Goal: Information Seeking & Learning: Learn about a topic

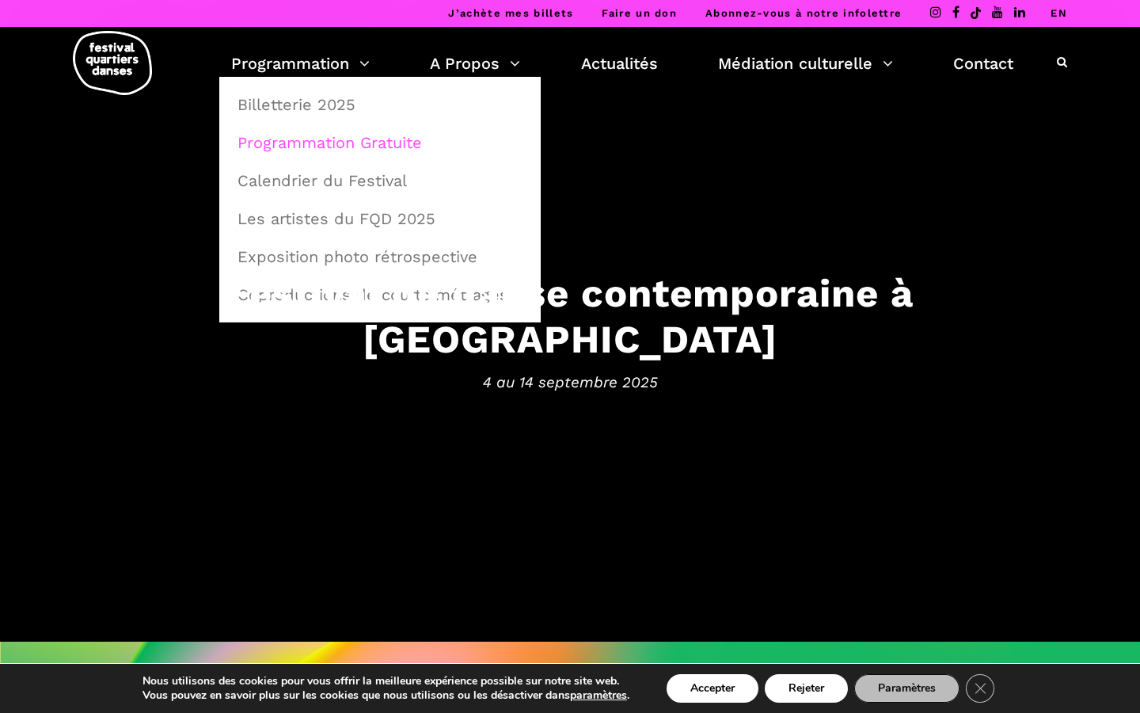
click at [306, 146] on link "Programmation Gratuite" at bounding box center [380, 142] width 304 height 36
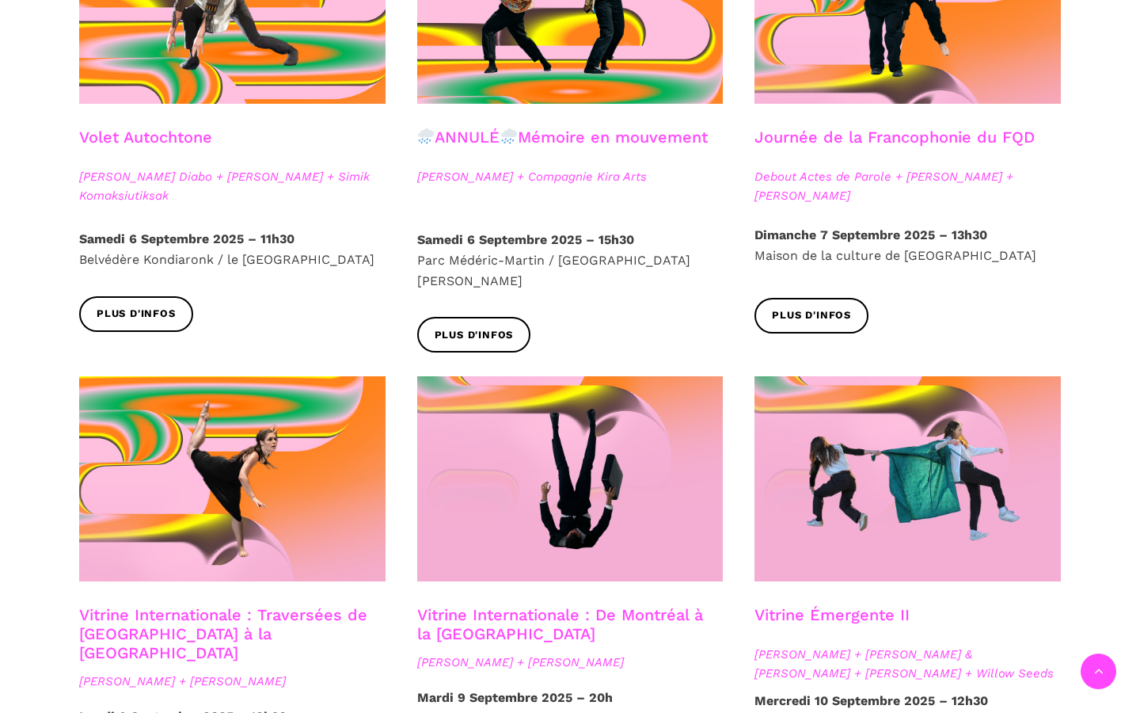
scroll to position [1063, 0]
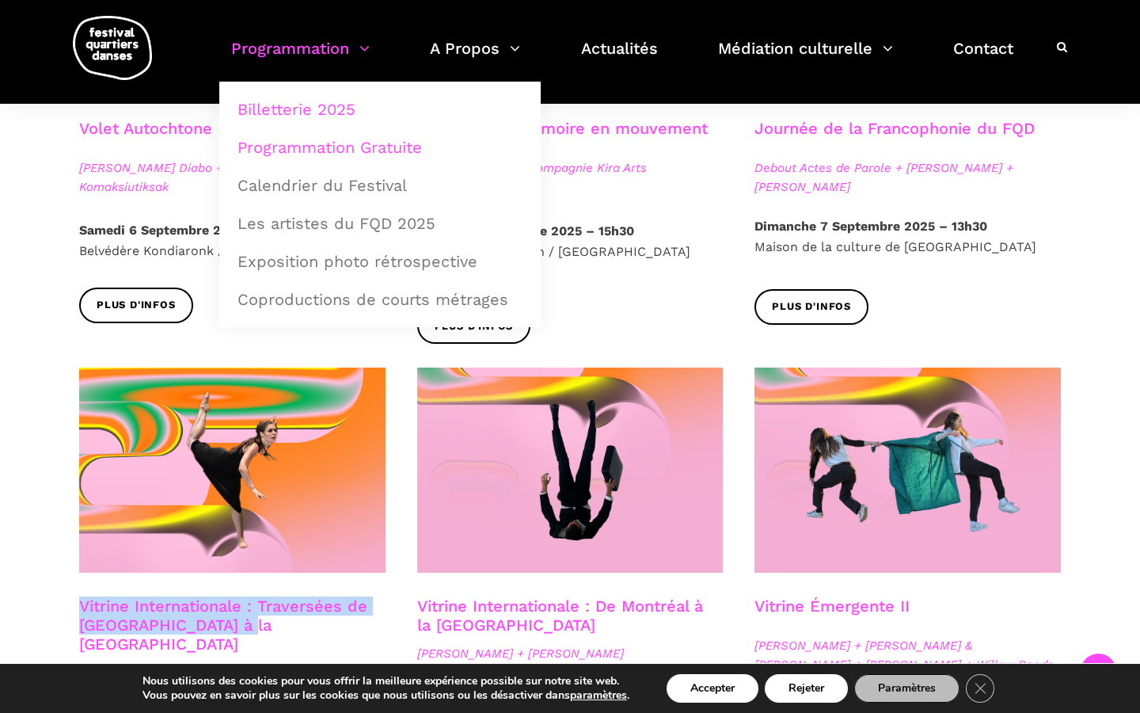
click at [270, 97] on link "Billetterie 2025" at bounding box center [380, 109] width 304 height 36
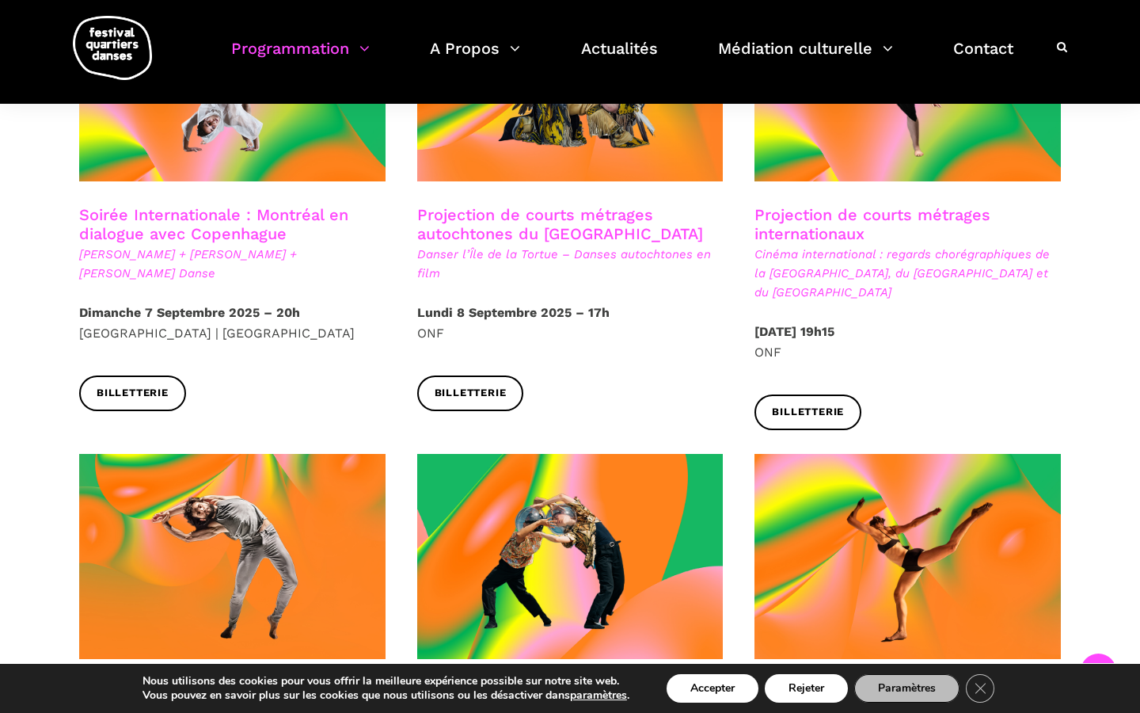
scroll to position [1006, 0]
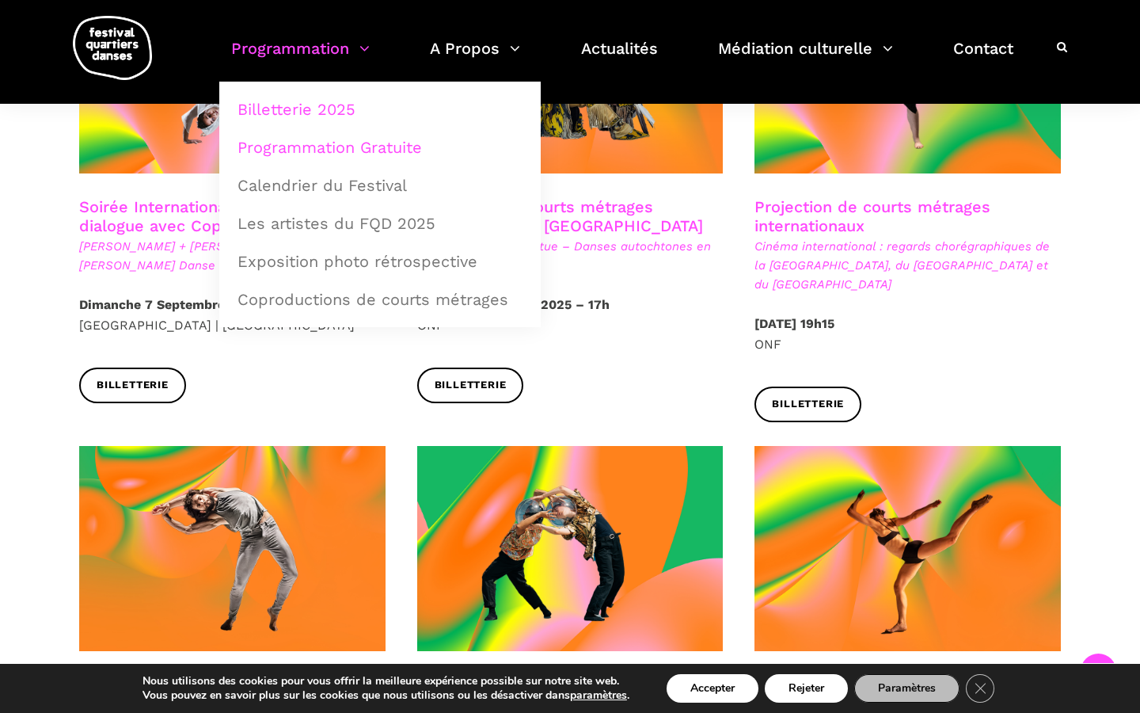
click at [296, 143] on link "Programmation Gratuite" at bounding box center [380, 147] width 304 height 36
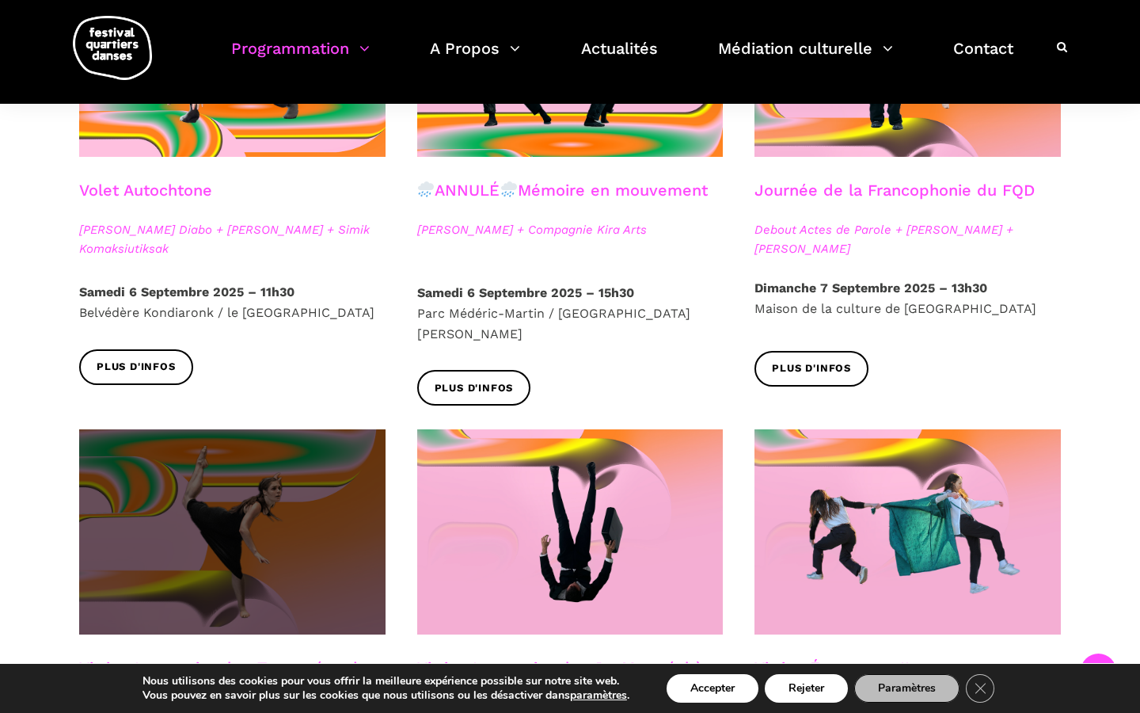
scroll to position [1012, 0]
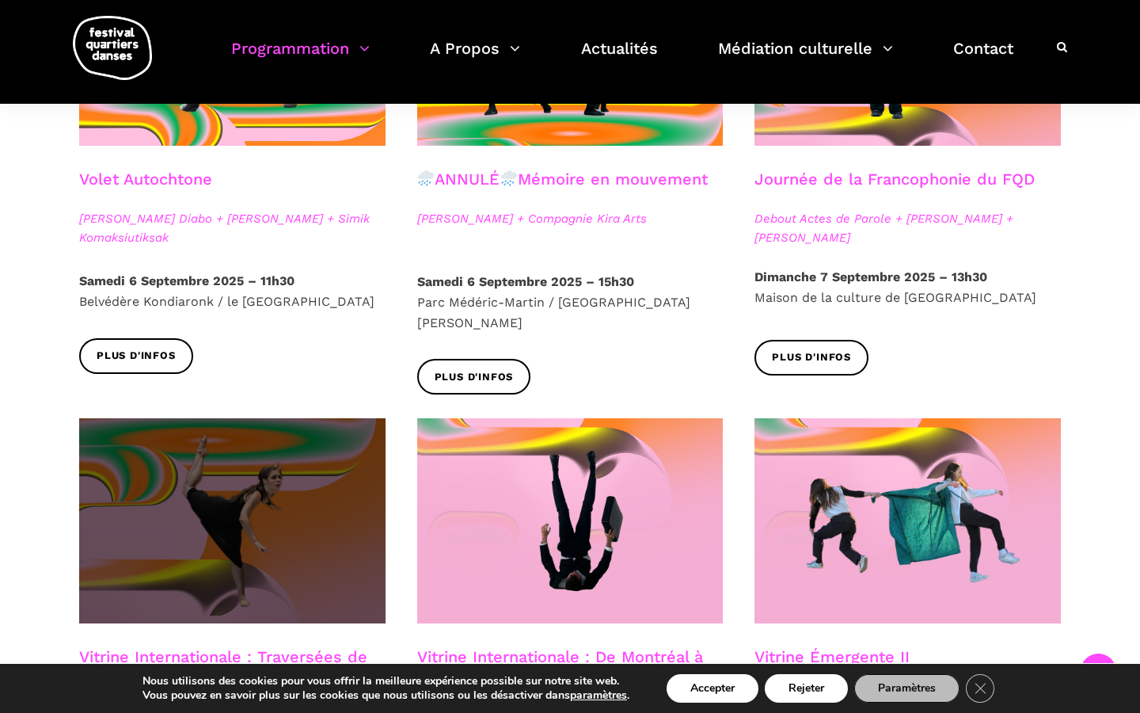
click at [211, 575] on span at bounding box center [232, 520] width 306 height 205
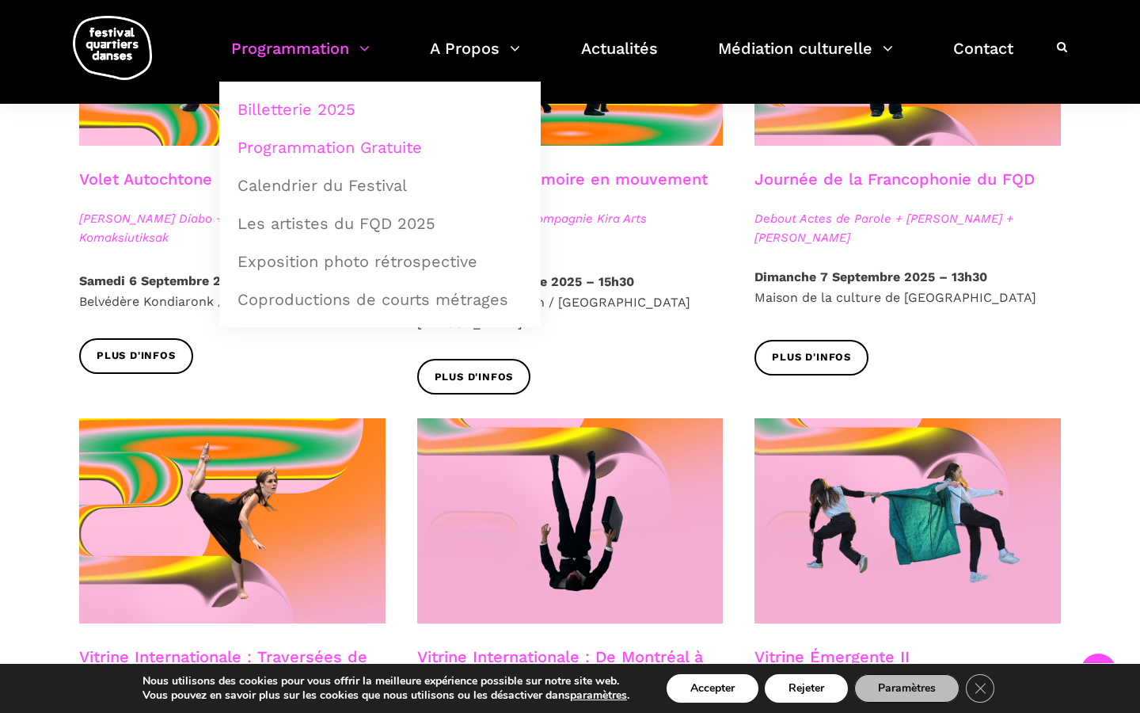
click at [297, 102] on link "Billetterie 2025" at bounding box center [380, 109] width 304 height 36
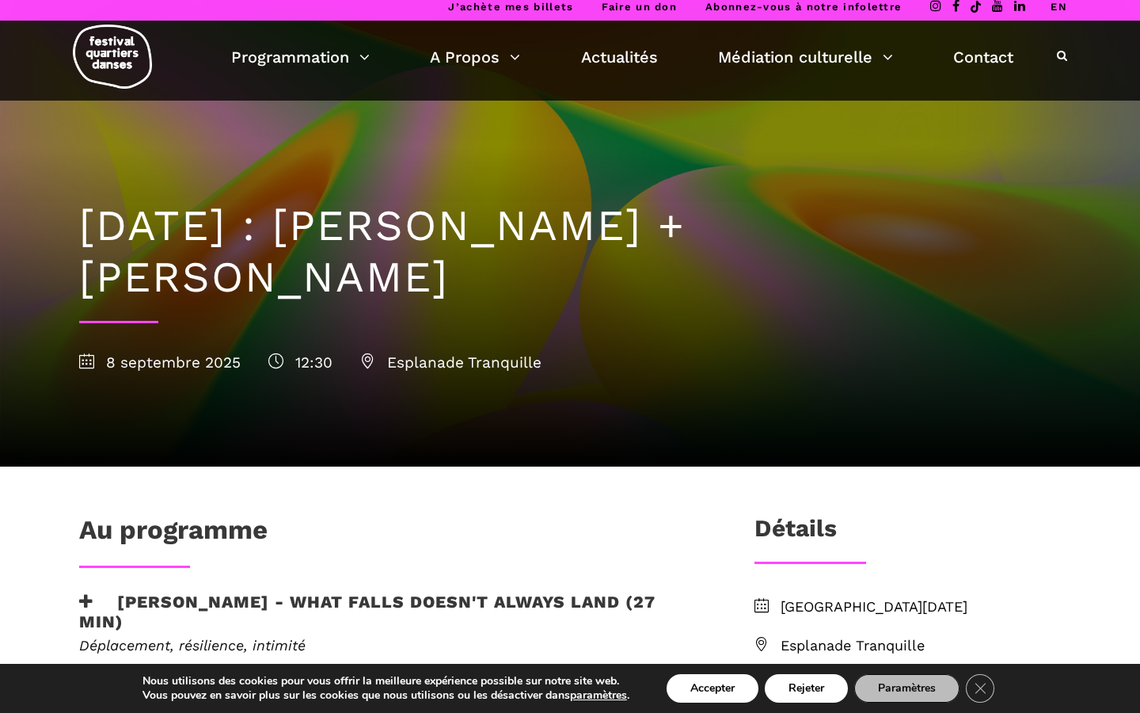
scroll to position [334, 0]
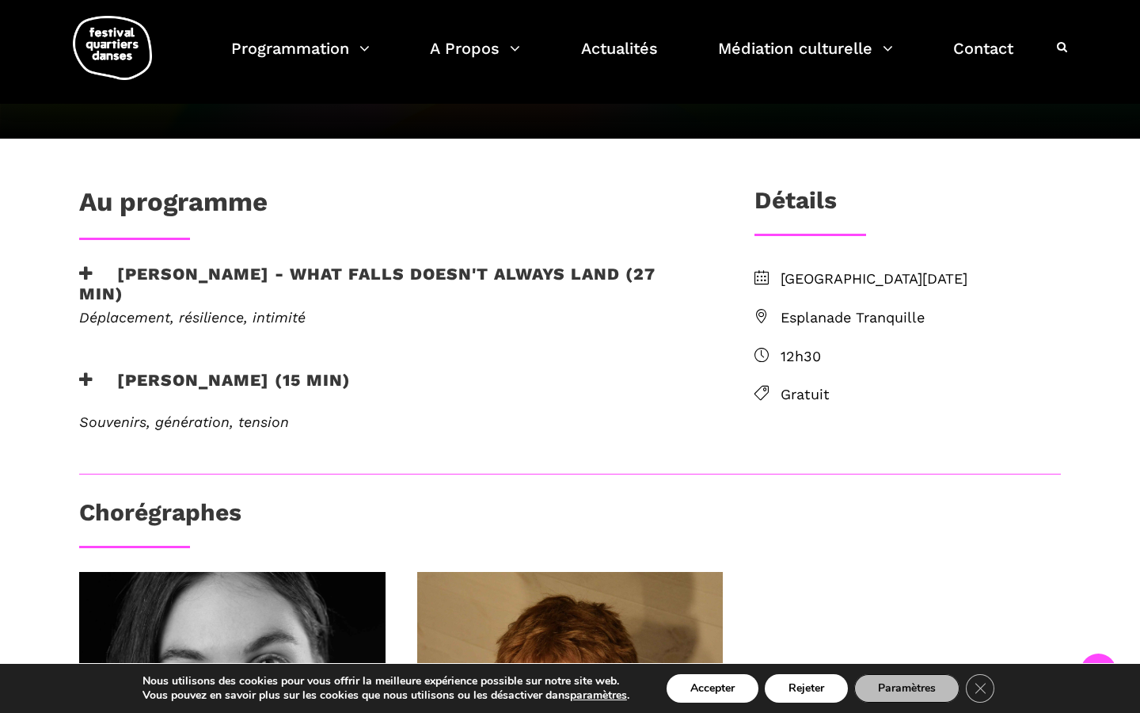
click at [133, 276] on h3 "[PERSON_NAME] - What Falls Doesn't Always Land (27 min)" at bounding box center [391, 284] width 624 height 40
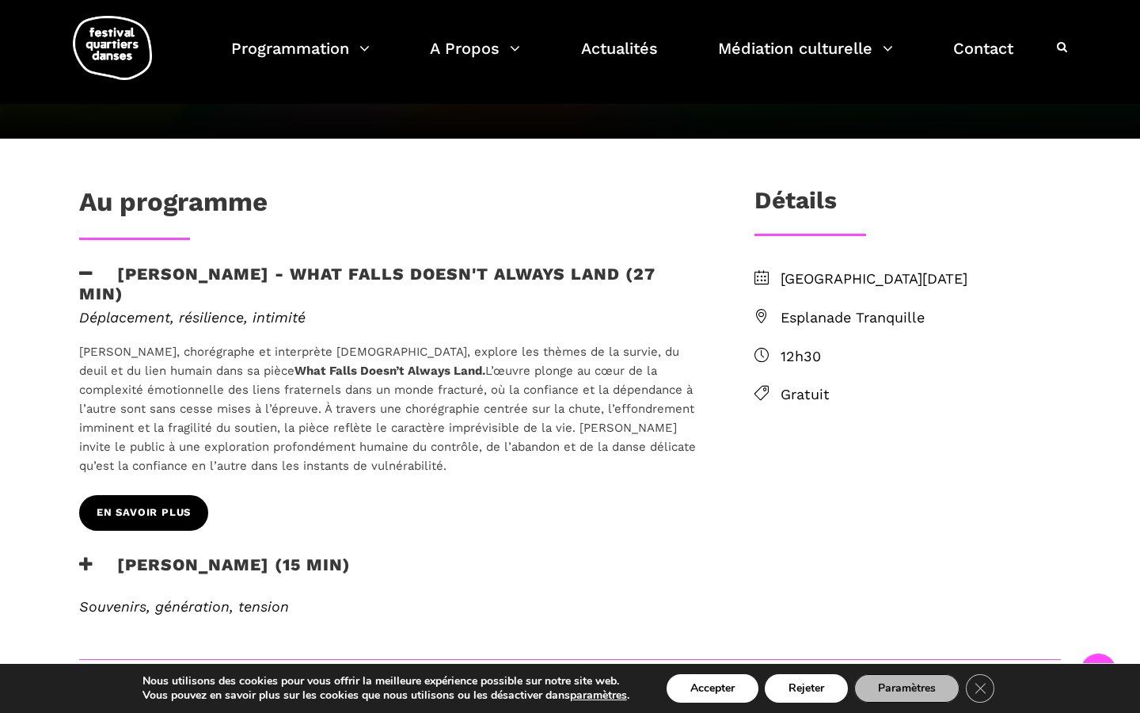
click at [131, 507] on span "EN SAVOIR PLUS" at bounding box center [144, 512] width 94 height 17
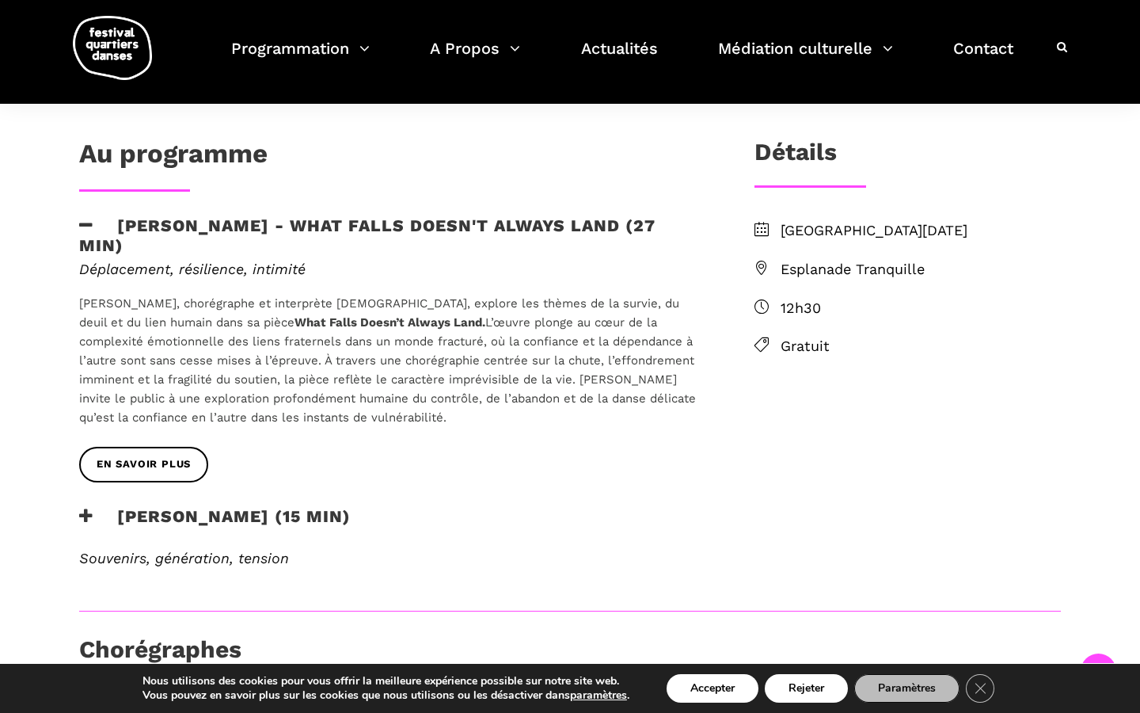
scroll to position [397, 0]
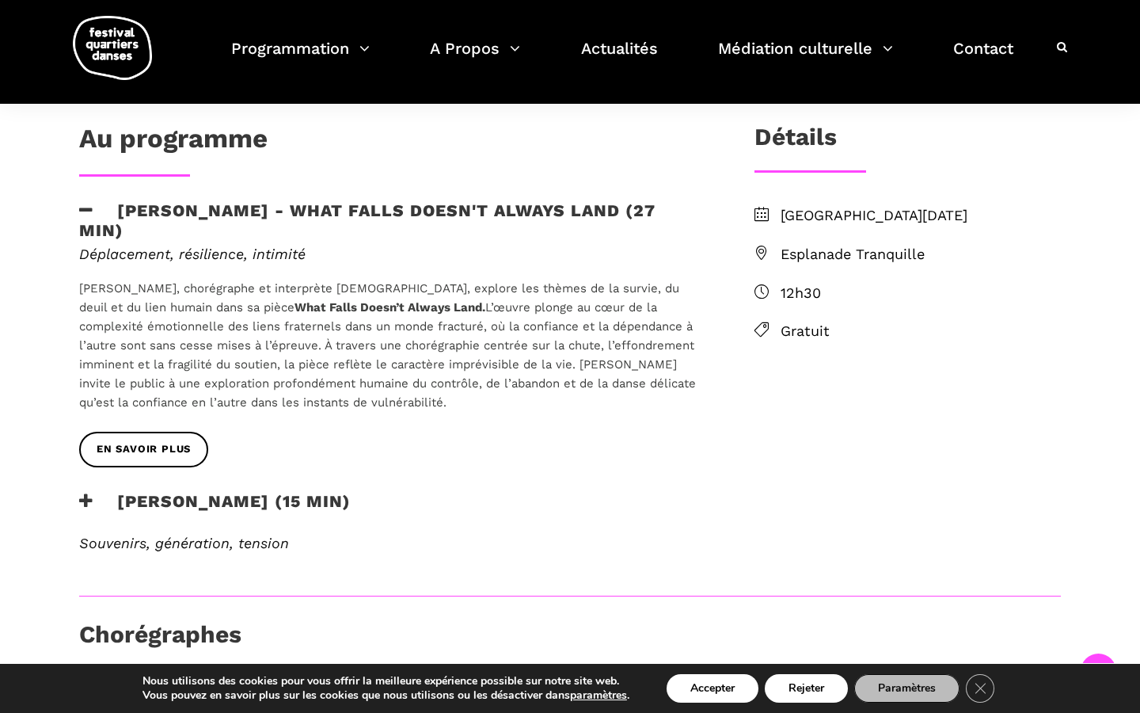
click at [272, 500] on h3 "Rebecca Margolick - Harbour (15 min)" at bounding box center [215, 511] width 272 height 40
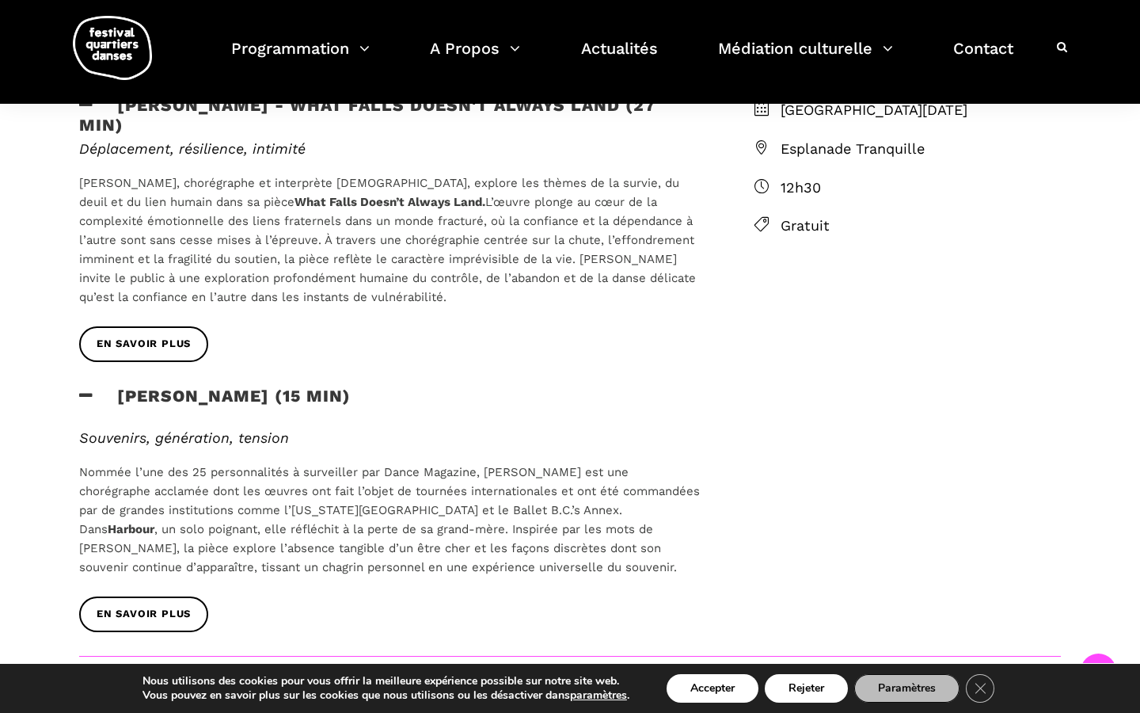
scroll to position [638, 0]
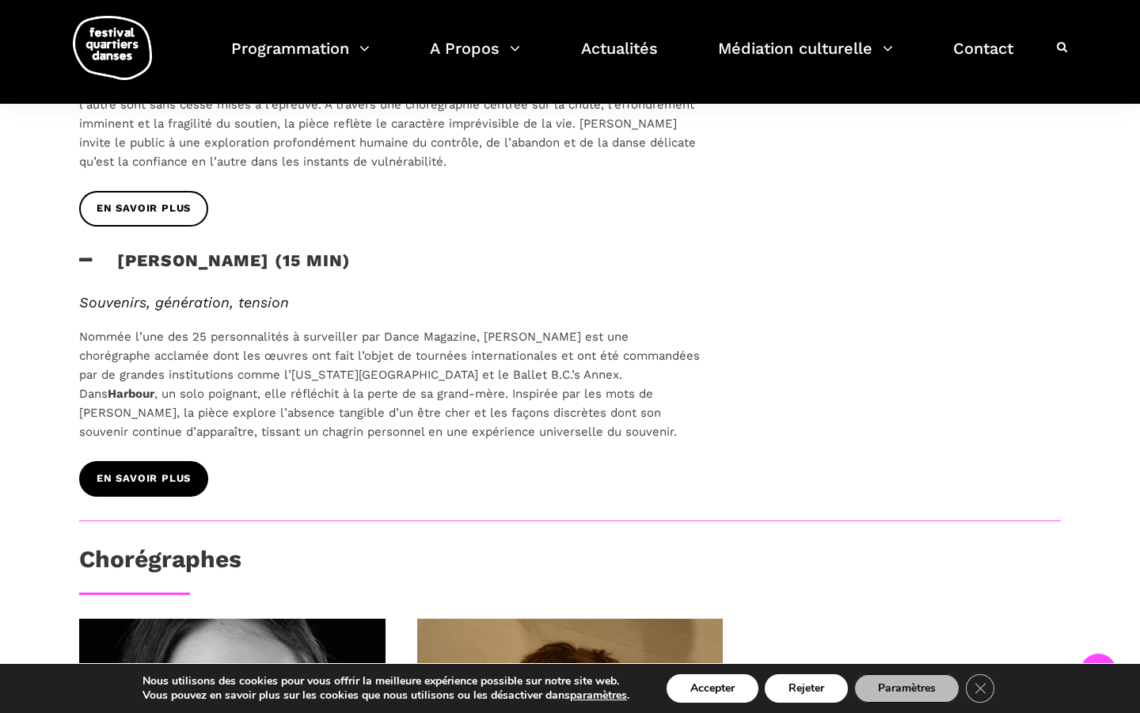
click at [184, 484] on link "EN SAVOIR PLUS" at bounding box center [143, 479] width 129 height 36
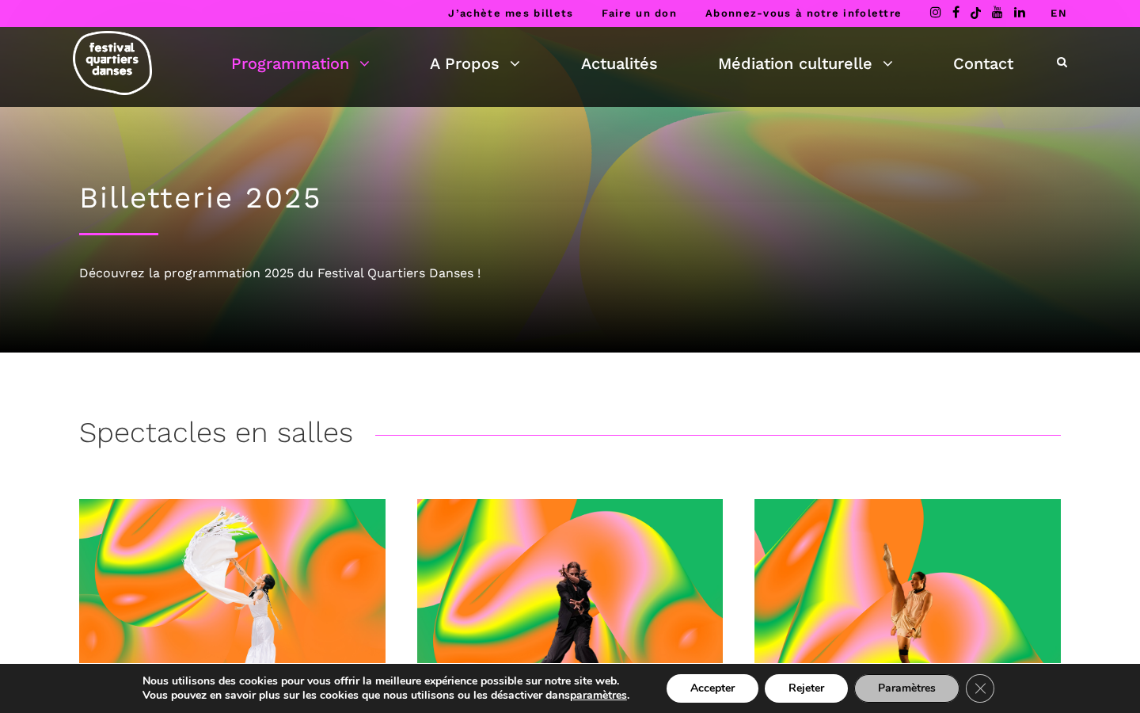
click at [108, 46] on img at bounding box center [112, 63] width 79 height 64
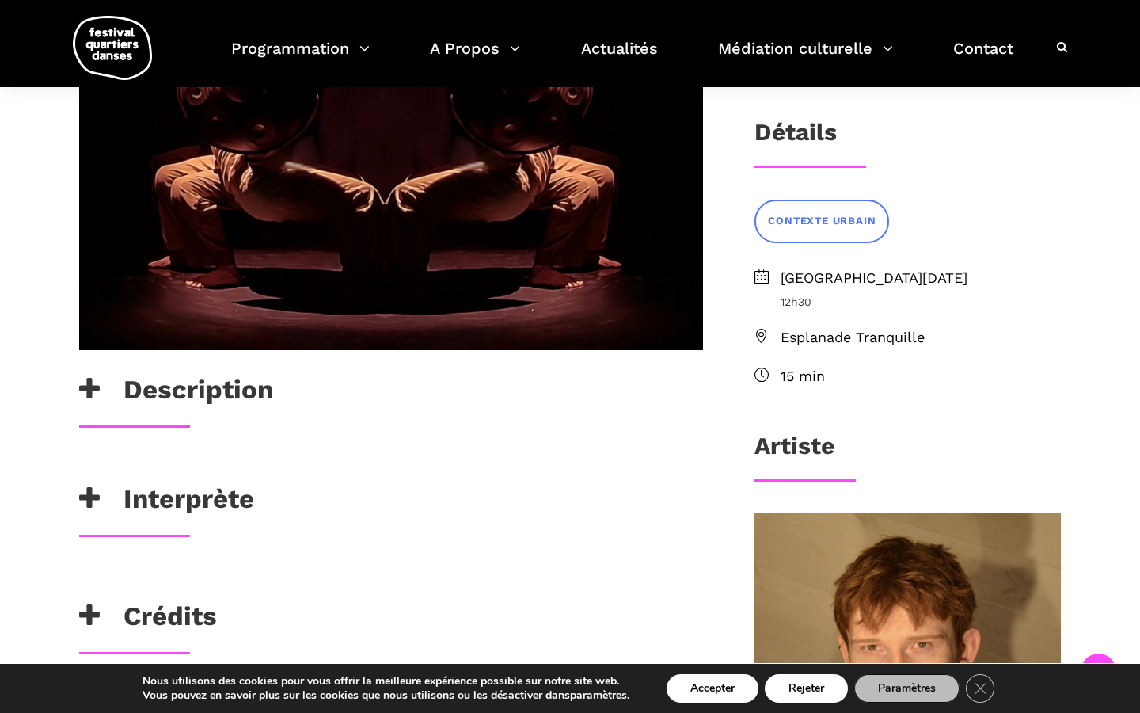
scroll to position [511, 0]
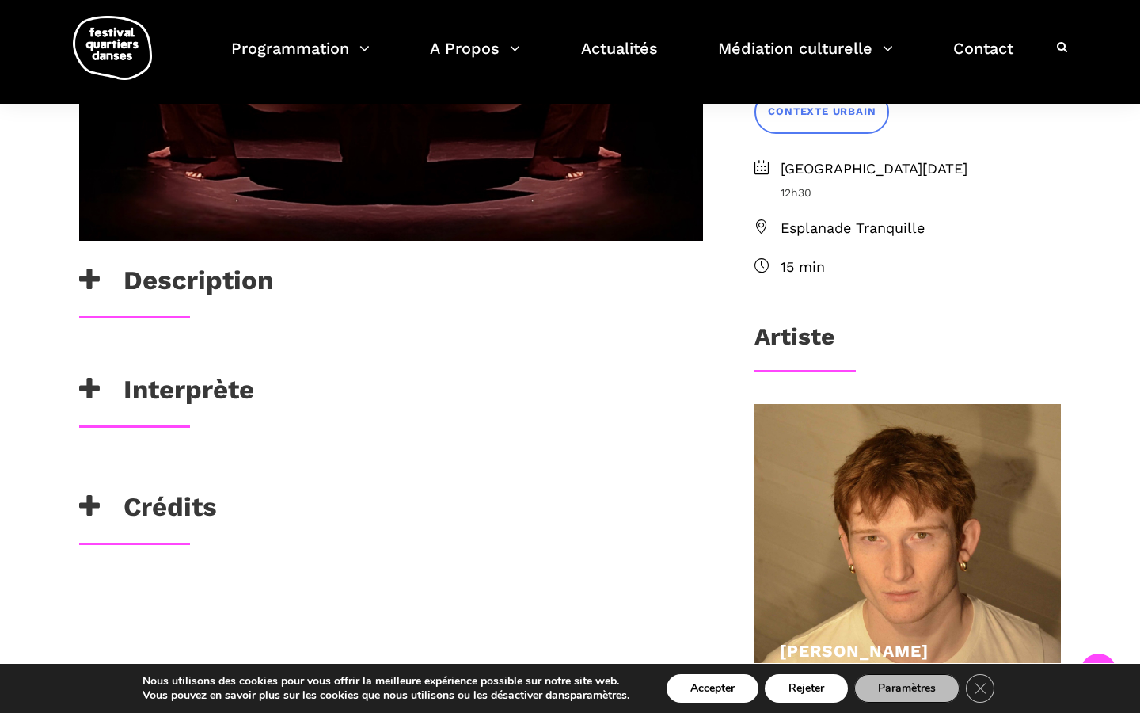
click at [108, 280] on h3 "Description" at bounding box center [176, 284] width 194 height 40
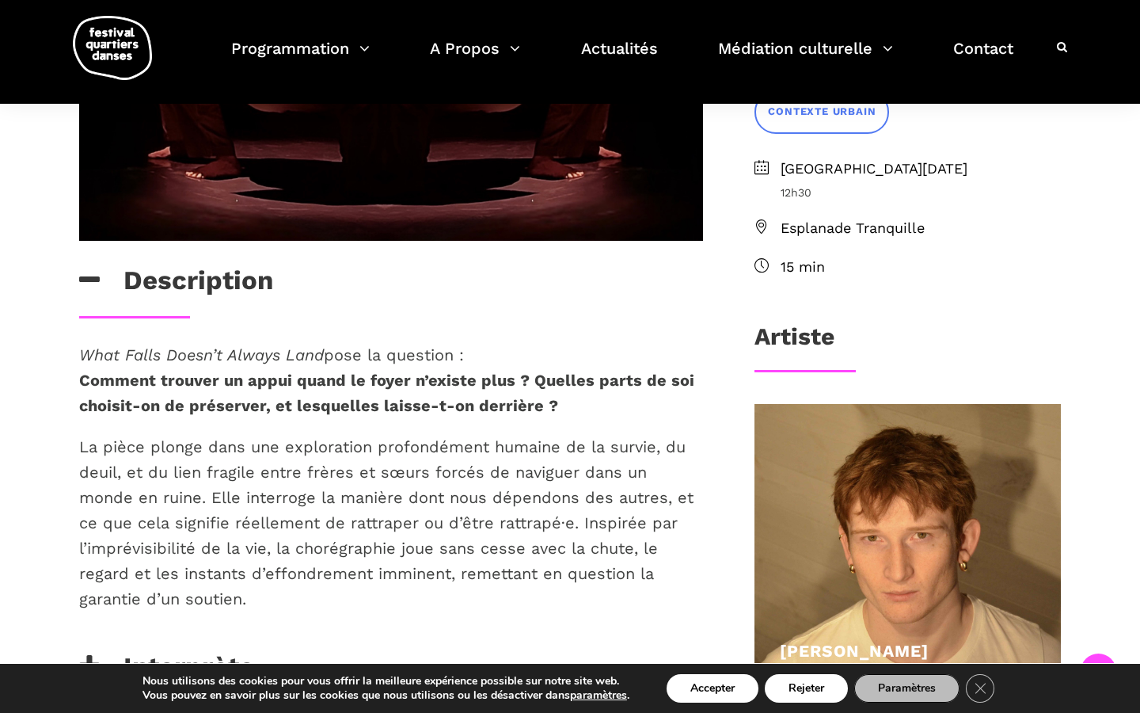
click at [100, 286] on h3 "Description" at bounding box center [176, 284] width 194 height 40
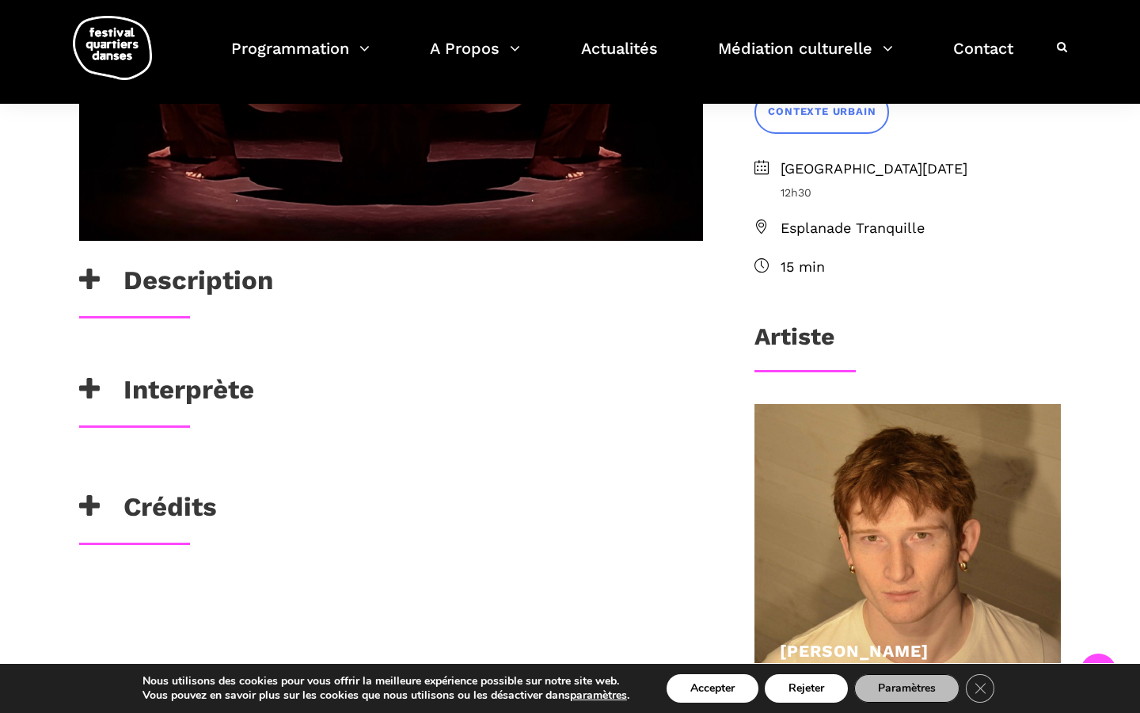
click at [85, 401] on h3 "Interprète" at bounding box center [166, 394] width 175 height 40
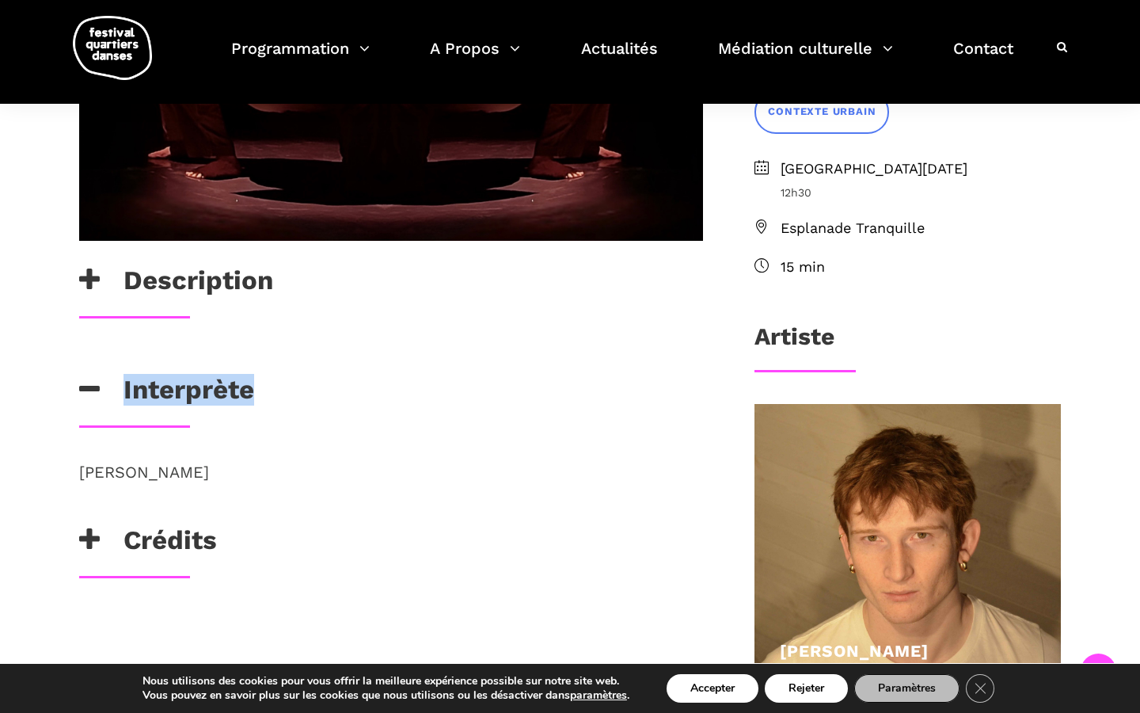
click at [86, 401] on h3 "Interprète" at bounding box center [166, 394] width 175 height 40
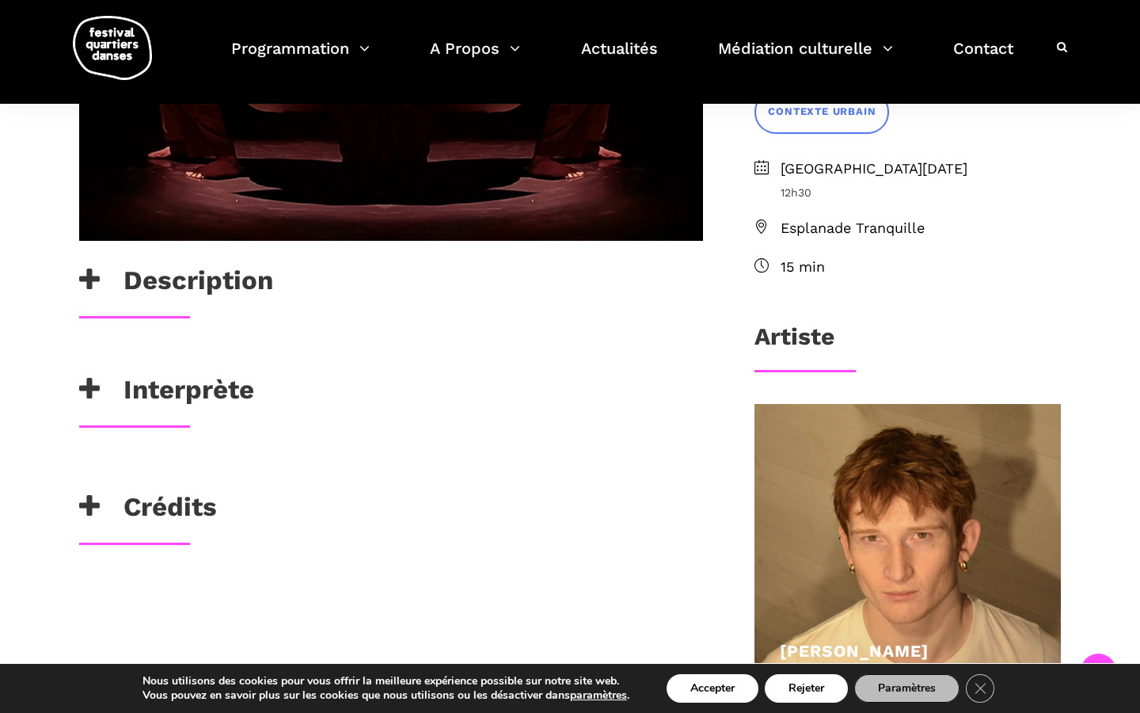
click at [92, 509] on icon at bounding box center [89, 506] width 21 height 26
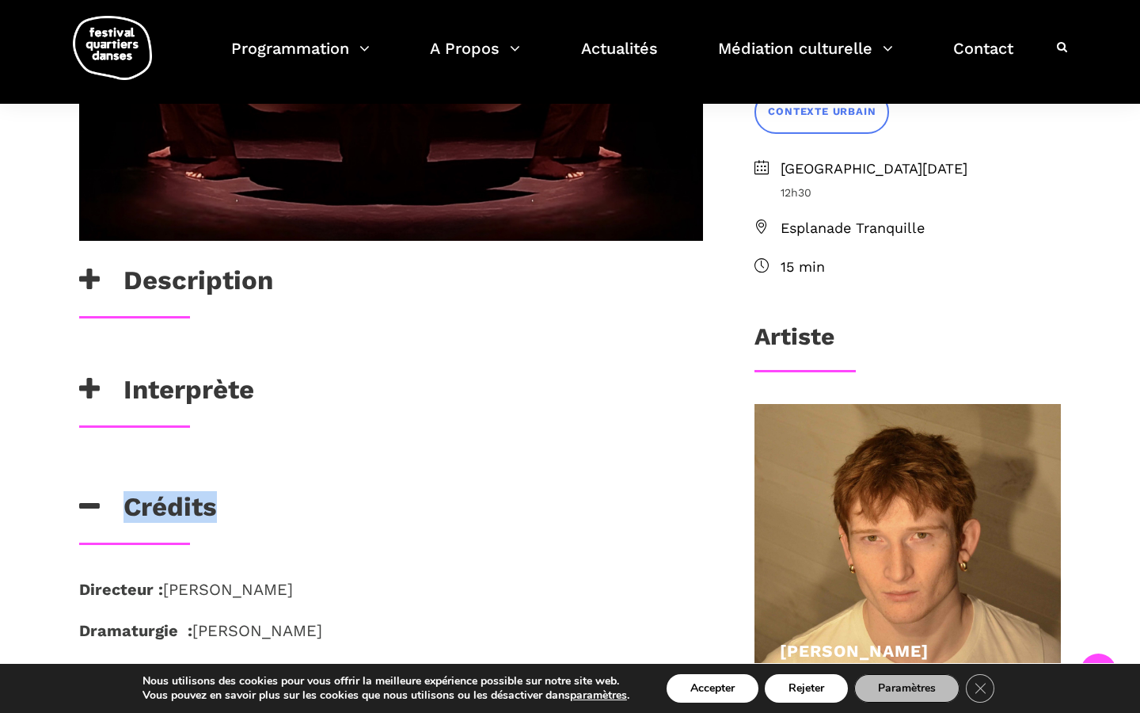
click at [92, 509] on icon at bounding box center [89, 506] width 21 height 26
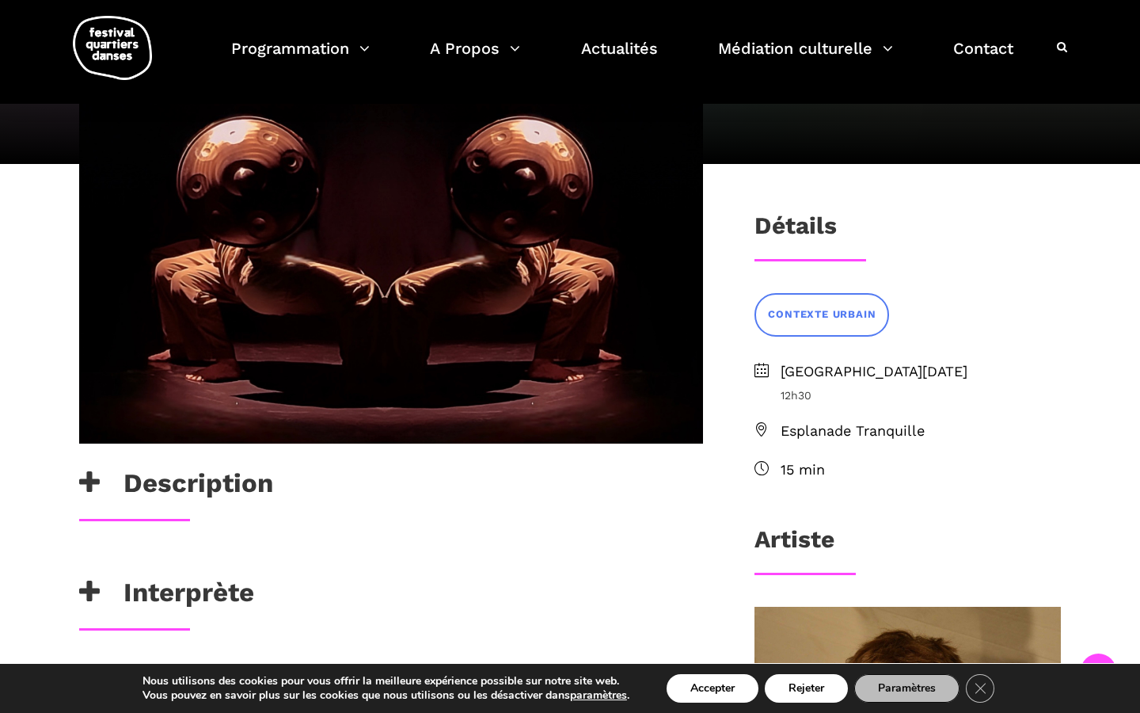
scroll to position [321, 0]
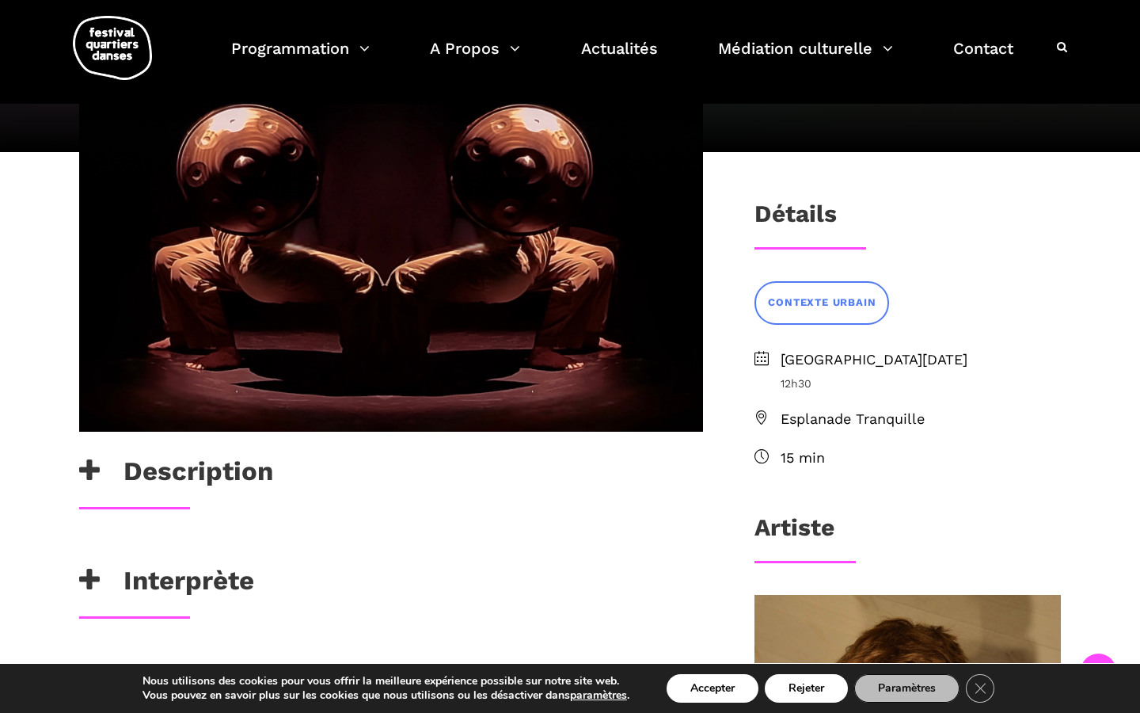
click at [89, 473] on icon at bounding box center [89, 471] width 21 height 26
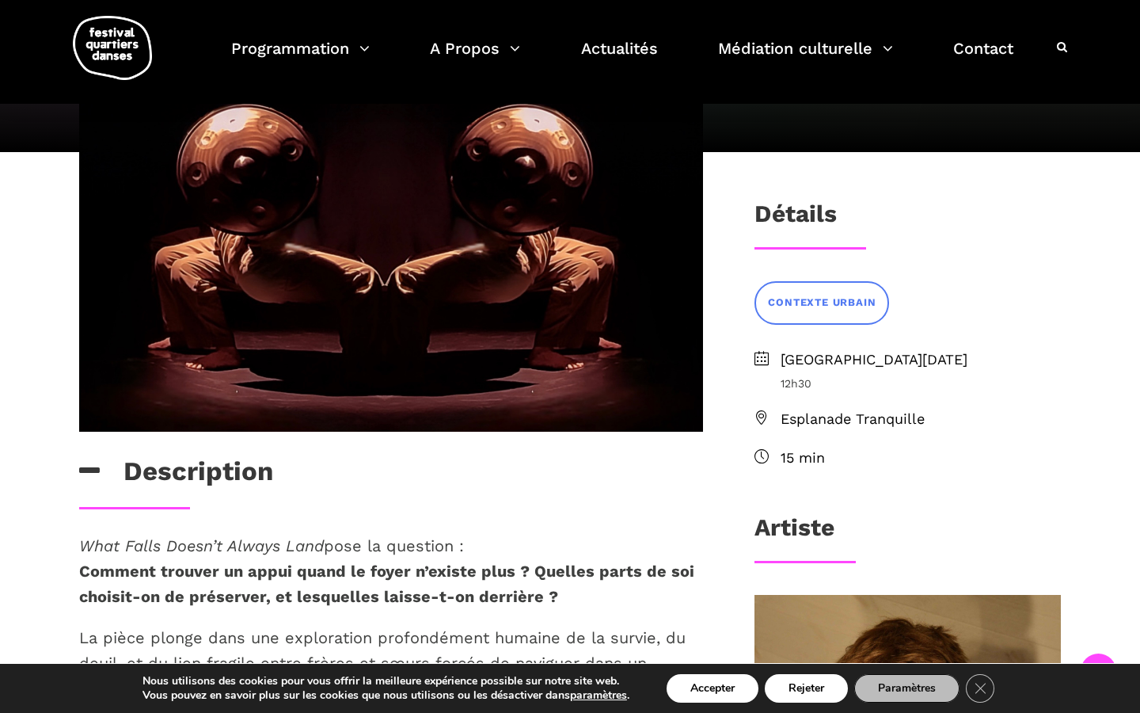
click at [89, 473] on icon at bounding box center [89, 471] width 21 height 26
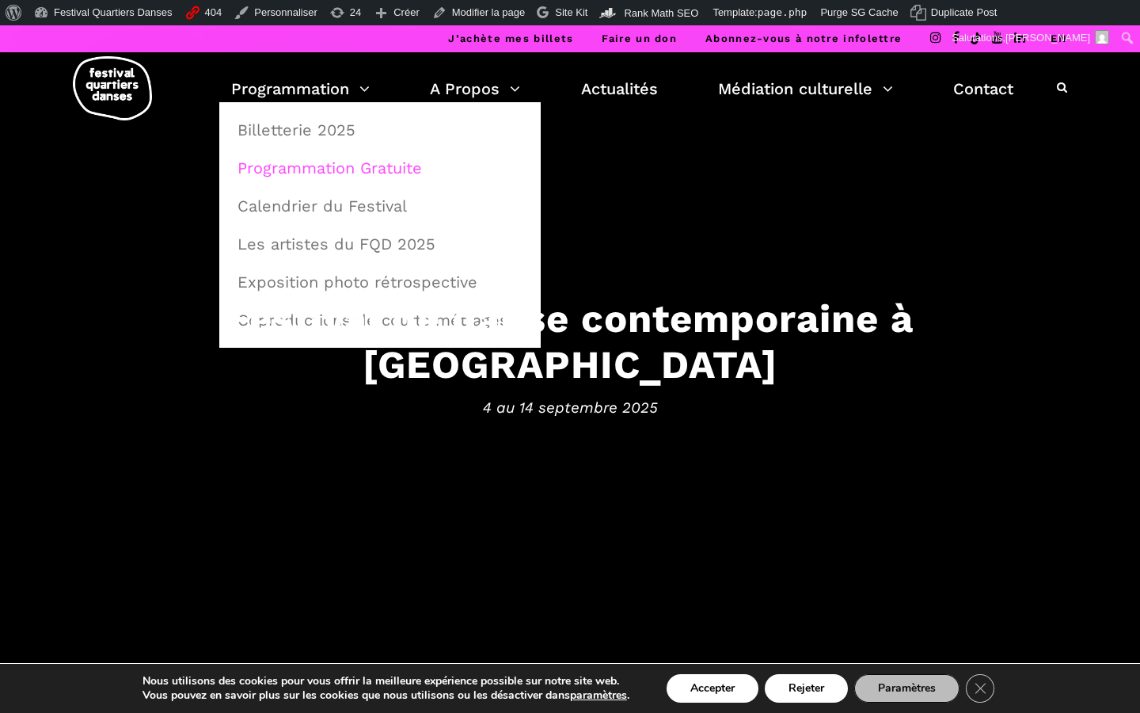
click at [309, 165] on link "Programmation Gratuite" at bounding box center [380, 168] width 304 height 36
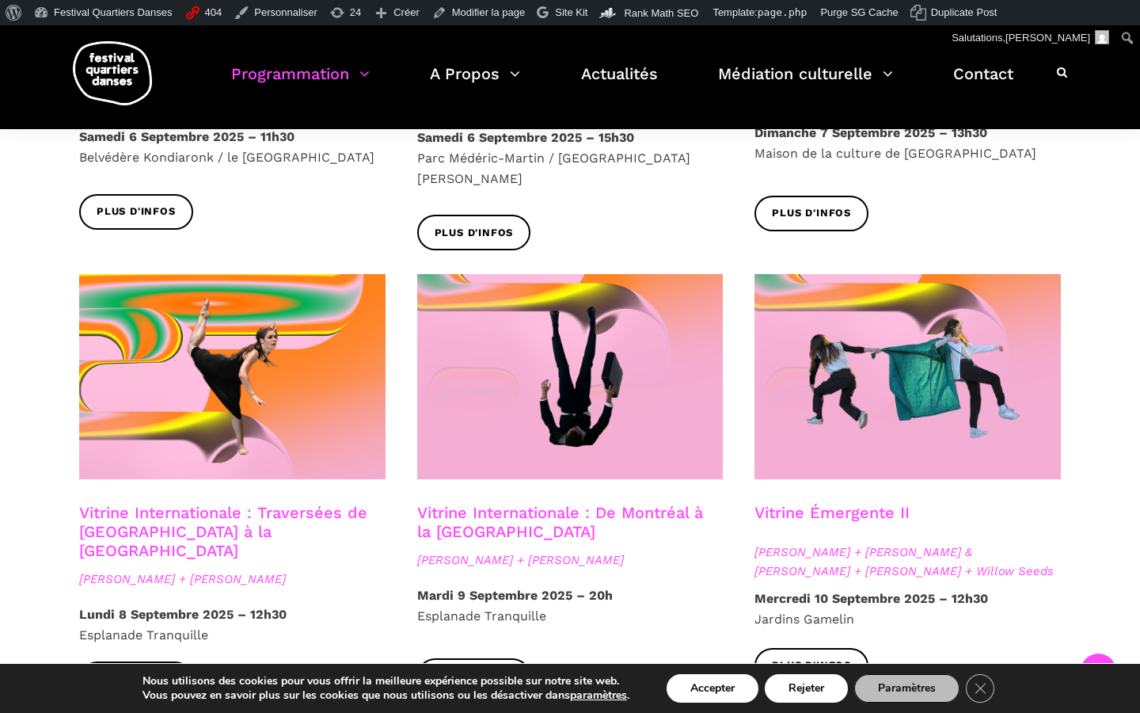
scroll to position [1078, 0]
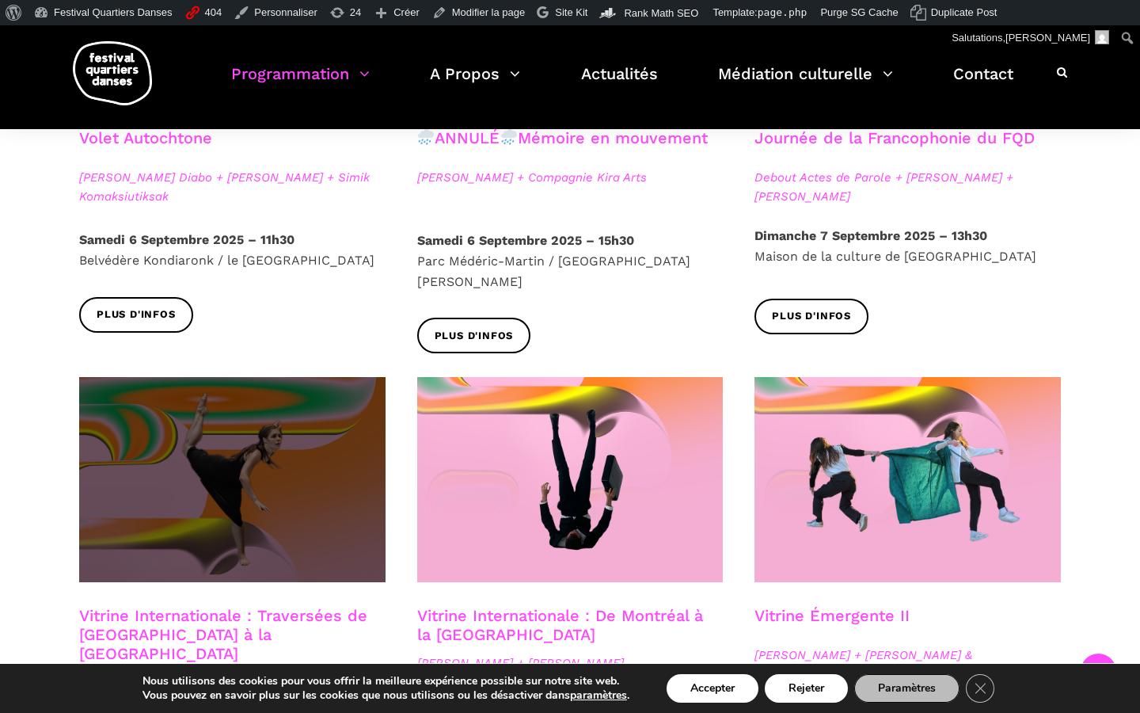
click at [234, 489] on span at bounding box center [232, 479] width 306 height 205
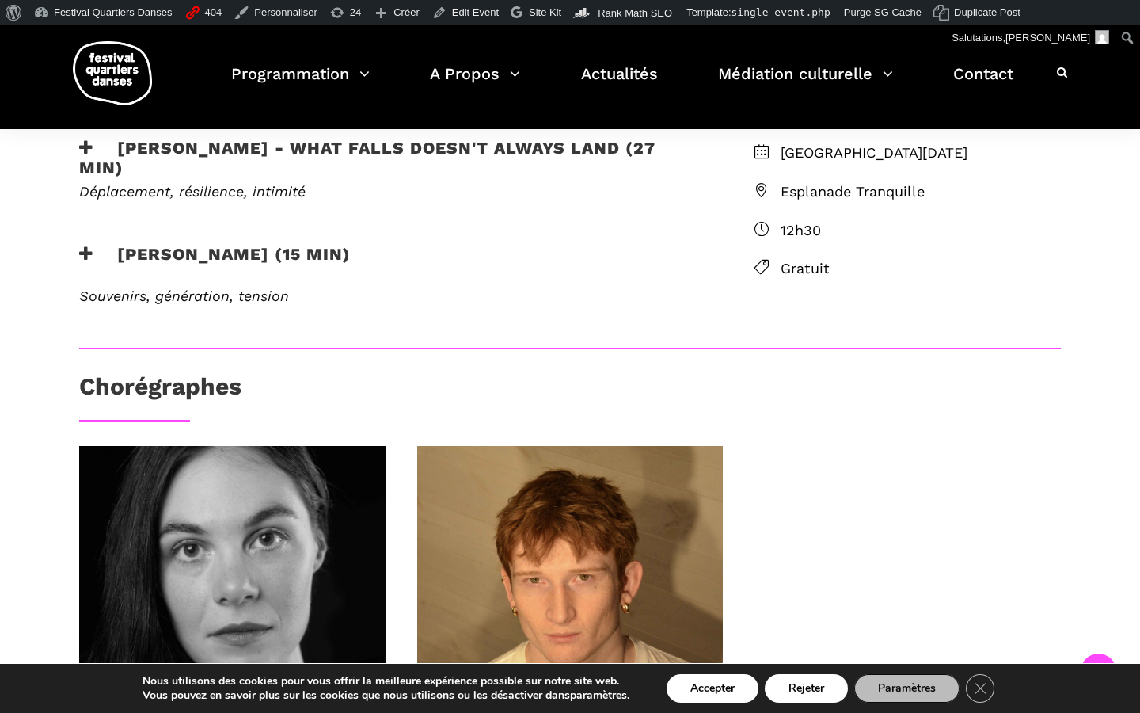
scroll to position [433, 0]
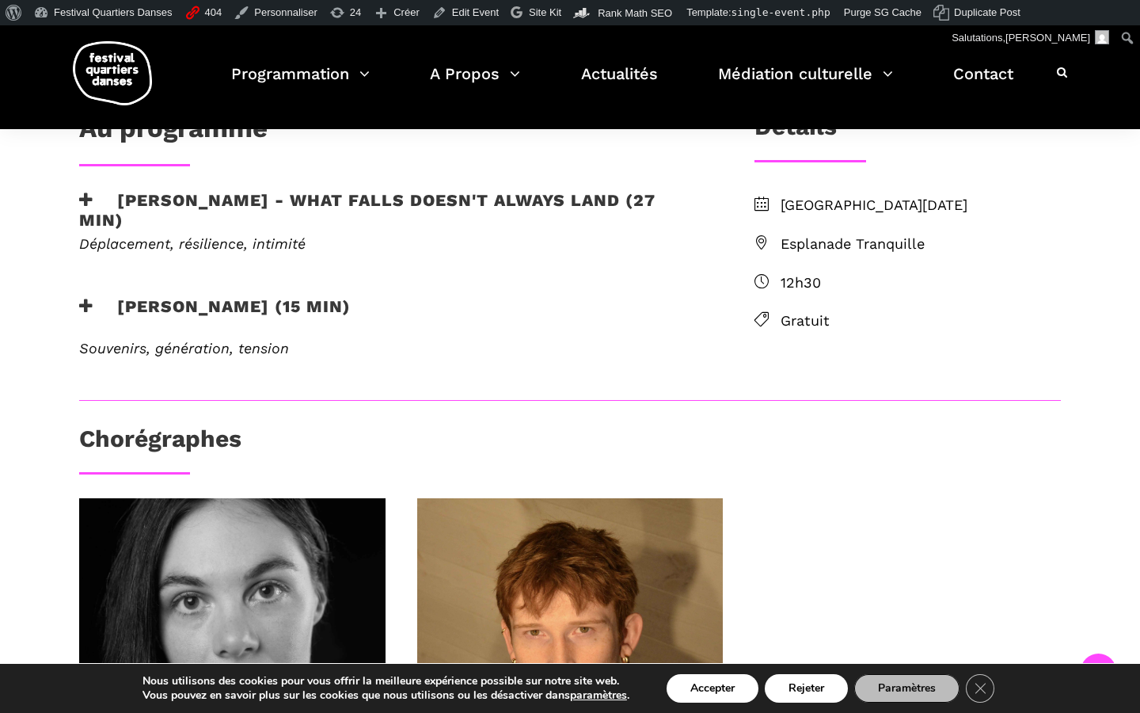
click at [222, 208] on h3 "[PERSON_NAME] - What Falls Doesn't Always Land (27 min)" at bounding box center [391, 210] width 624 height 40
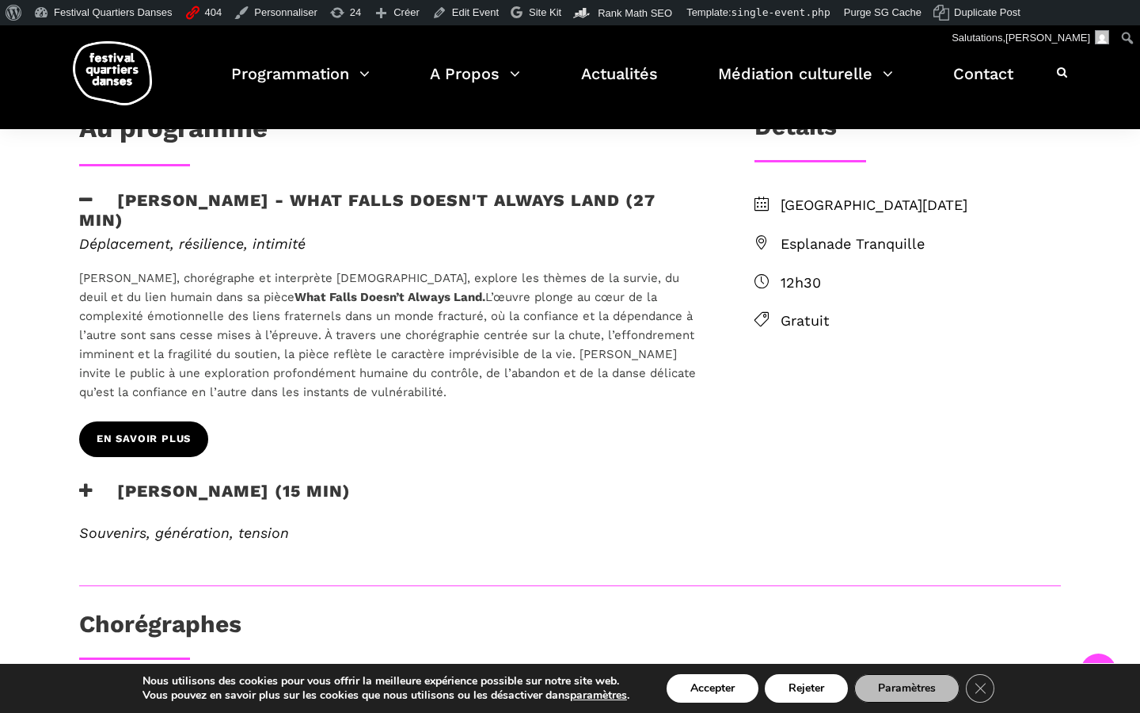
click at [165, 442] on span "EN SAVOIR PLUS" at bounding box center [144, 439] width 94 height 17
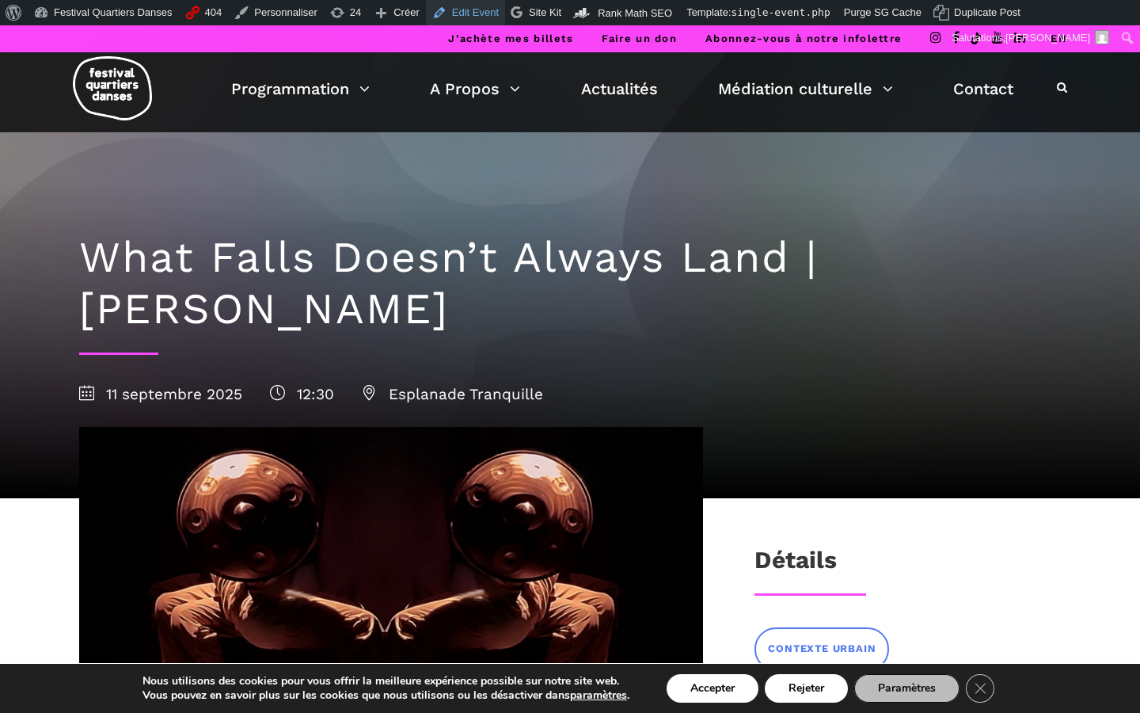
click at [477, 10] on link "Edit Event" at bounding box center [465, 12] width 79 height 25
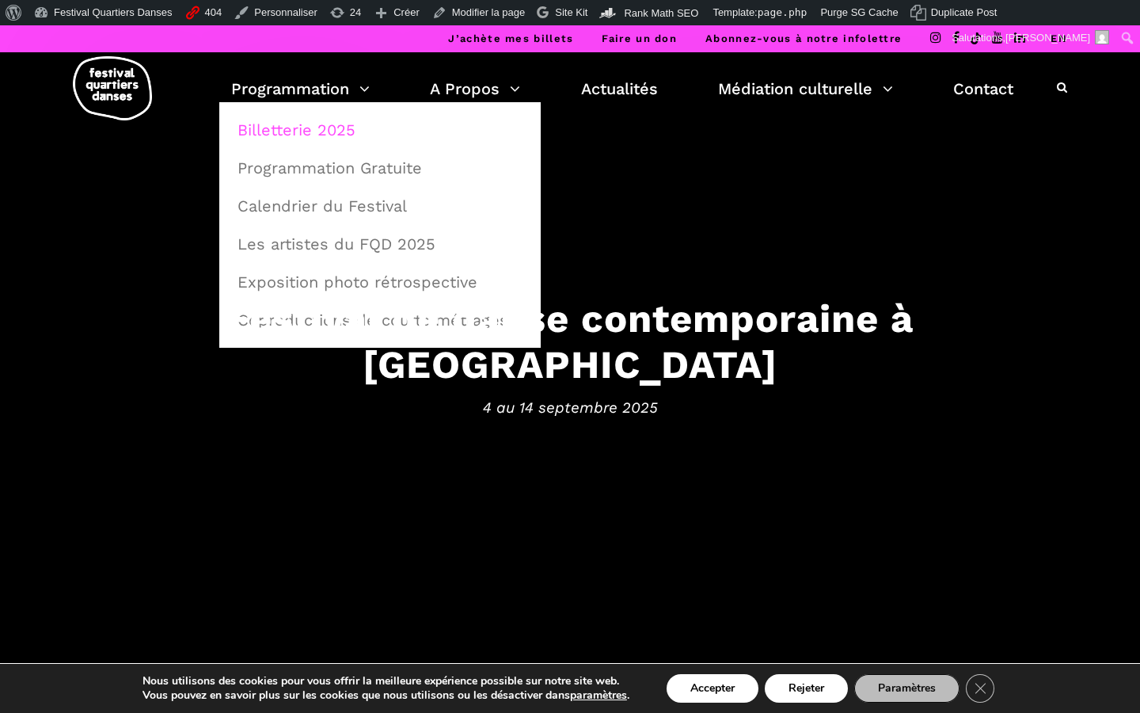
click at [326, 127] on link "Billetterie 2025" at bounding box center [380, 130] width 304 height 36
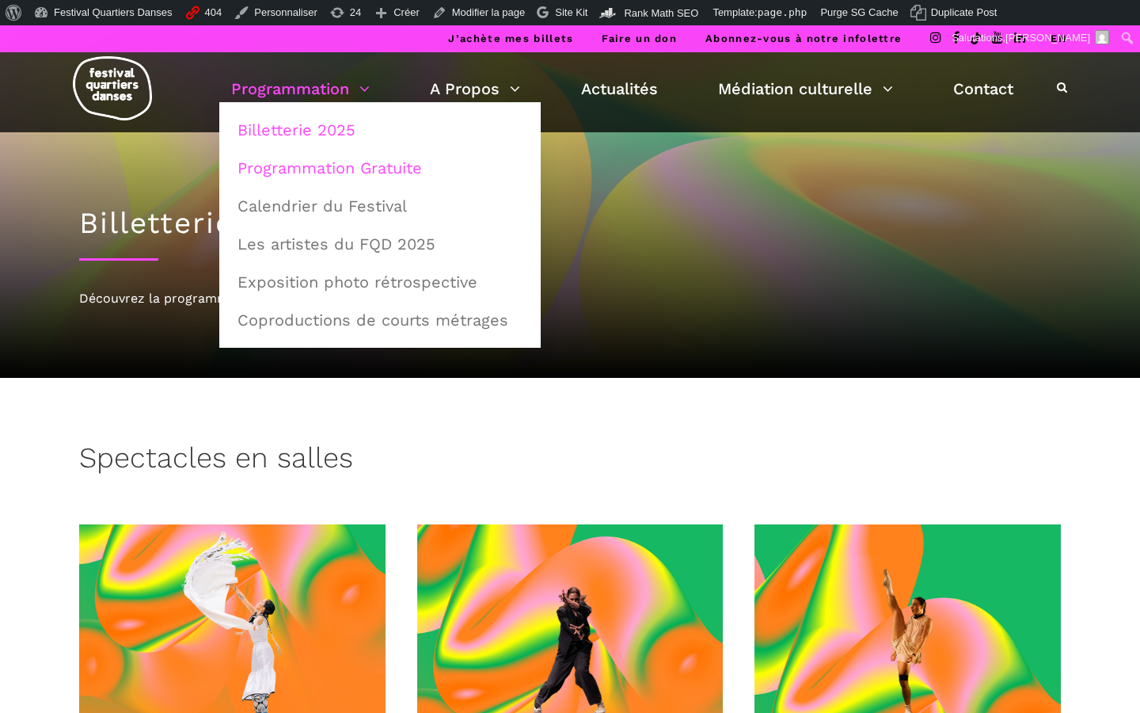
click at [296, 169] on link "Programmation Gratuite" at bounding box center [380, 168] width 304 height 36
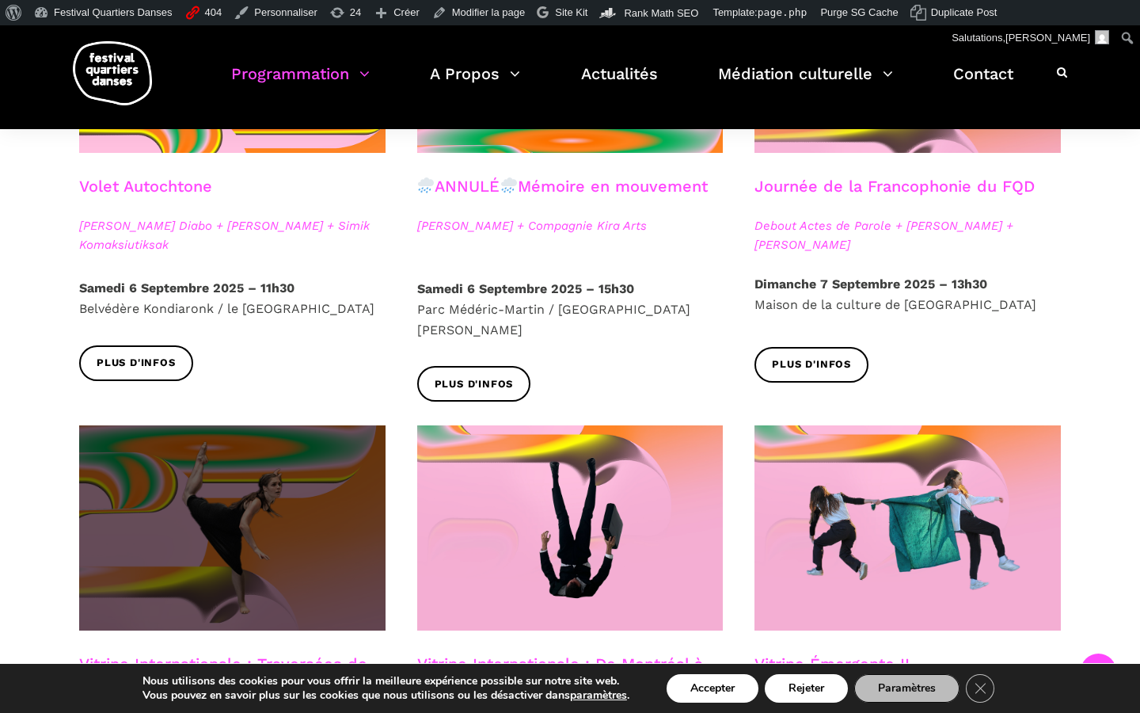
scroll to position [1037, 0]
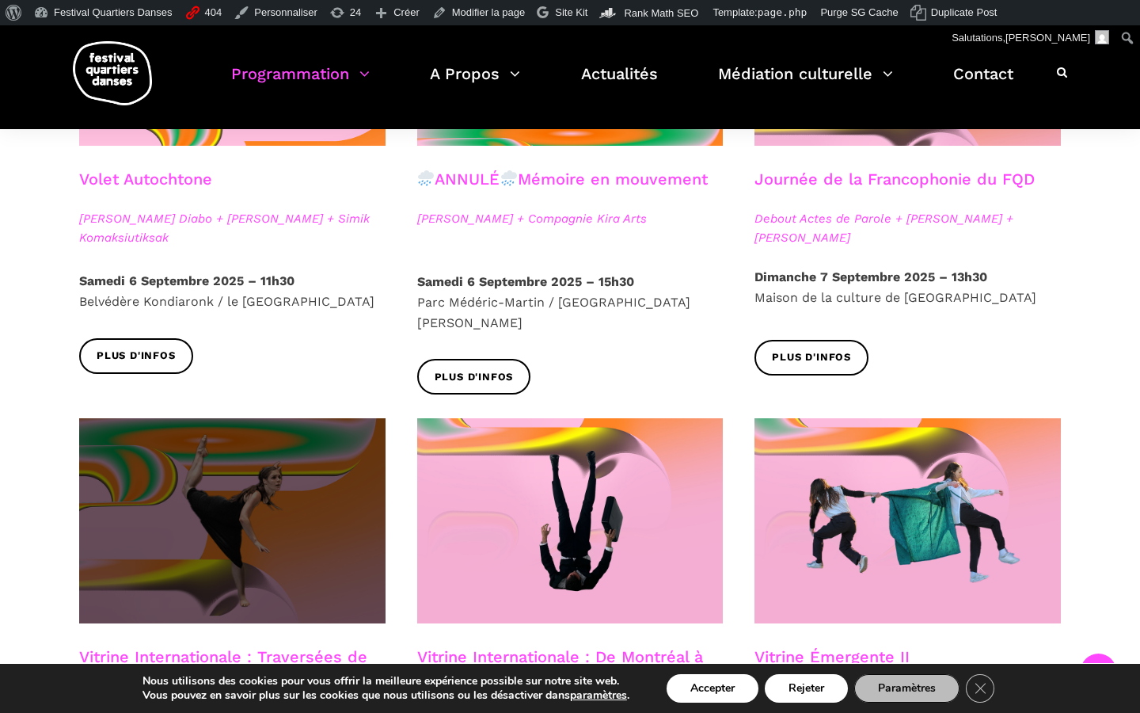
click at [337, 534] on span at bounding box center [232, 520] width 306 height 205
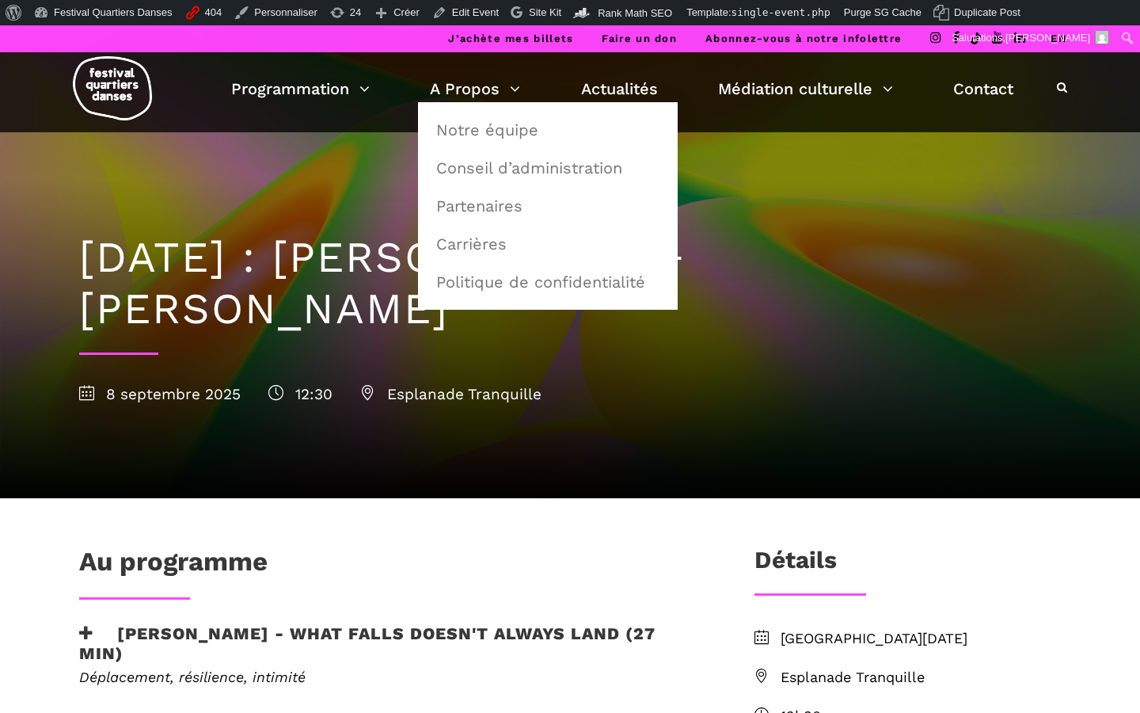
click at [486, 401] on div "8 septembre 2025 12:30 Esplanade Tranquille" at bounding box center [570, 394] width 982 height 24
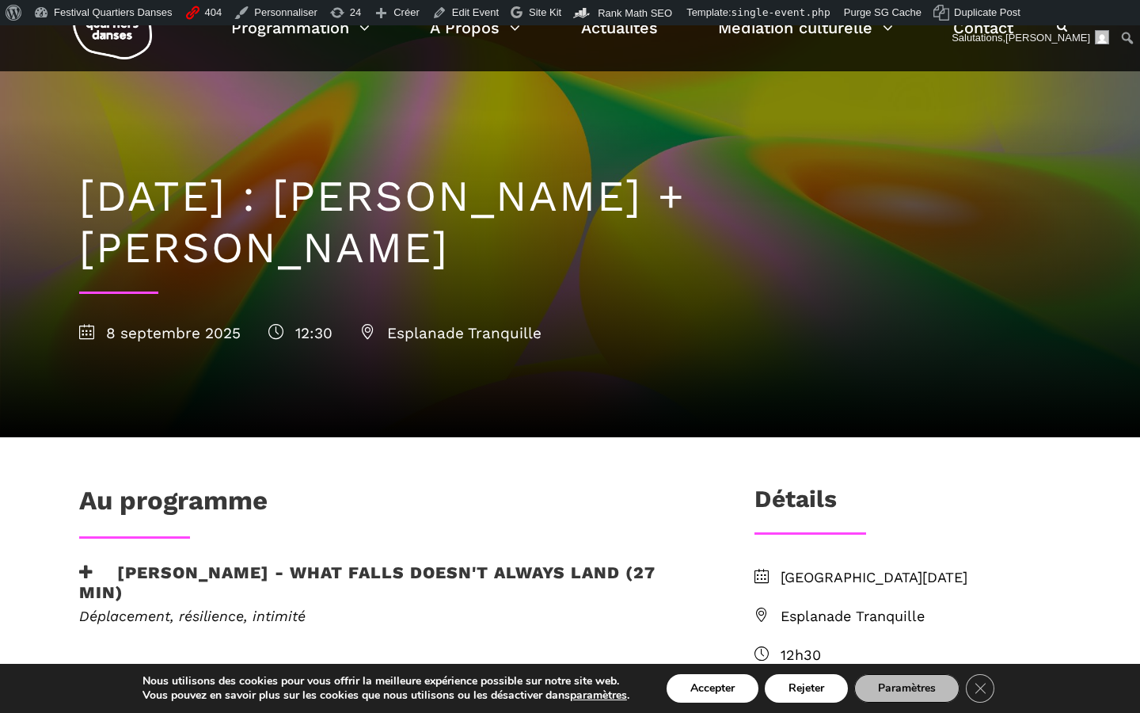
scroll to position [238, 0]
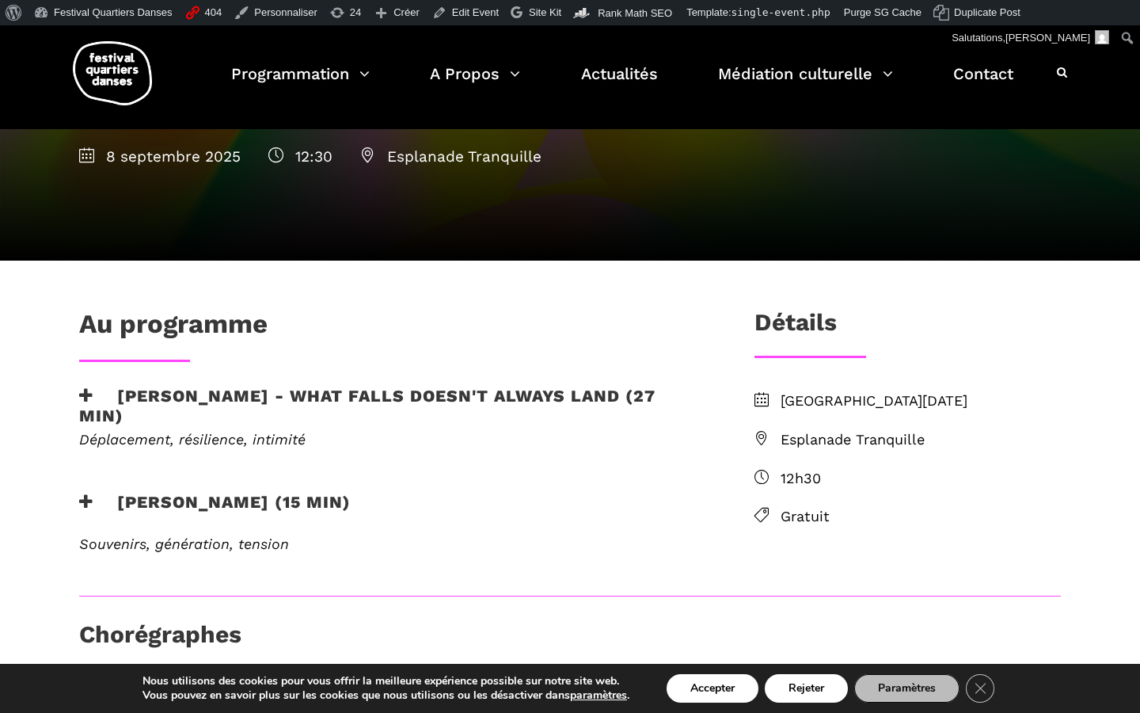
click at [263, 394] on h3 "Linus Jansner - What Falls Doesn't Always Land (27 min)" at bounding box center [391, 406] width 624 height 40
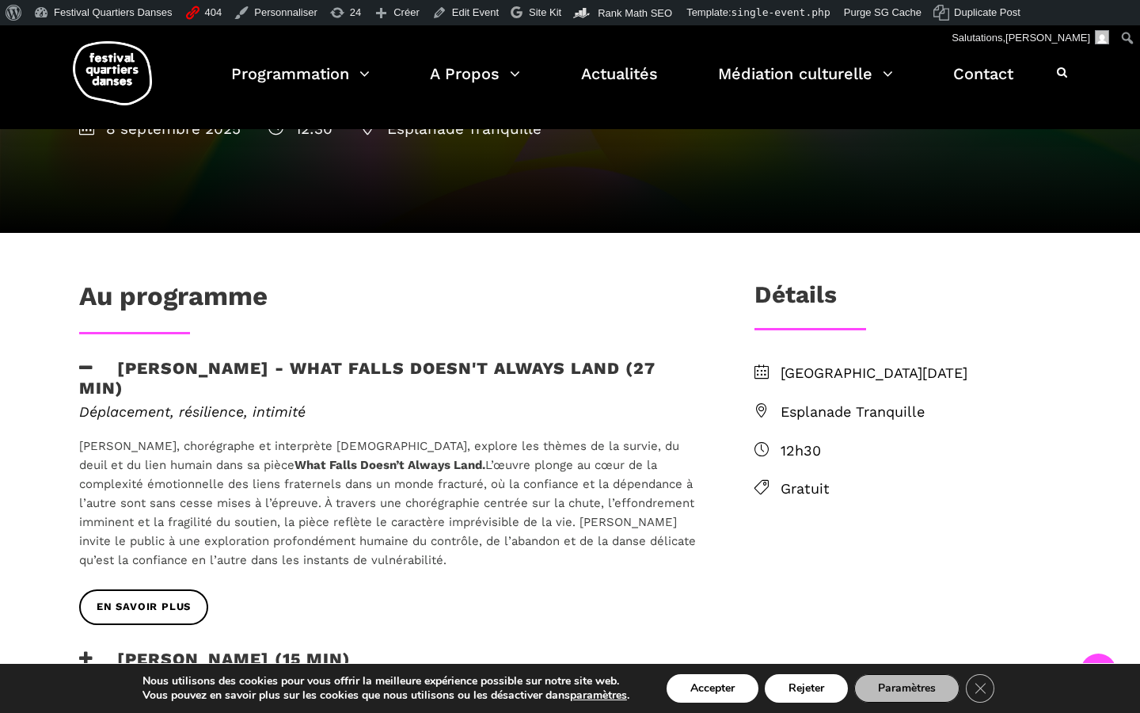
scroll to position [272, 0]
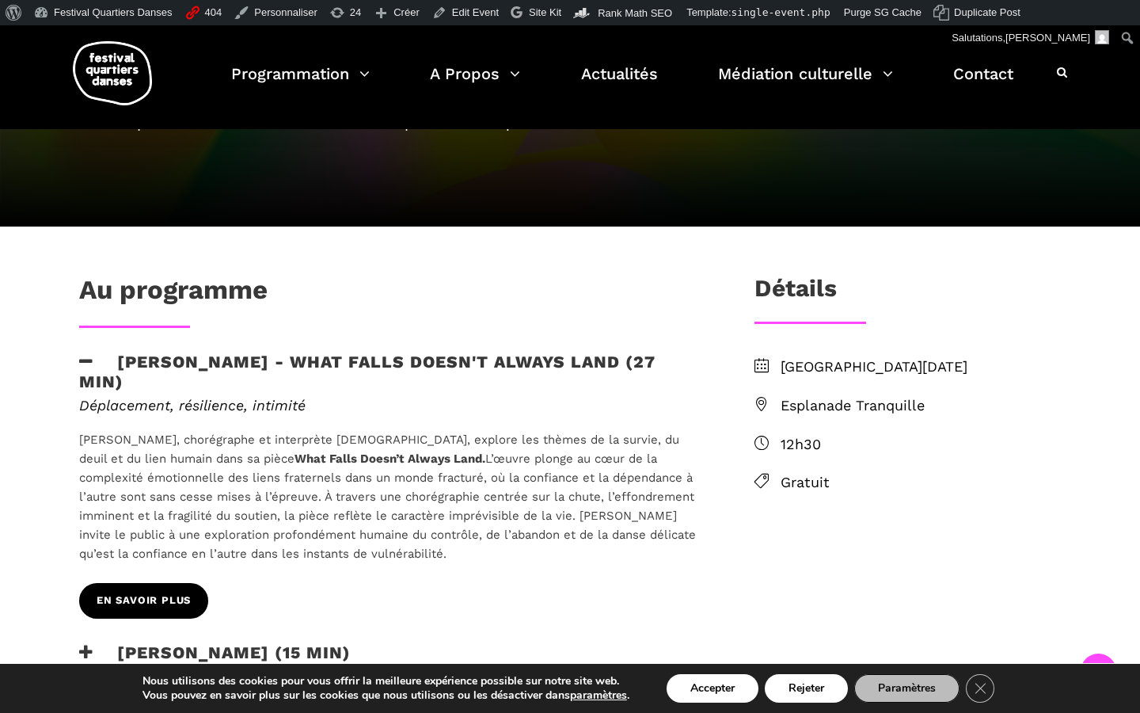
click at [170, 586] on link "EN SAVOIR PLUS" at bounding box center [143, 601] width 129 height 36
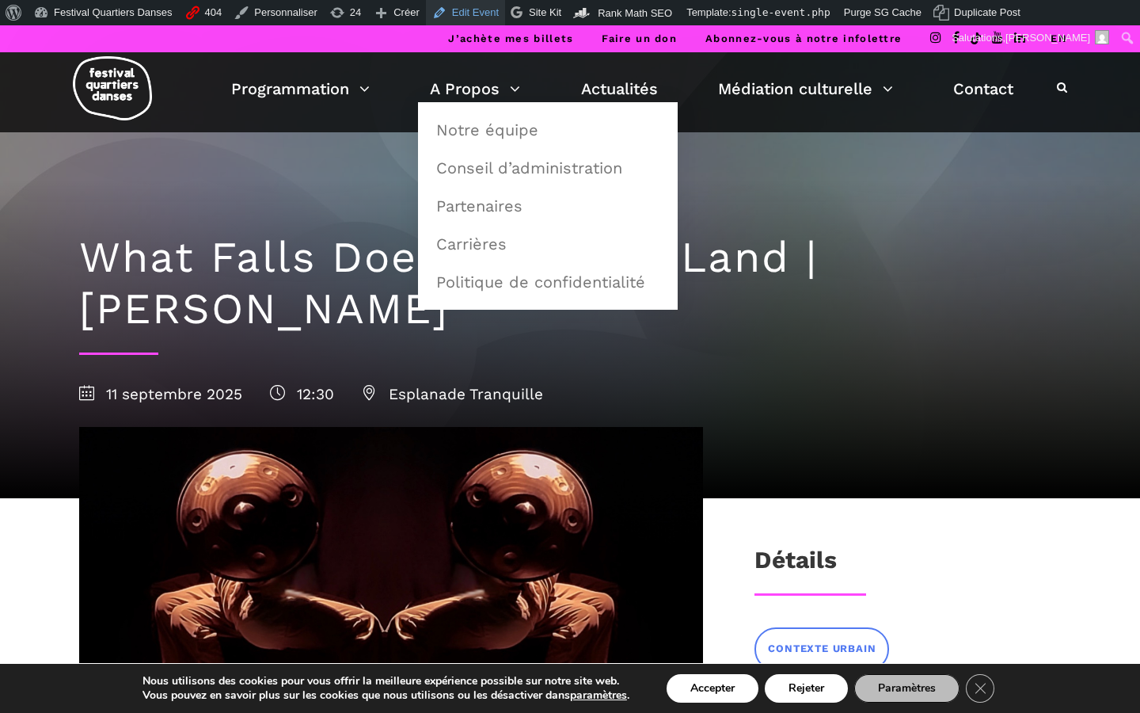
click at [473, 5] on link "Edit Event" at bounding box center [465, 12] width 79 height 25
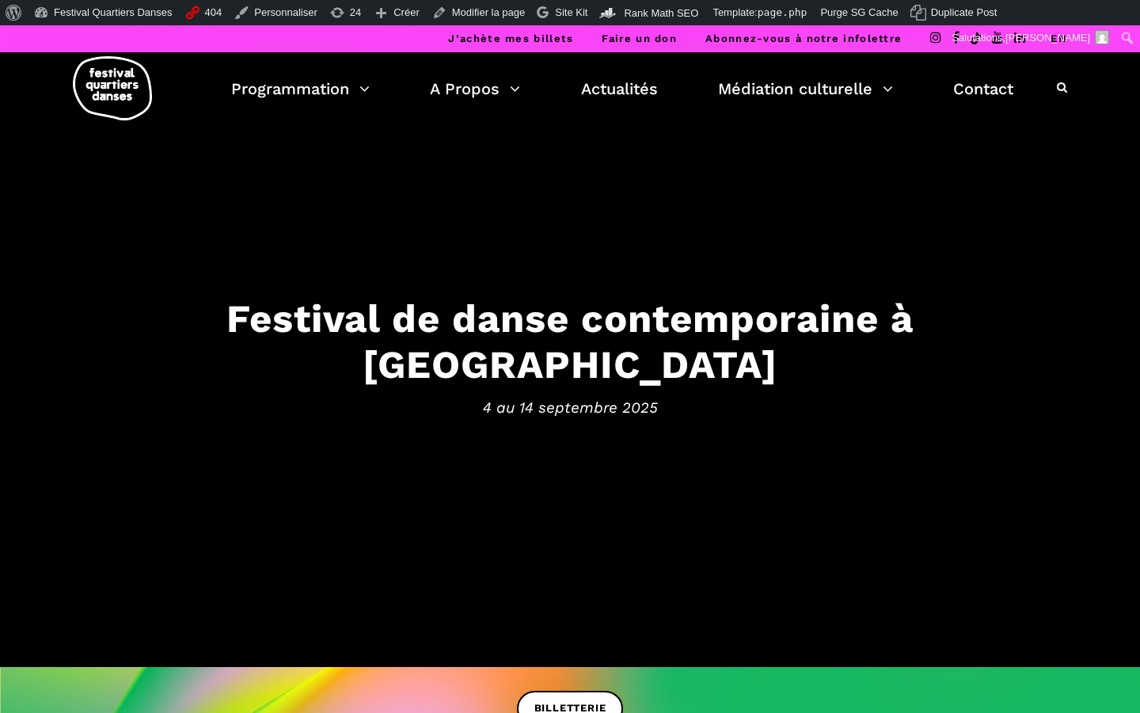
click at [102, 93] on img at bounding box center [112, 88] width 79 height 64
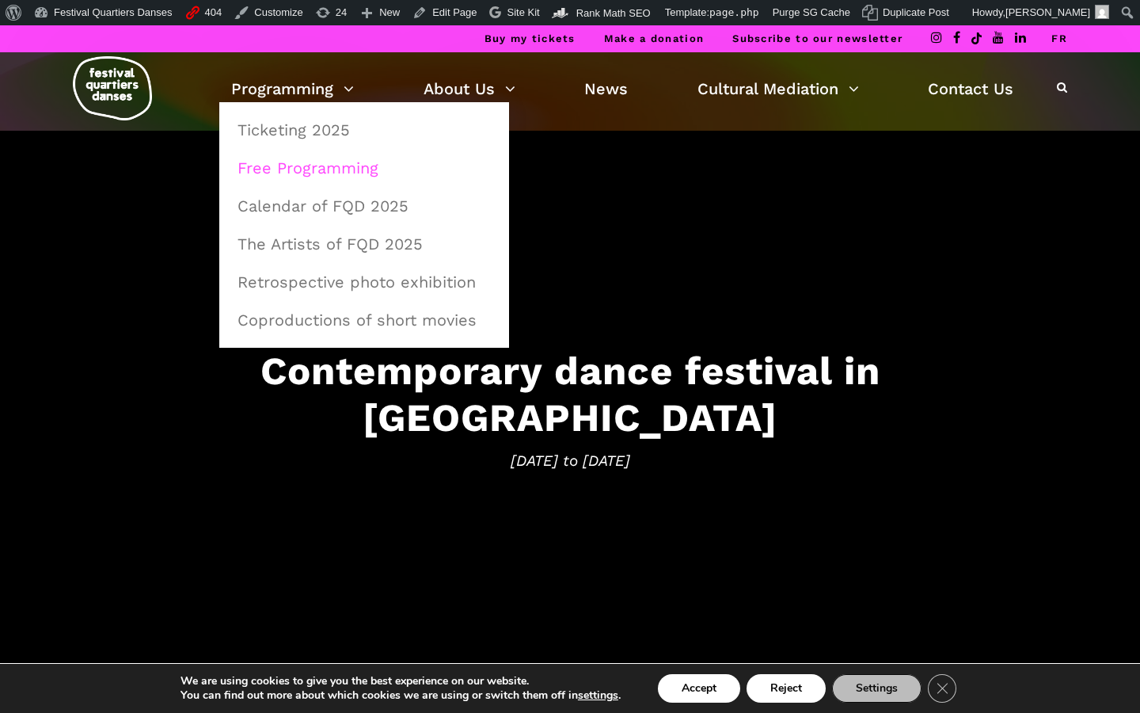
click at [295, 167] on link "Free Programming" at bounding box center [364, 168] width 272 height 36
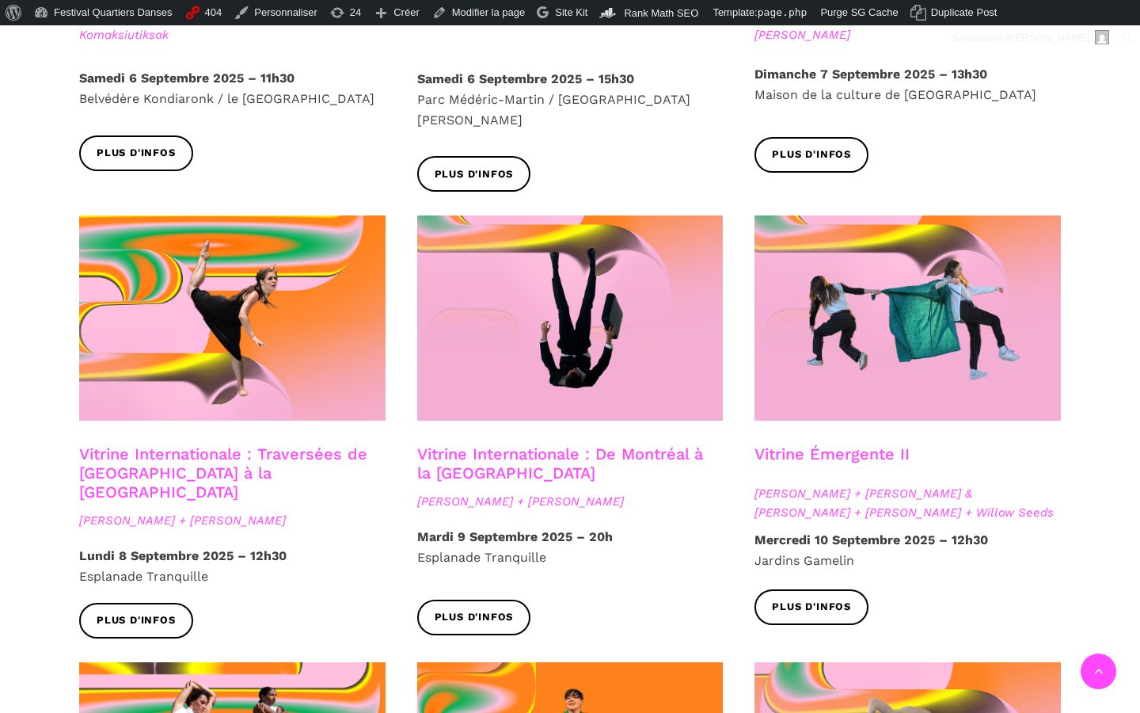
scroll to position [1290, 0]
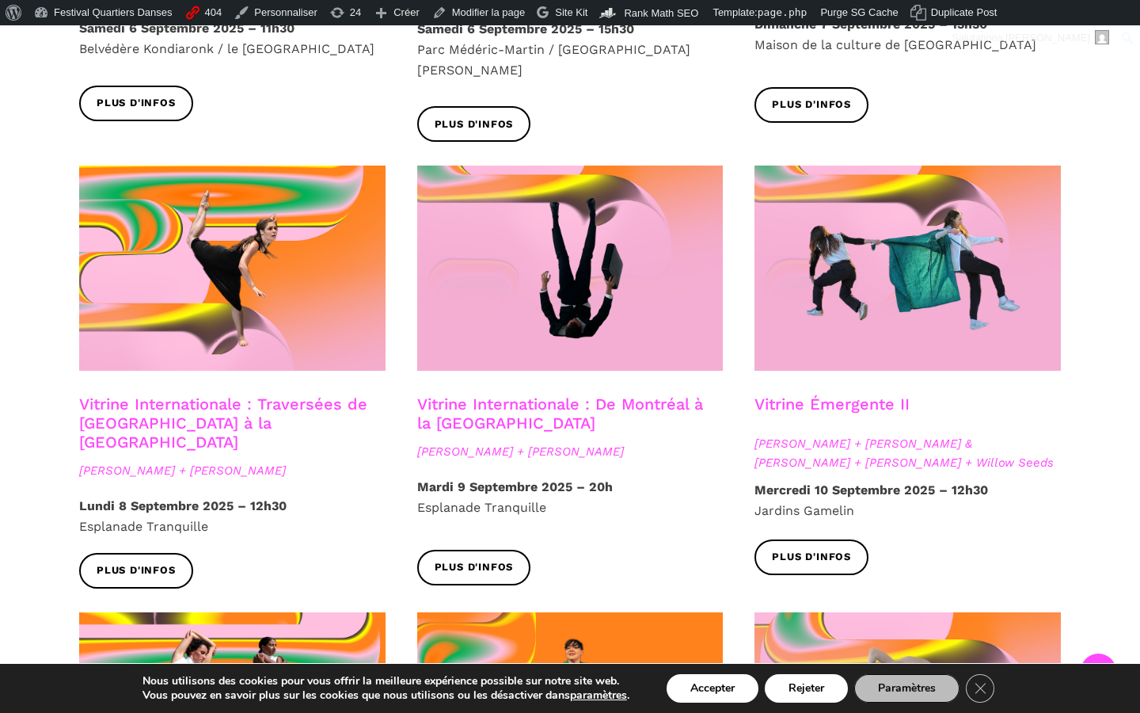
click at [218, 394] on link "Vitrine Internationale : Traversées de Vancouver à la Suède" at bounding box center [223, 422] width 288 height 57
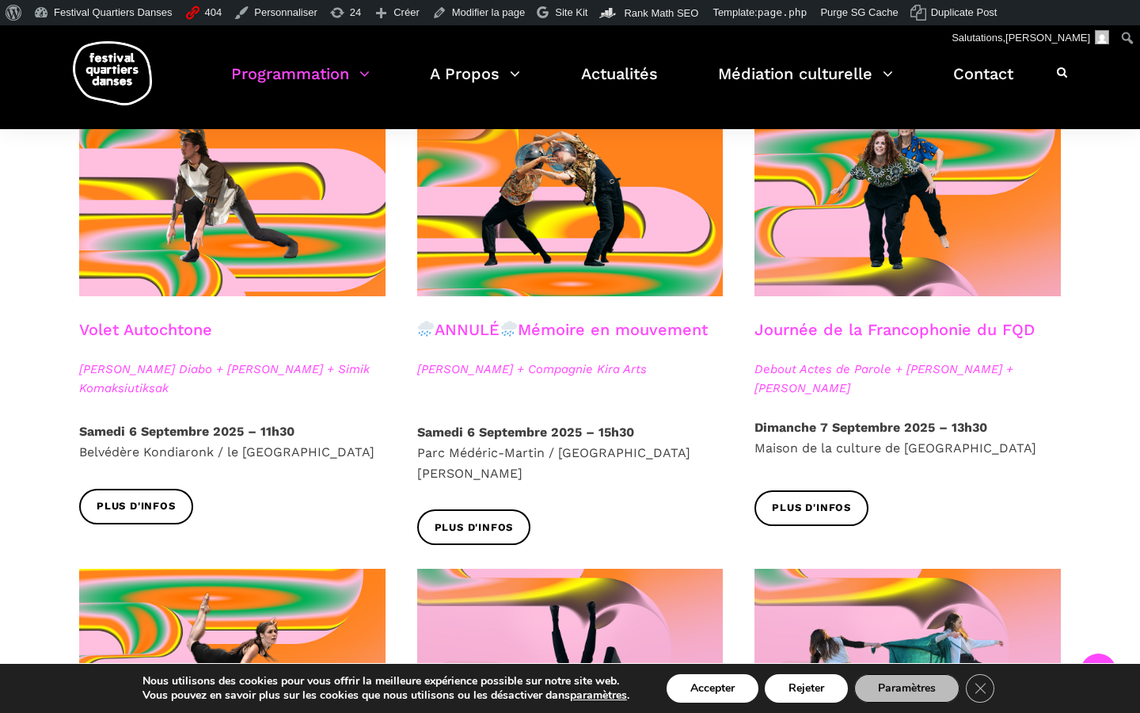
scroll to position [574, 0]
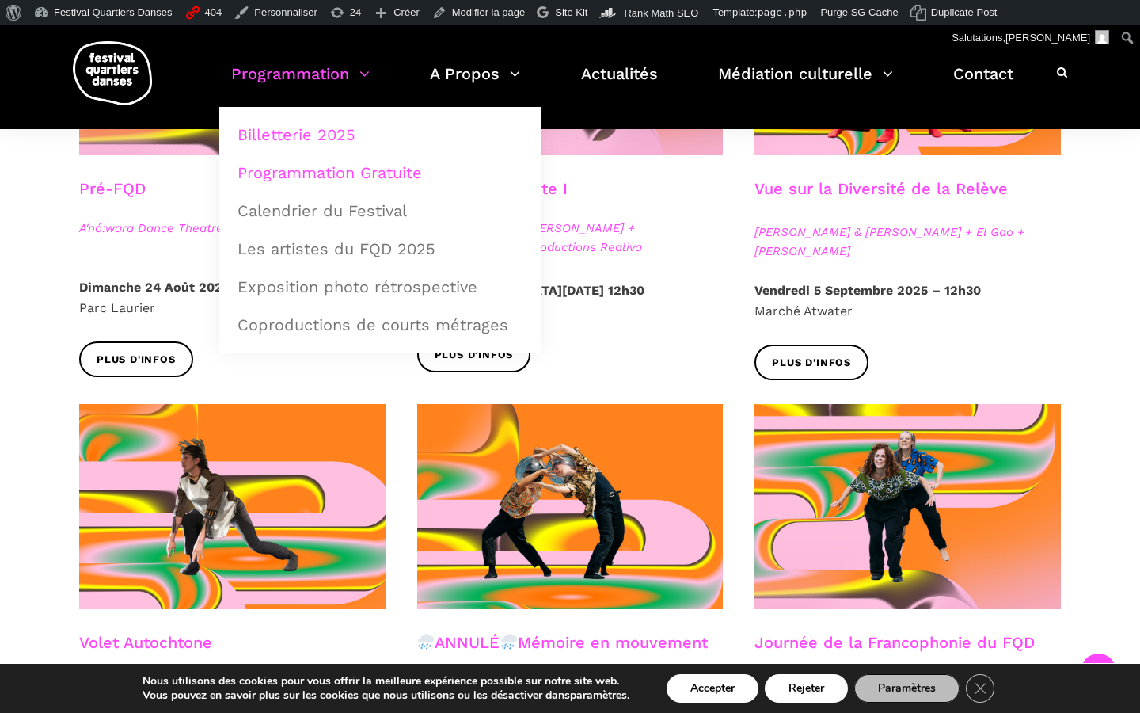
click at [301, 124] on link "Billetterie 2025" at bounding box center [380, 134] width 304 height 36
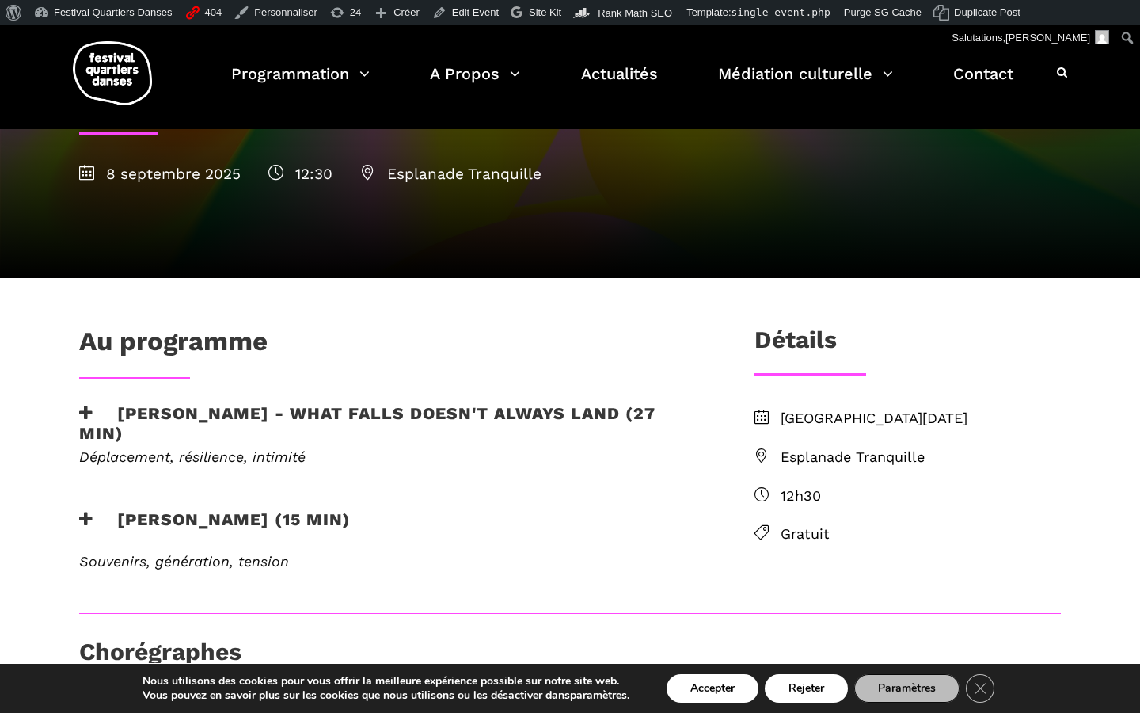
scroll to position [221, 0]
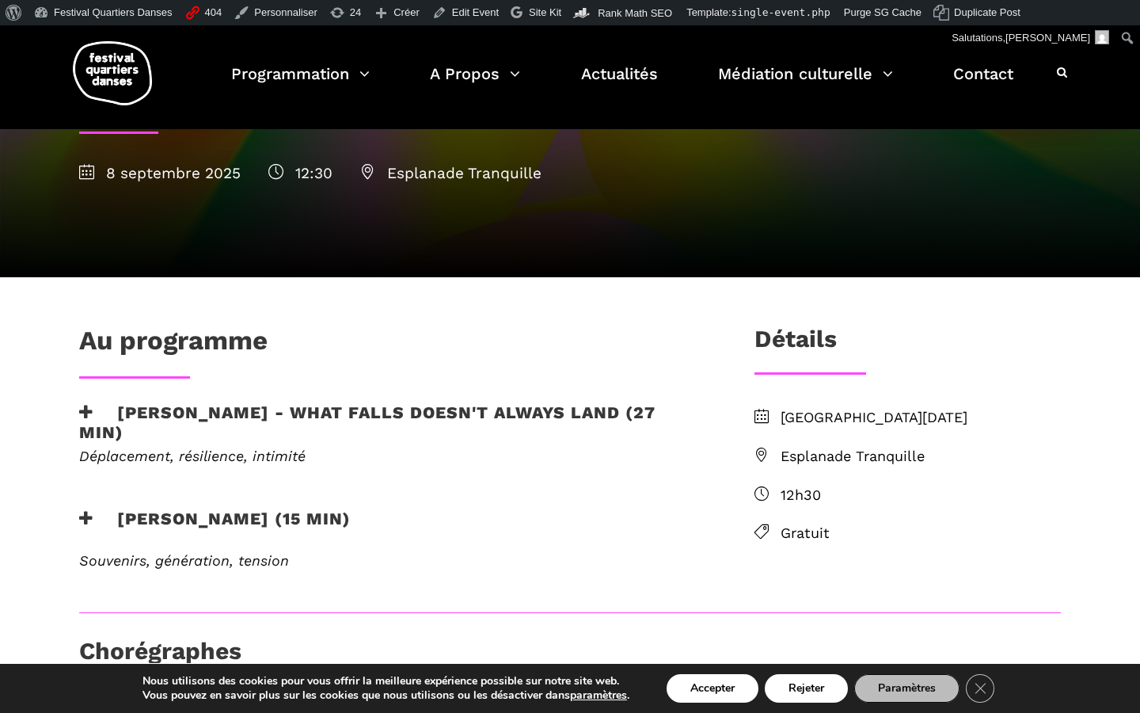
click at [111, 518] on h3 "Rebecca Margolick - Harbour (15 min)" at bounding box center [215, 528] width 272 height 40
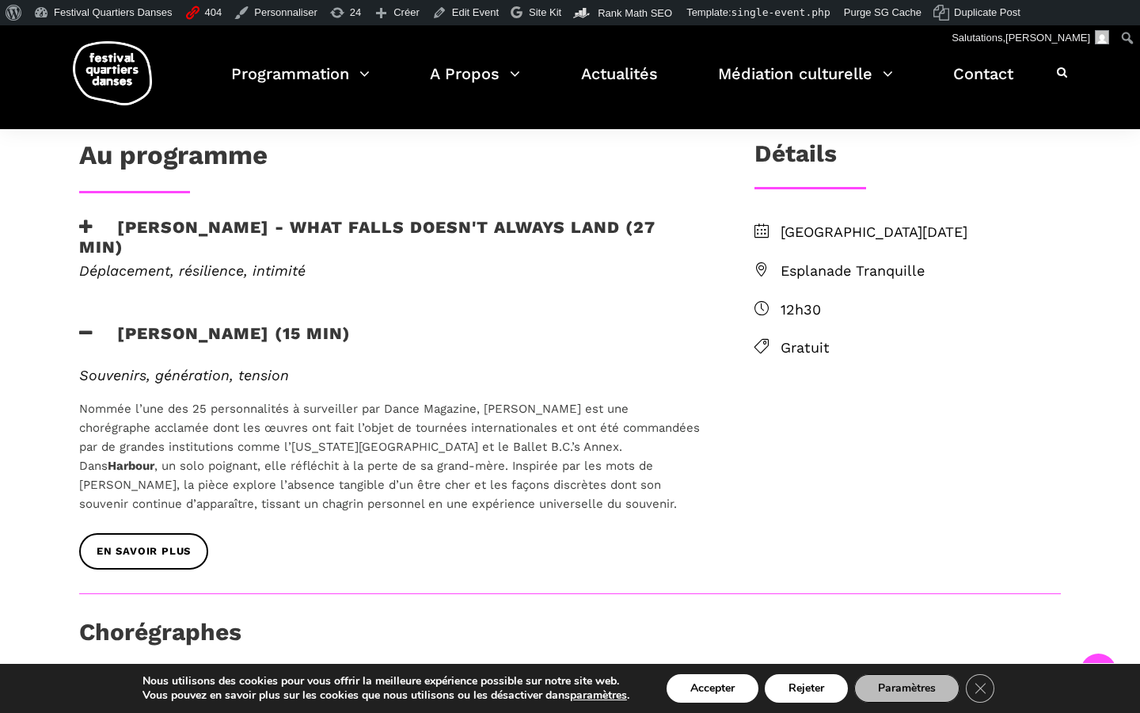
scroll to position [591, 0]
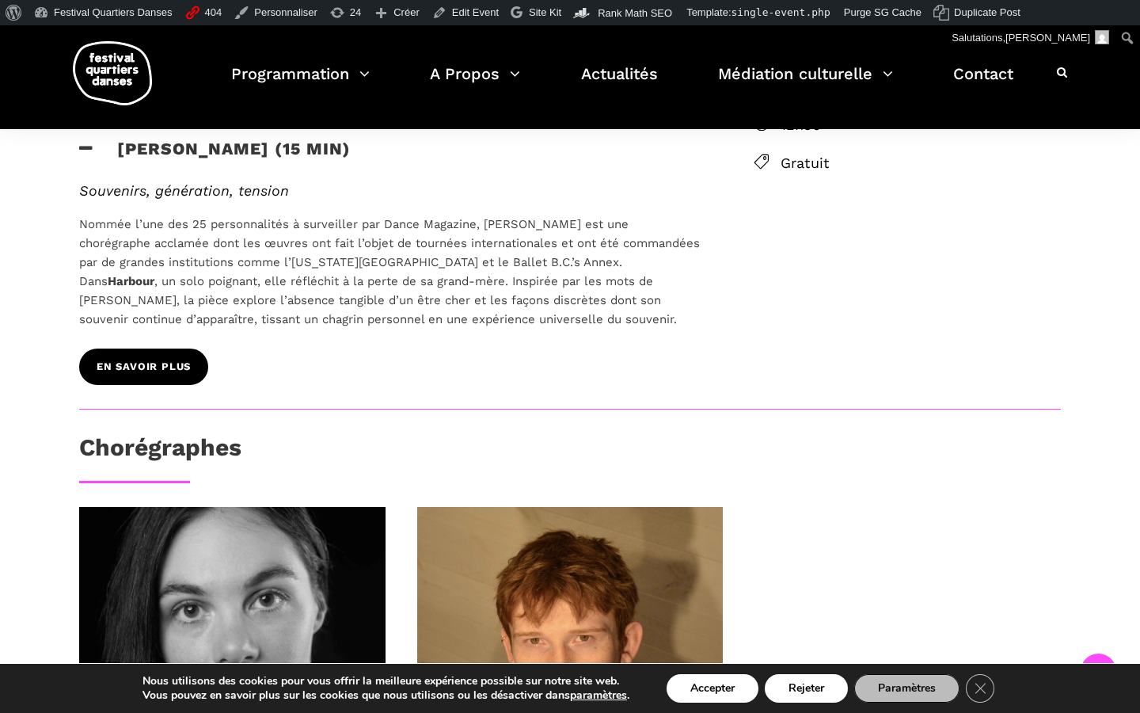
click at [173, 372] on link "EN SAVOIR PLUS" at bounding box center [143, 366] width 129 height 36
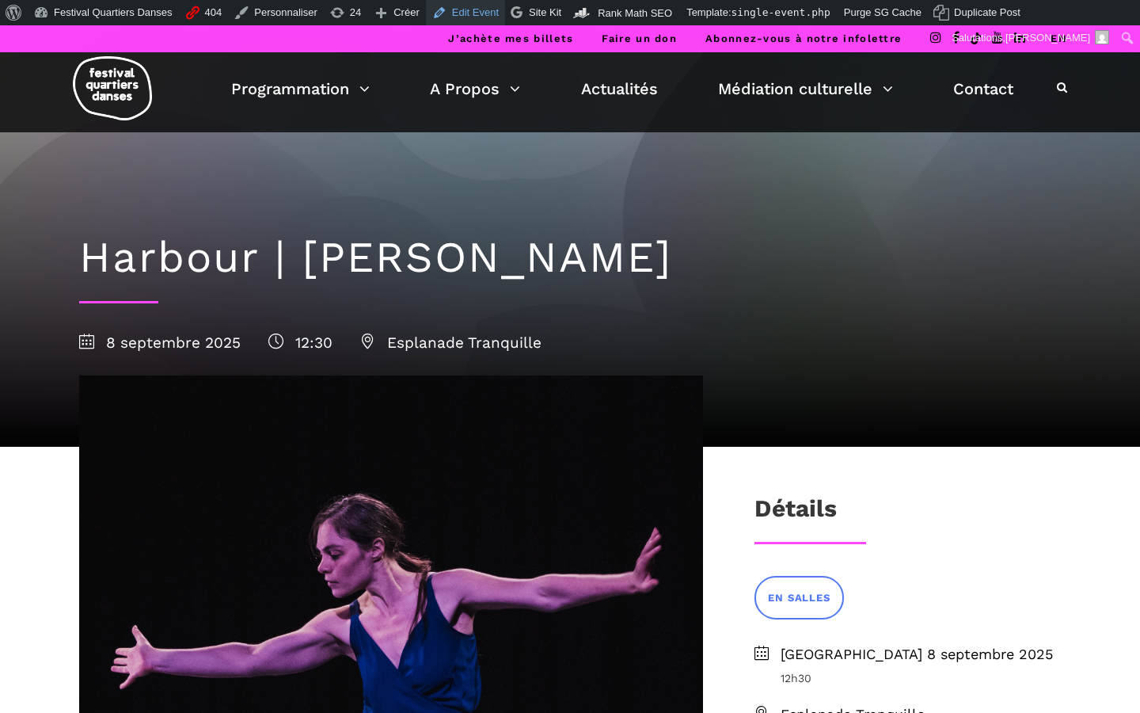
click at [489, 14] on link "Edit Event" at bounding box center [465, 12] width 79 height 25
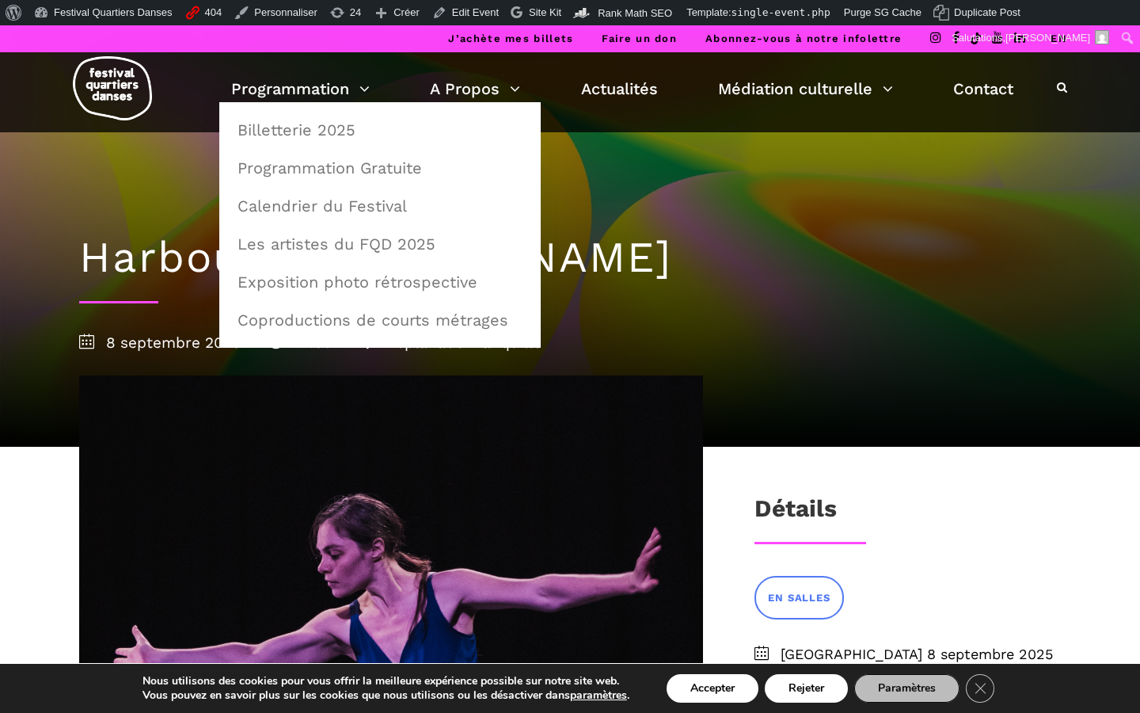
click at [105, 100] on img at bounding box center [112, 88] width 79 height 64
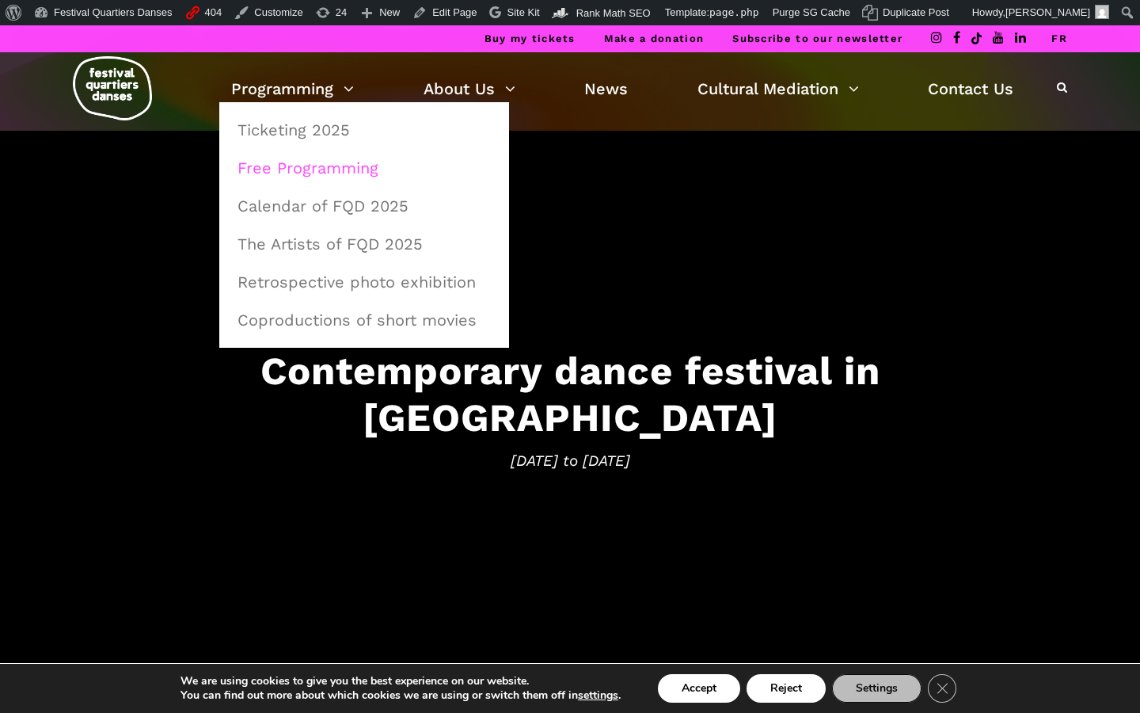
click at [281, 165] on link "Free Programming" at bounding box center [364, 168] width 272 height 36
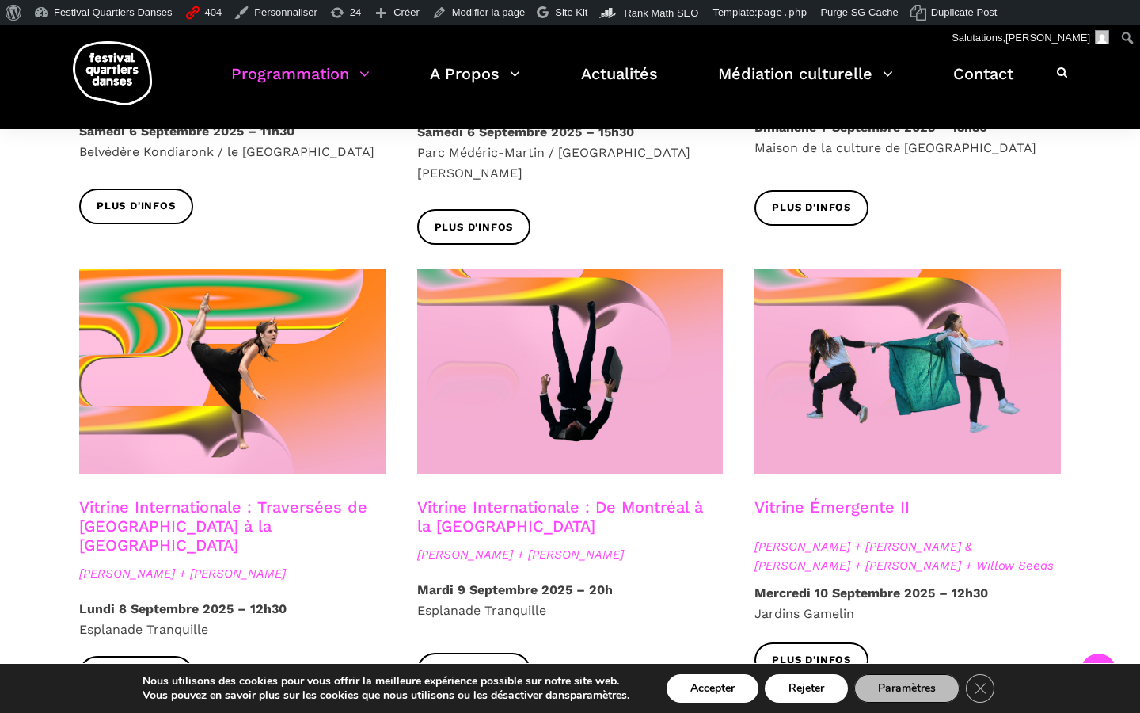
scroll to position [1242, 0]
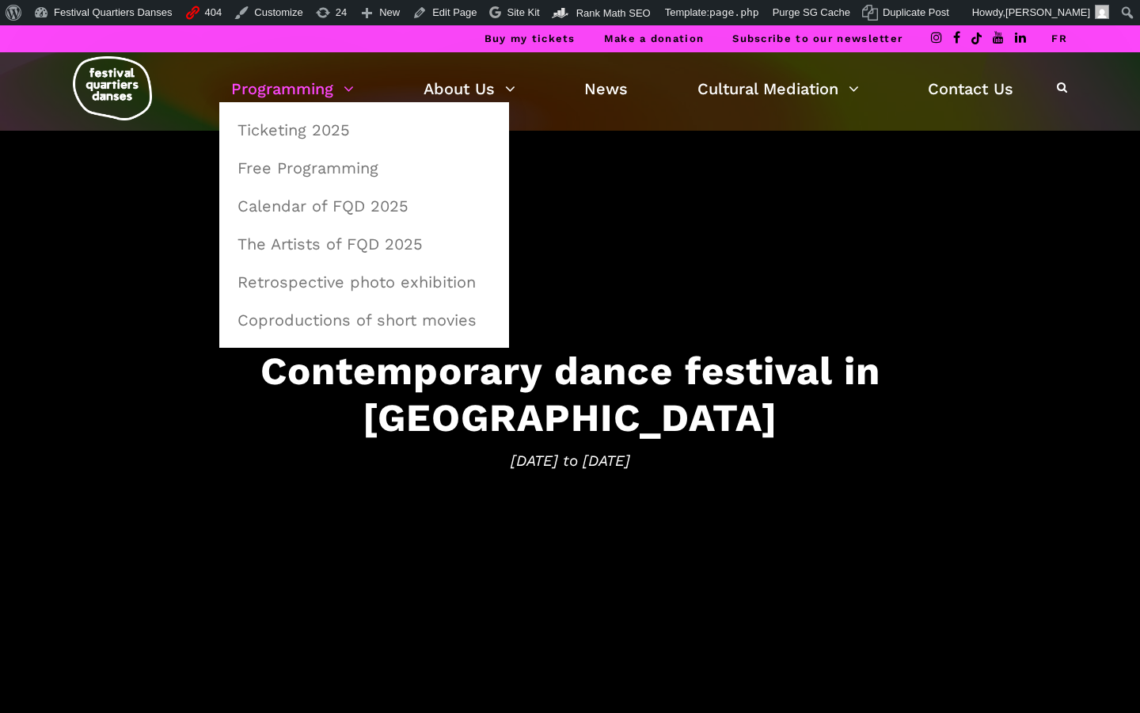
click at [295, 82] on link "Programming" at bounding box center [292, 88] width 123 height 27
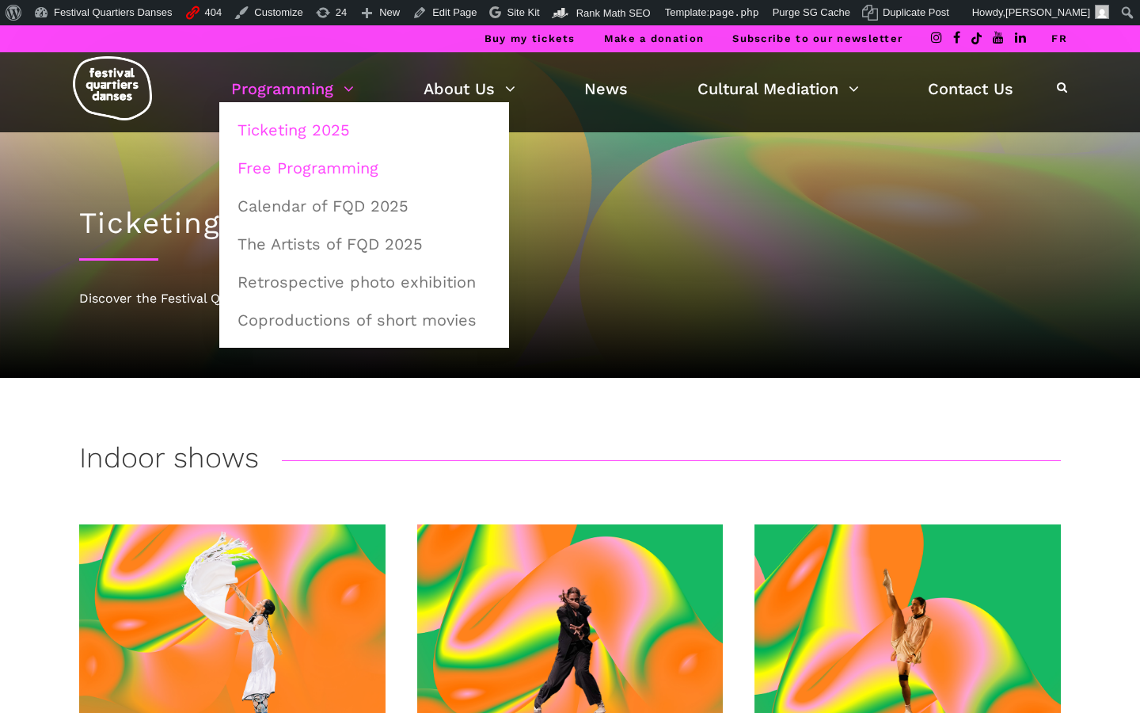
click at [276, 163] on link "Free Programming" at bounding box center [364, 168] width 272 height 36
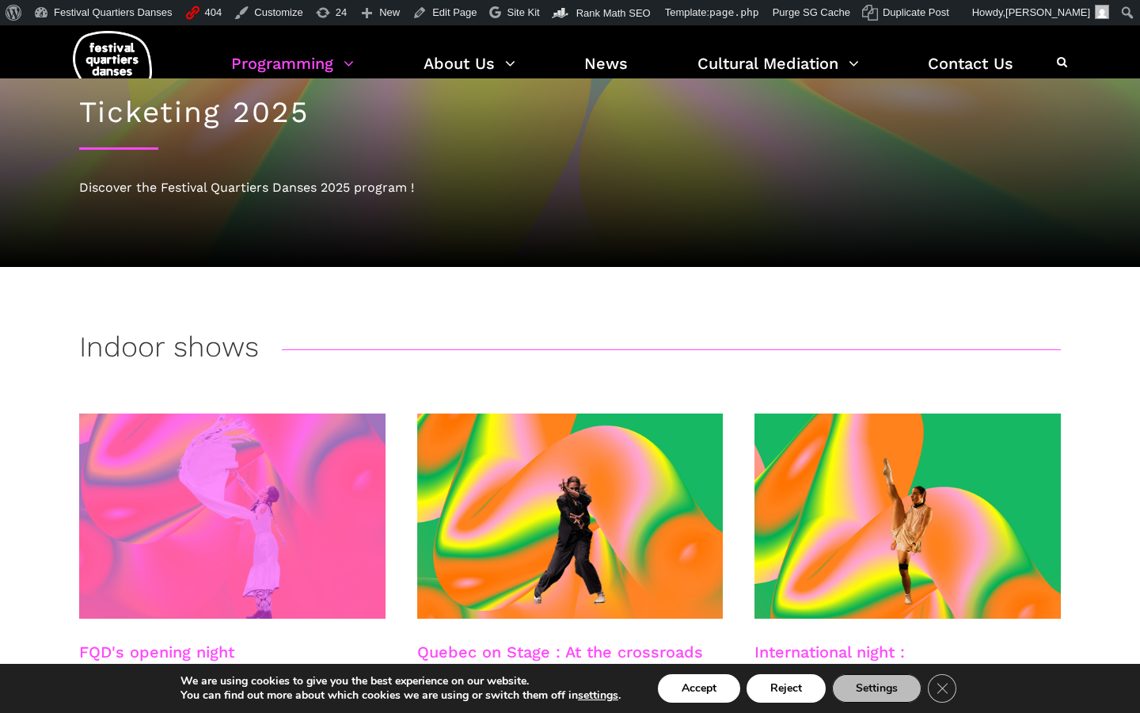
scroll to position [112, 0]
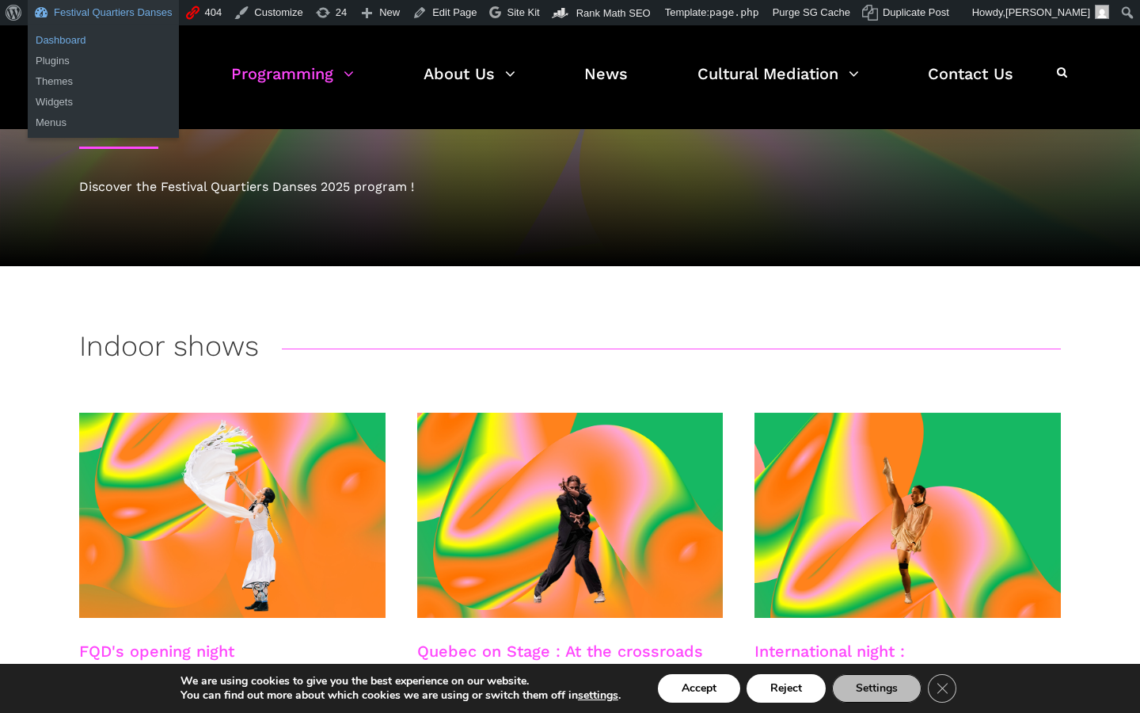
click at [71, 40] on link "Dashboard" at bounding box center [103, 40] width 151 height 21
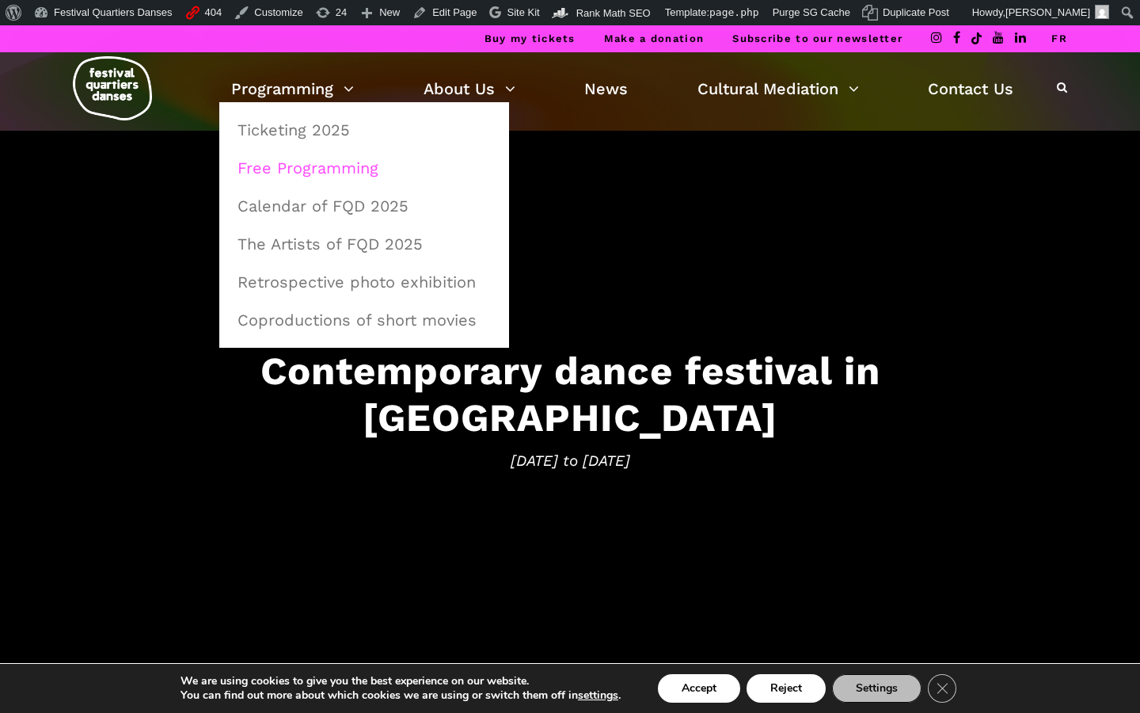
click at [281, 176] on link "Free Programming" at bounding box center [364, 168] width 272 height 36
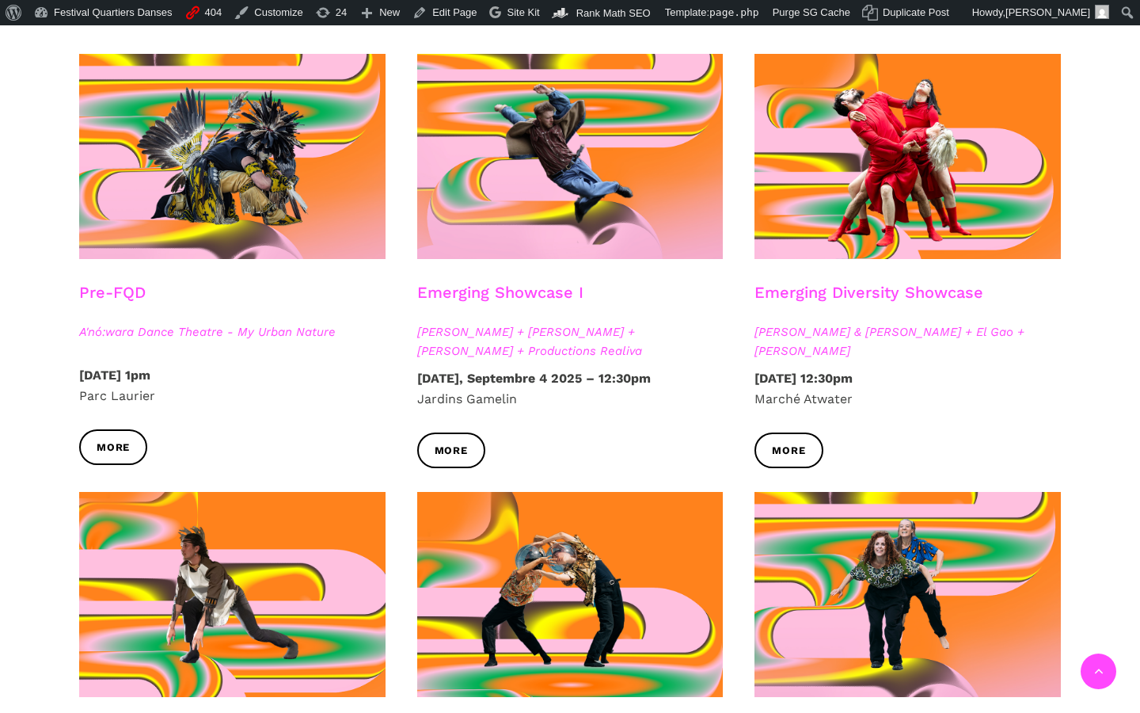
scroll to position [1039, 0]
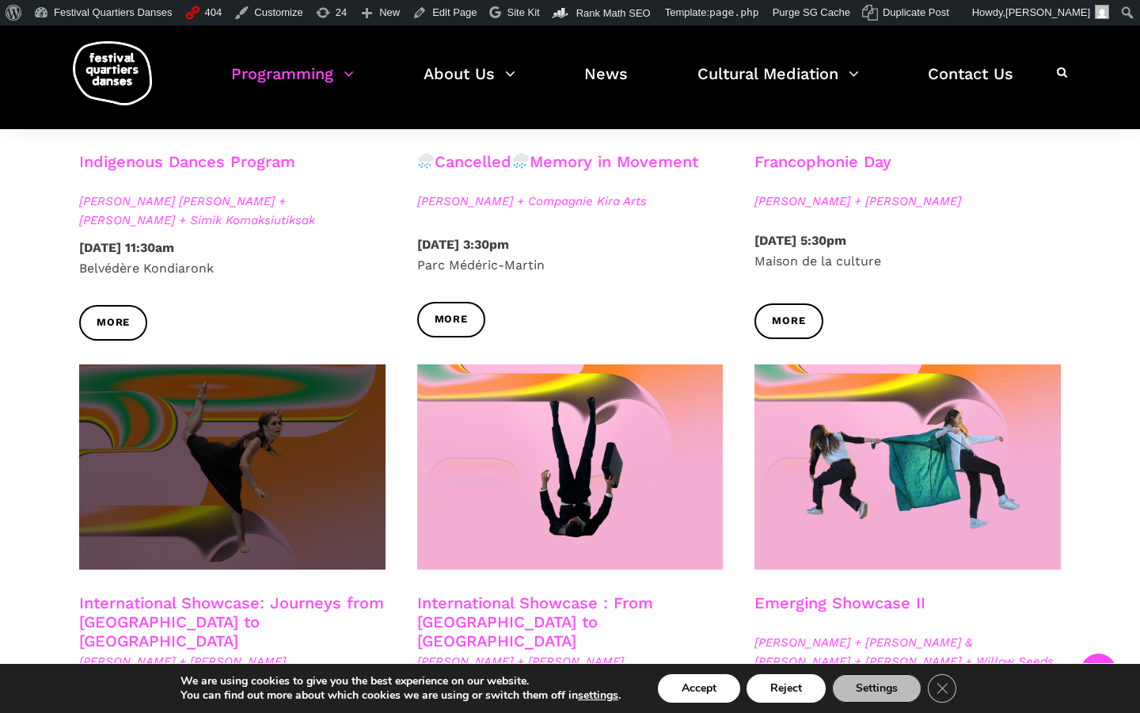
click at [246, 441] on span at bounding box center [232, 466] width 306 height 205
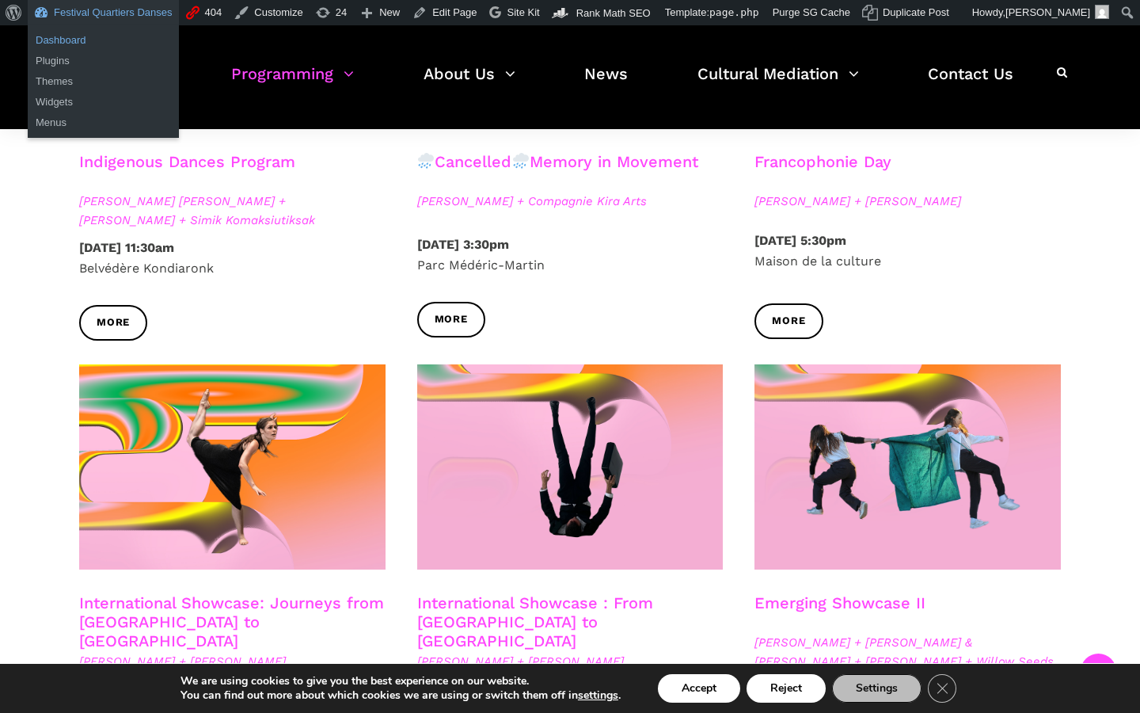
click at [60, 42] on link "Dashboard" at bounding box center [103, 40] width 151 height 21
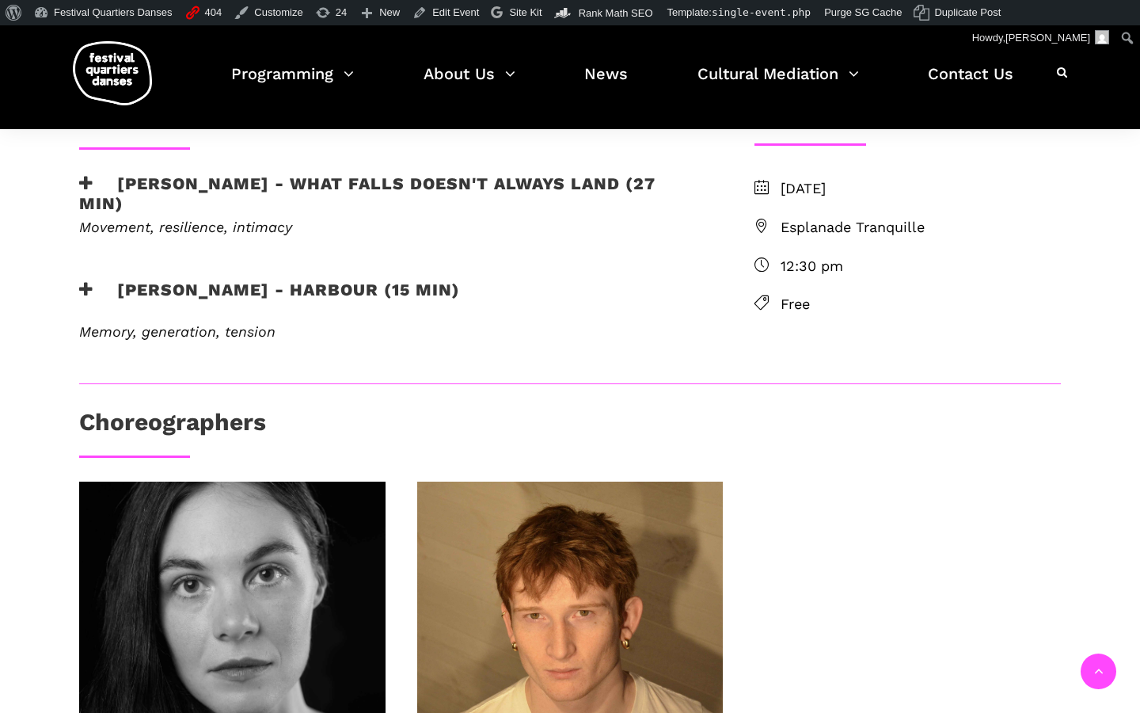
scroll to position [439, 0]
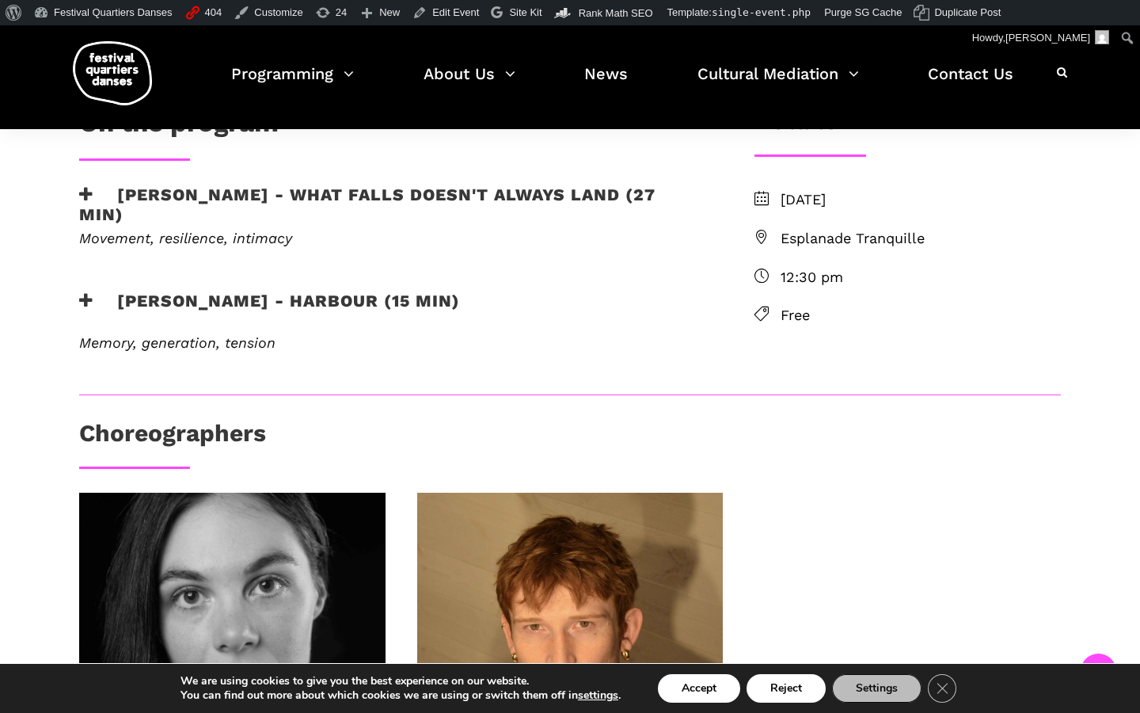
click at [202, 207] on h3 "[PERSON_NAME] - What Falls Doesn't Always Land (27 min)" at bounding box center [391, 204] width 624 height 40
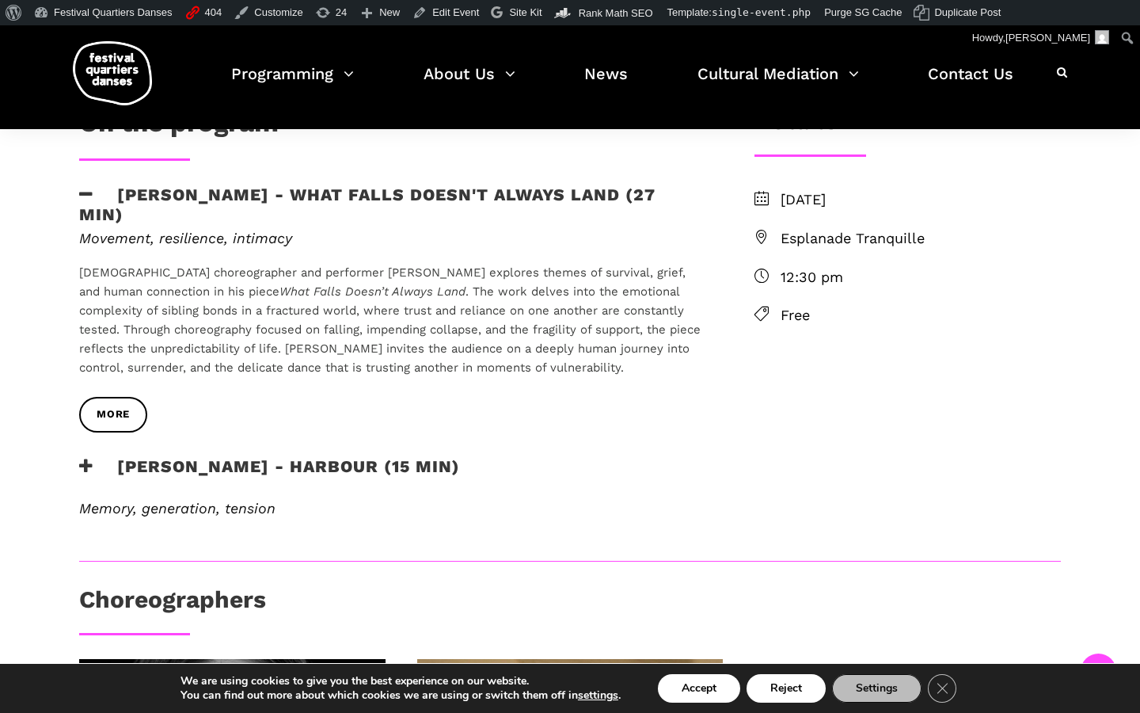
click at [94, 468] on h3 "[PERSON_NAME] - Harbour (15 min)" at bounding box center [269, 476] width 381 height 40
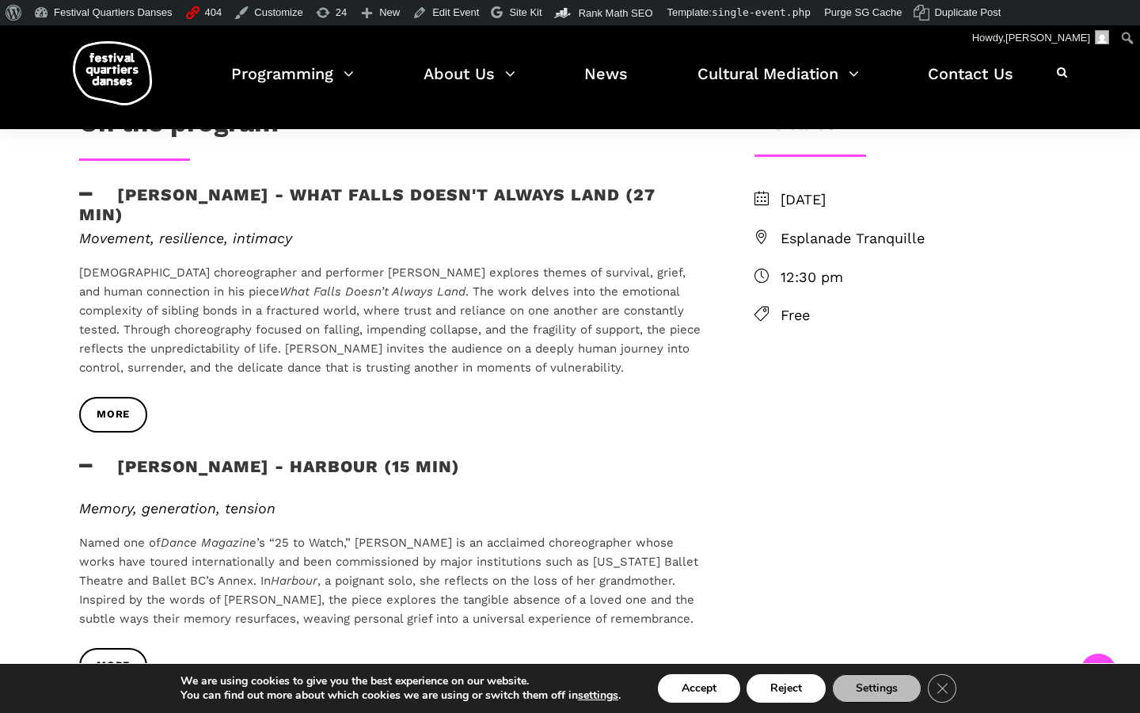
scroll to position [600, 0]
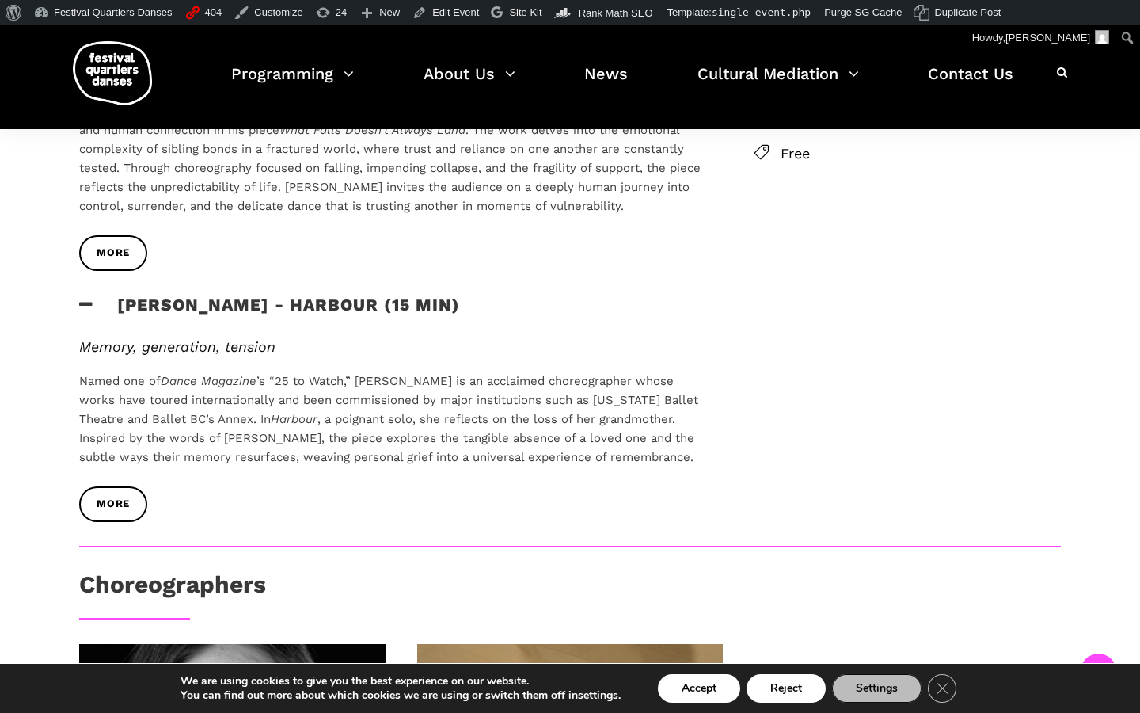
click at [356, 252] on div "More" at bounding box center [391, 264] width 656 height 59
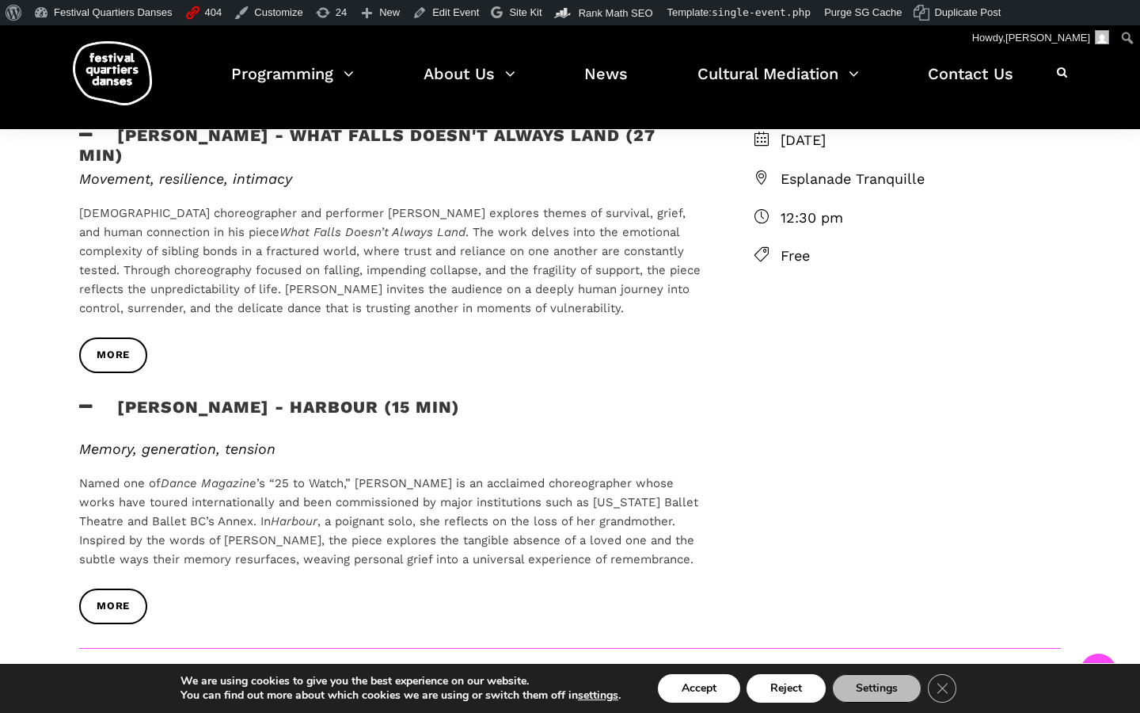
scroll to position [493, 0]
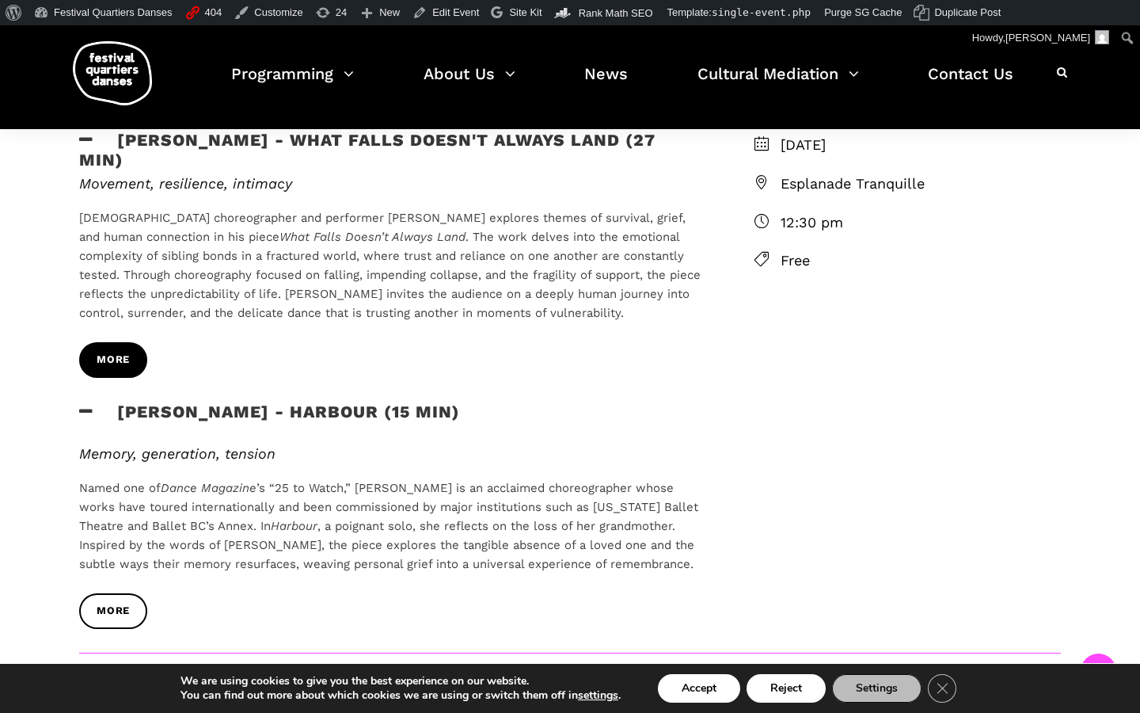
click at [112, 352] on span "More" at bounding box center [113, 360] width 33 height 17
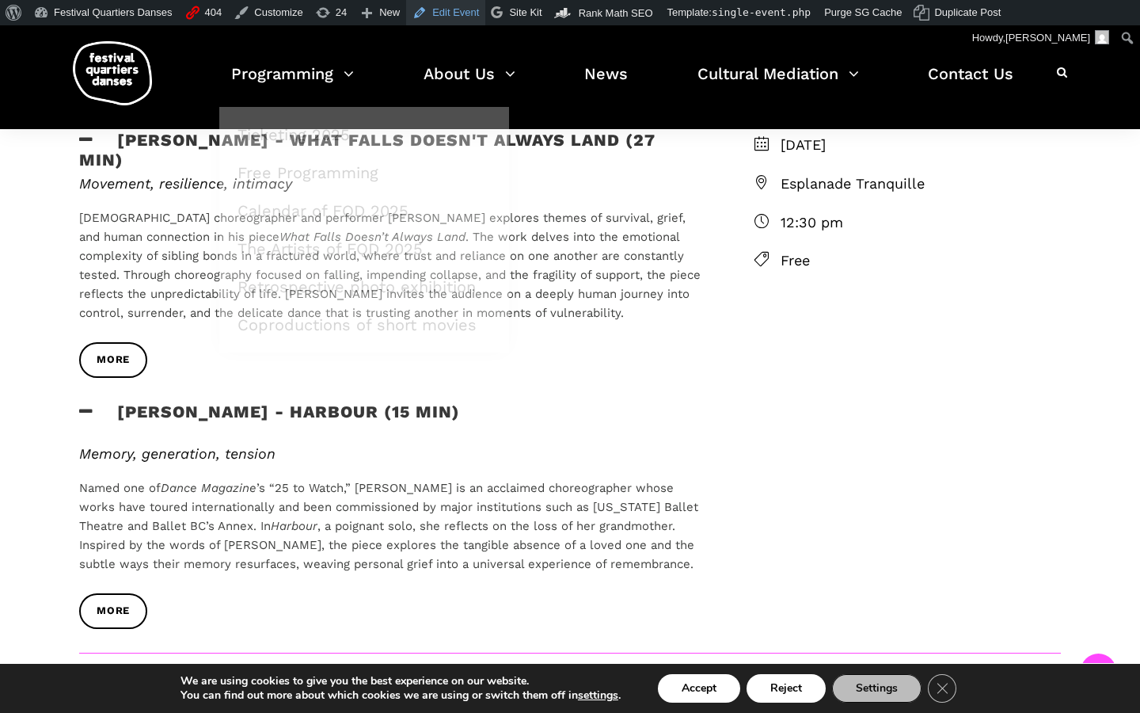
click at [462, 18] on link "Edit Event" at bounding box center [445, 12] width 79 height 25
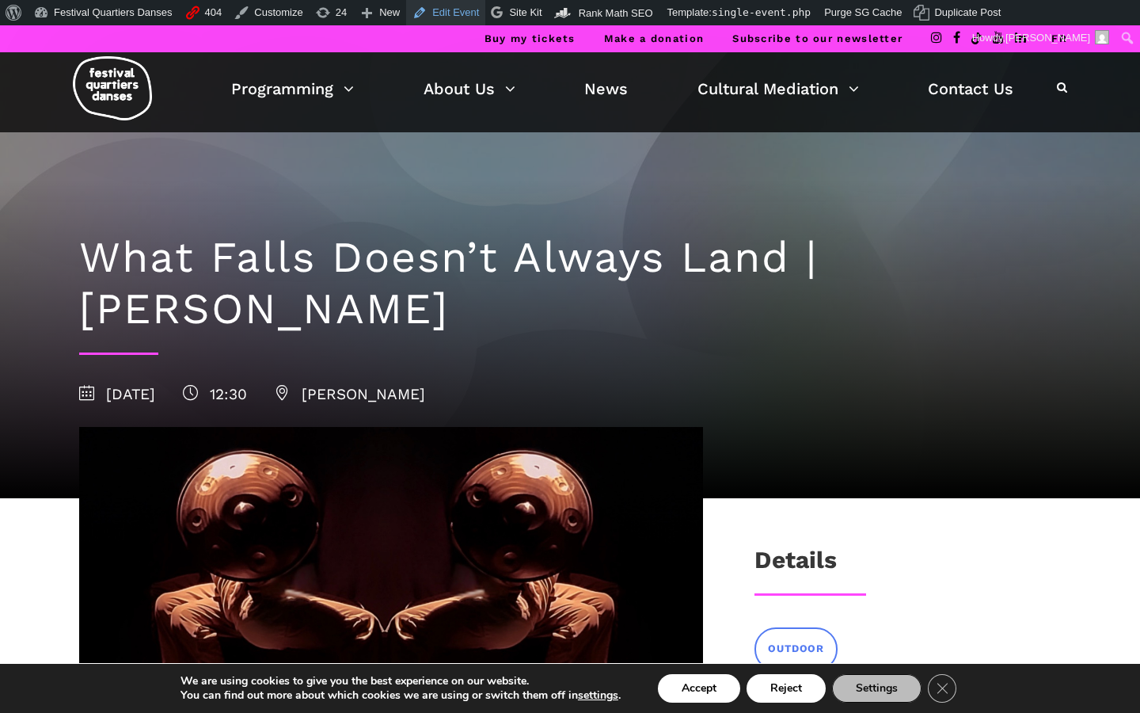
click at [457, 11] on link "Edit Event" at bounding box center [445, 12] width 79 height 25
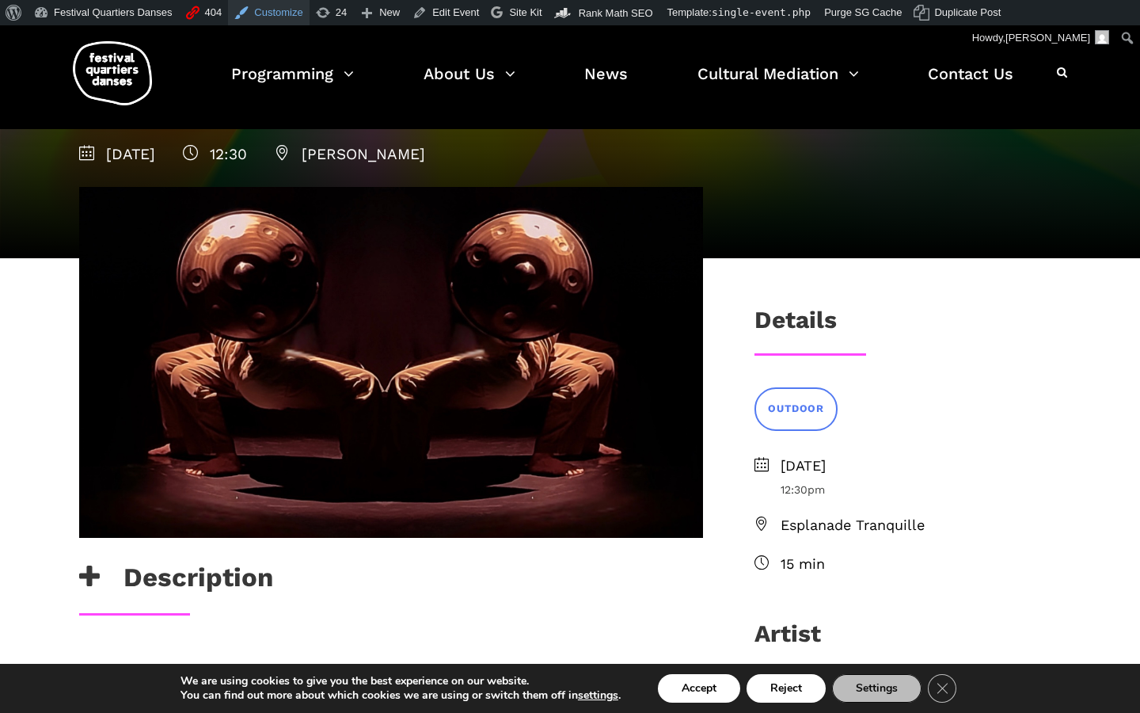
scroll to position [160, 0]
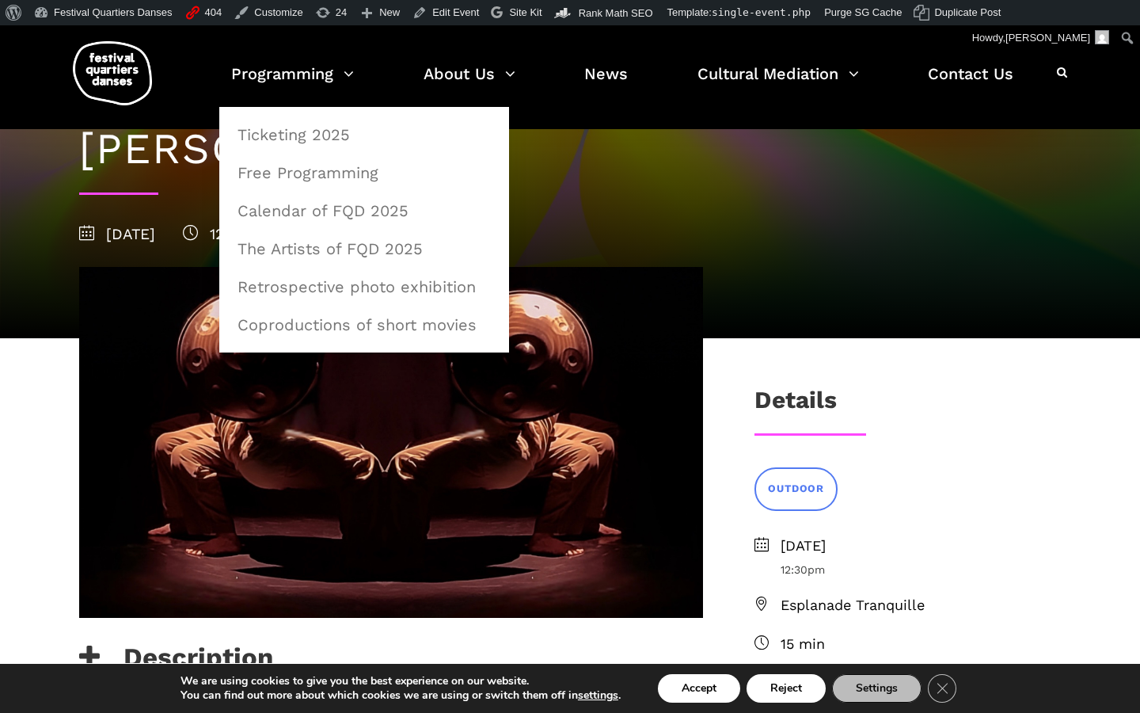
click at [132, 88] on img at bounding box center [112, 73] width 79 height 64
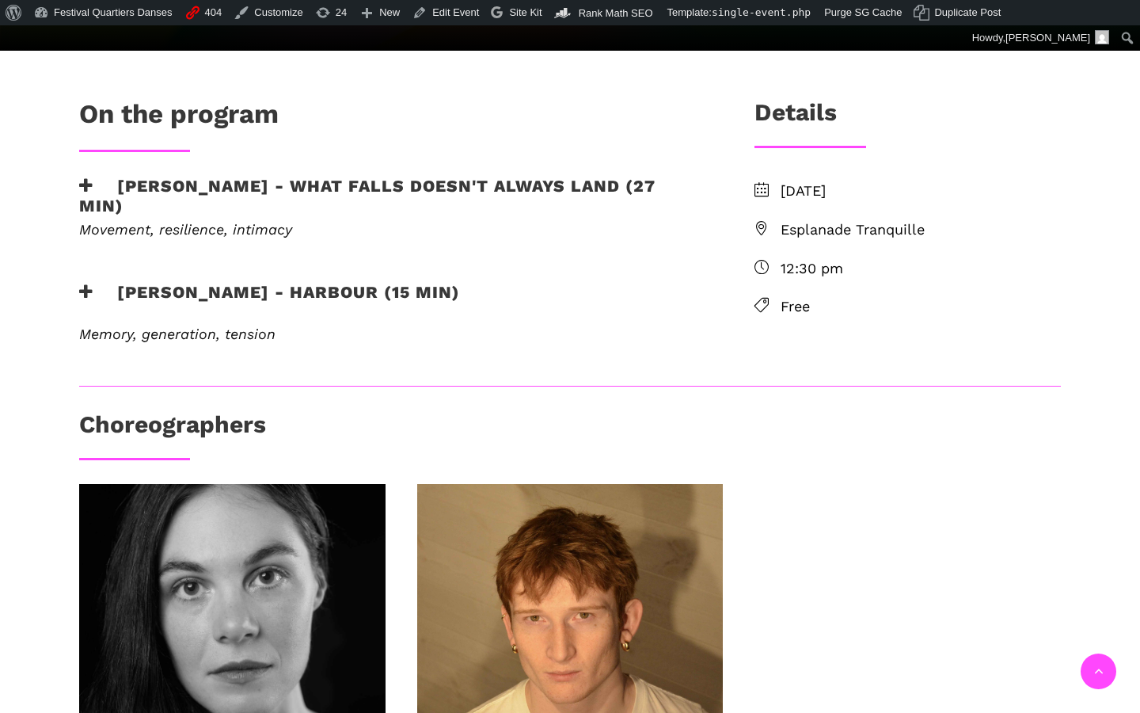
scroll to position [485, 0]
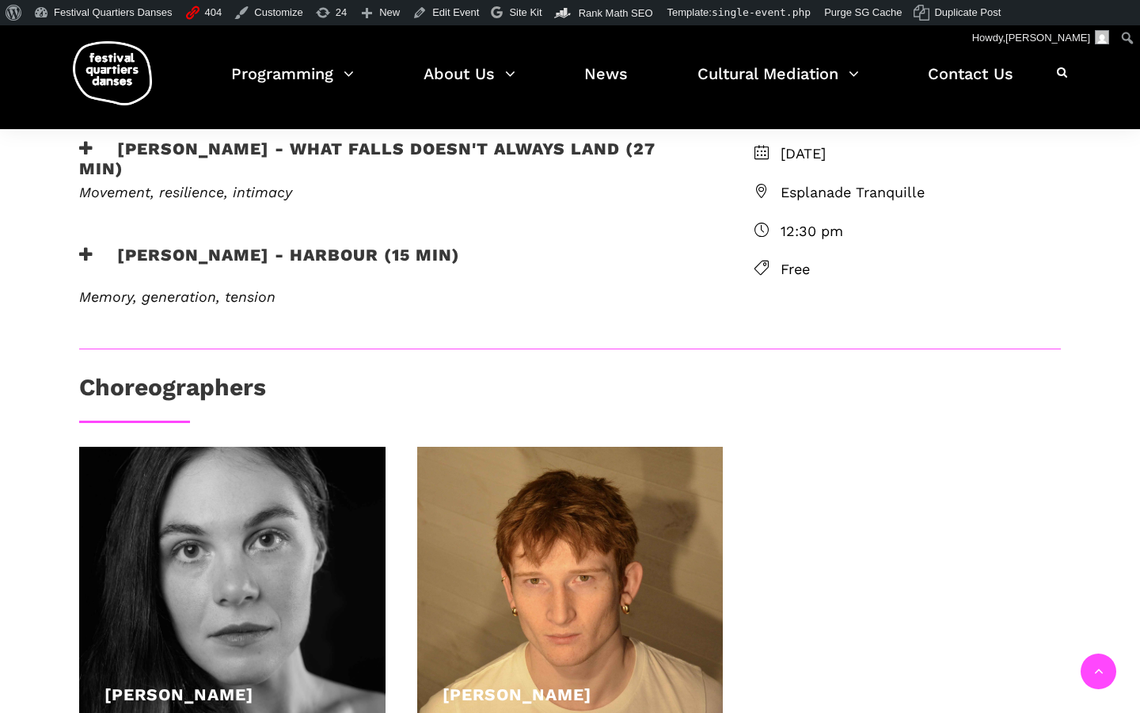
click at [250, 153] on h3 "Linus Jansner - What Falls Doesn't Always Land (27 min)" at bounding box center [391, 159] width 624 height 40
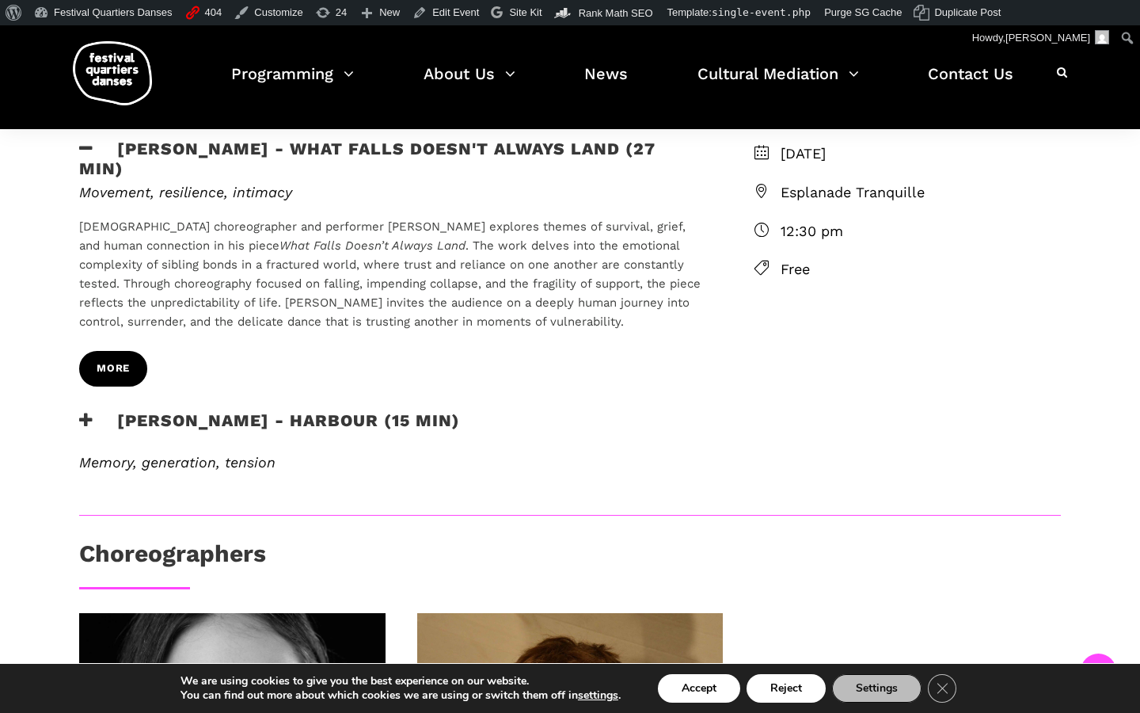
click at [106, 362] on span "More" at bounding box center [113, 368] width 33 height 17
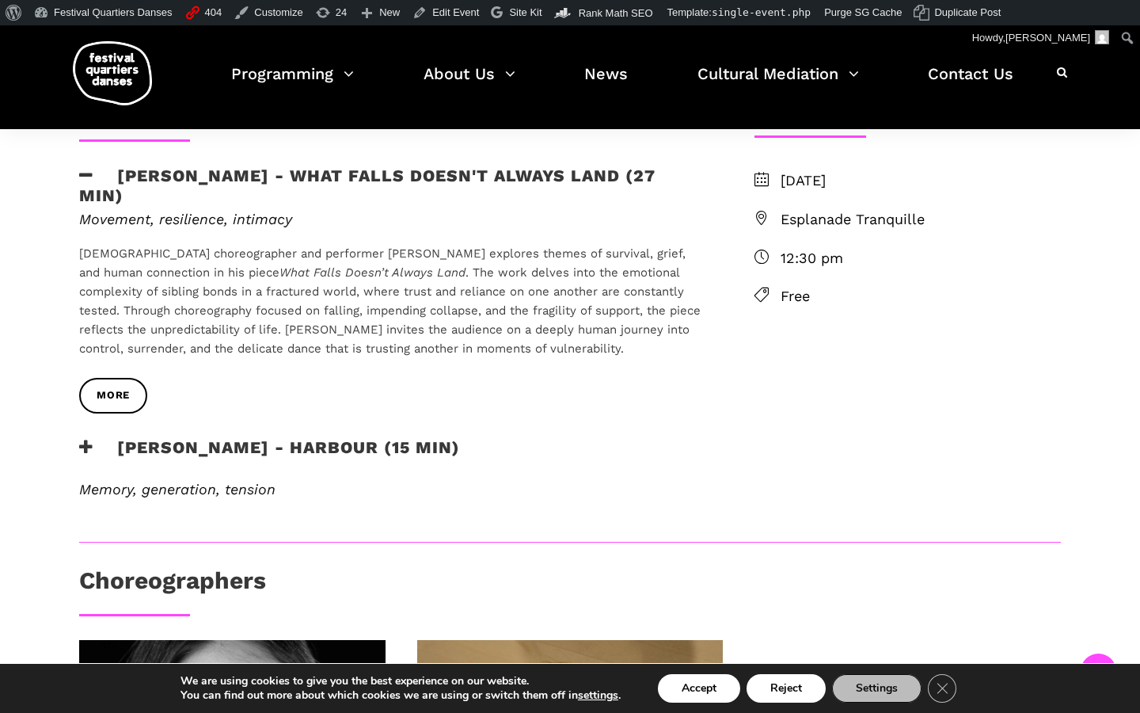
scroll to position [454, 0]
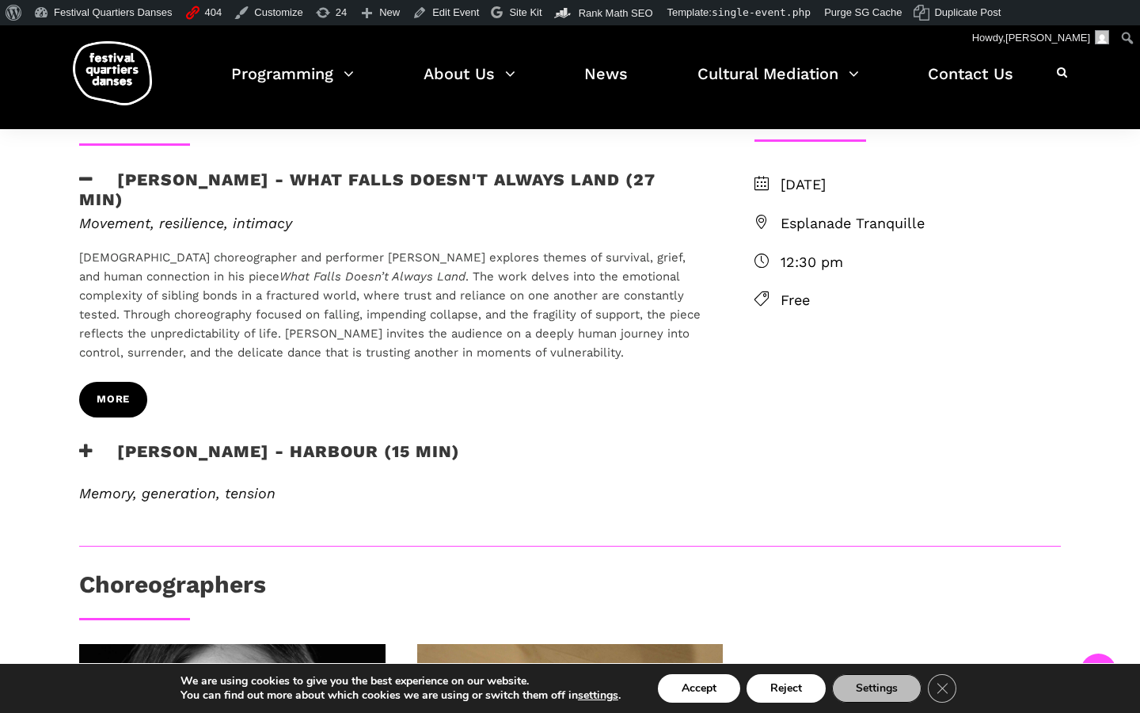
click at [109, 404] on link "More" at bounding box center [113, 400] width 68 height 36
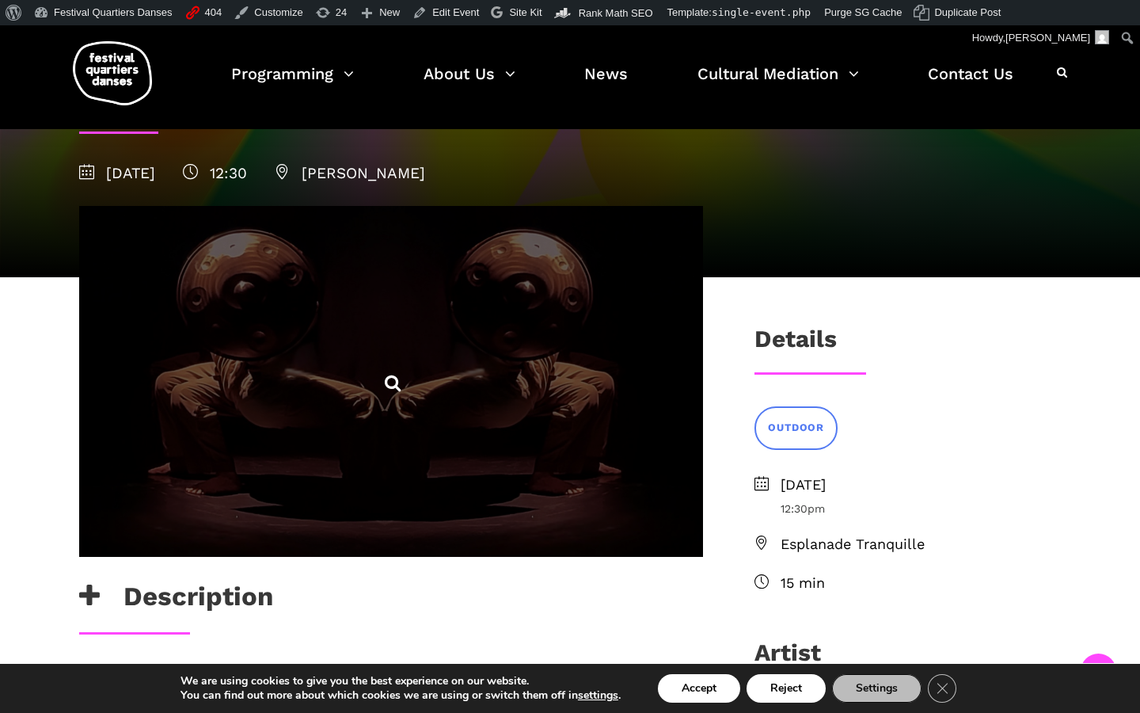
scroll to position [527, 0]
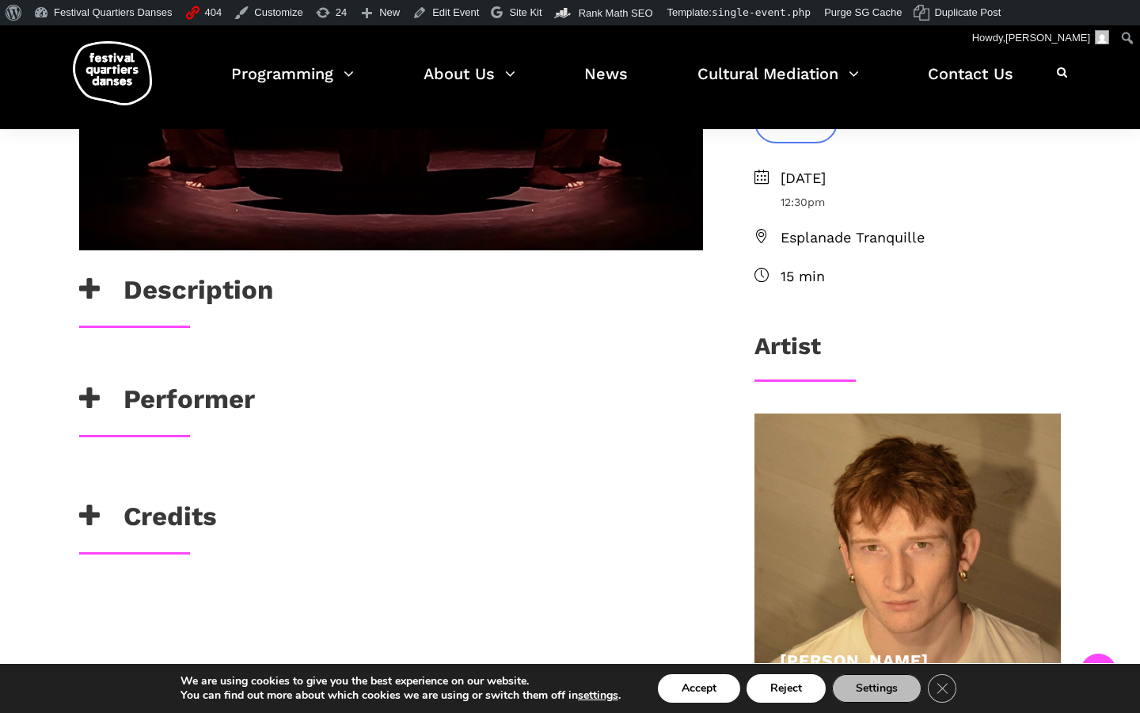
click at [174, 523] on h3 "Credits" at bounding box center [148, 520] width 138 height 40
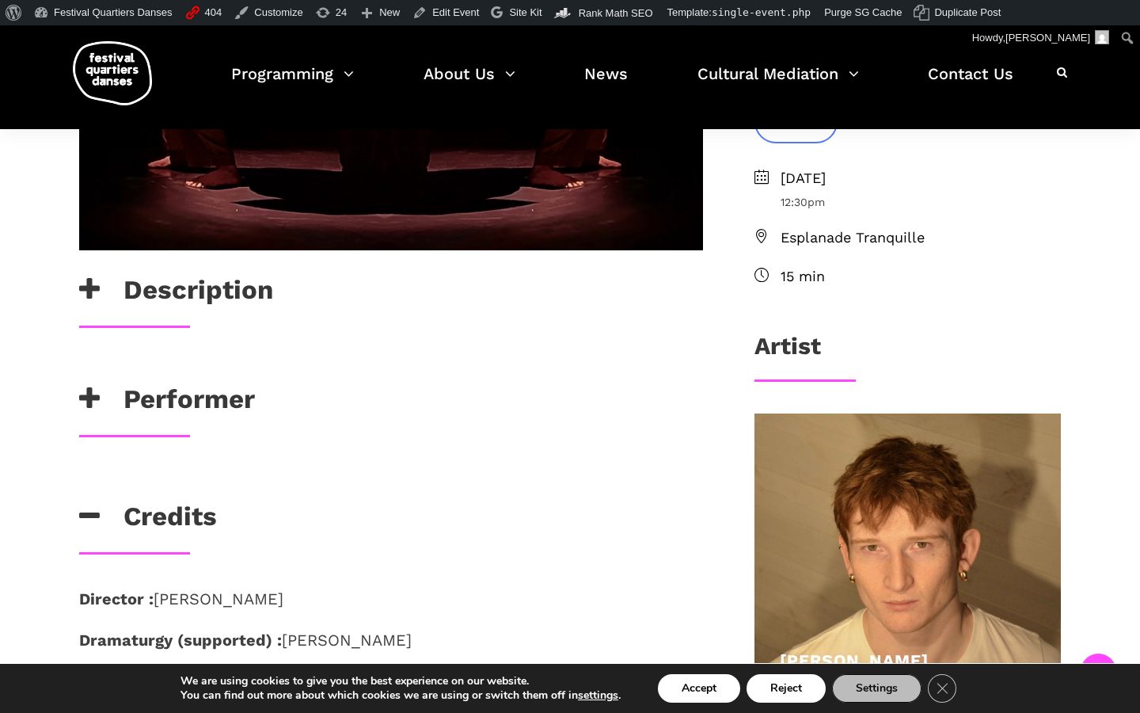
click at [174, 522] on h3 "Credits" at bounding box center [148, 520] width 138 height 40
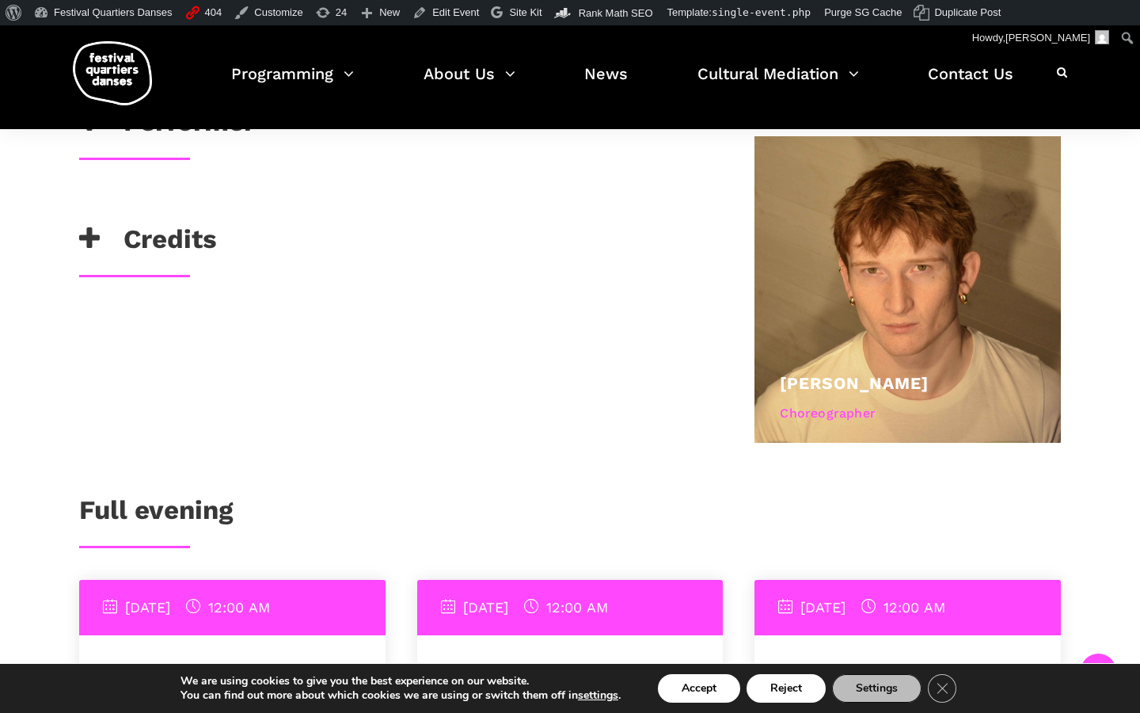
scroll to position [563, 0]
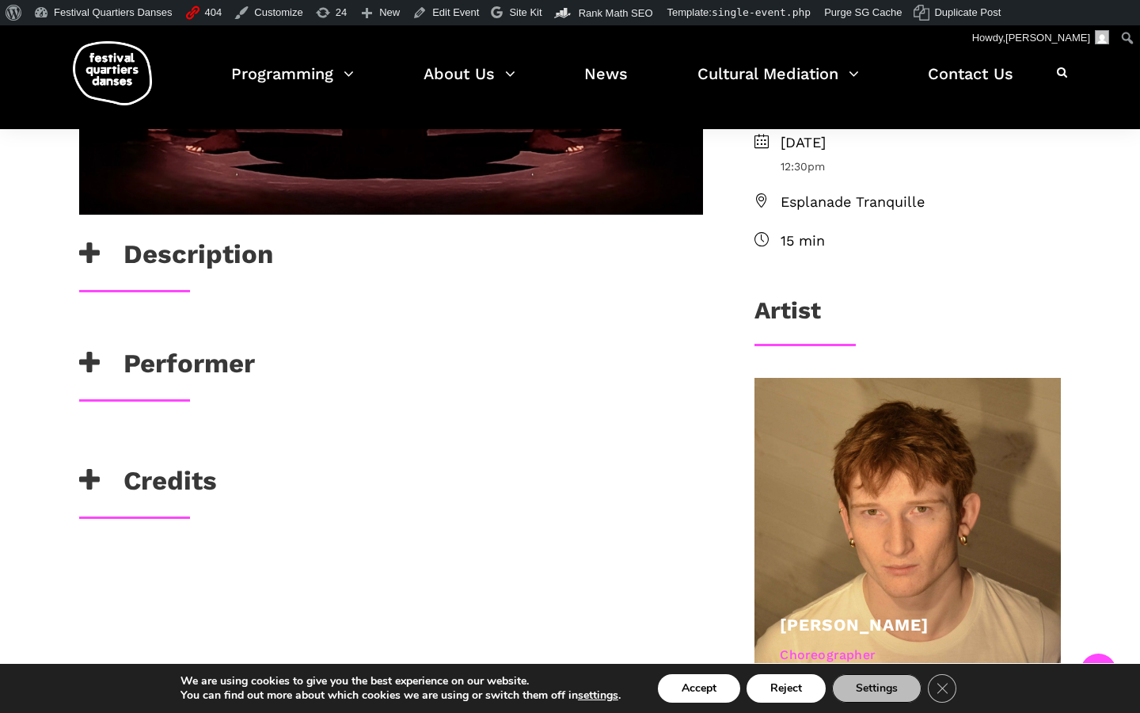
click at [327, 458] on div "[PERSON_NAME]" at bounding box center [391, 449] width 656 height 32
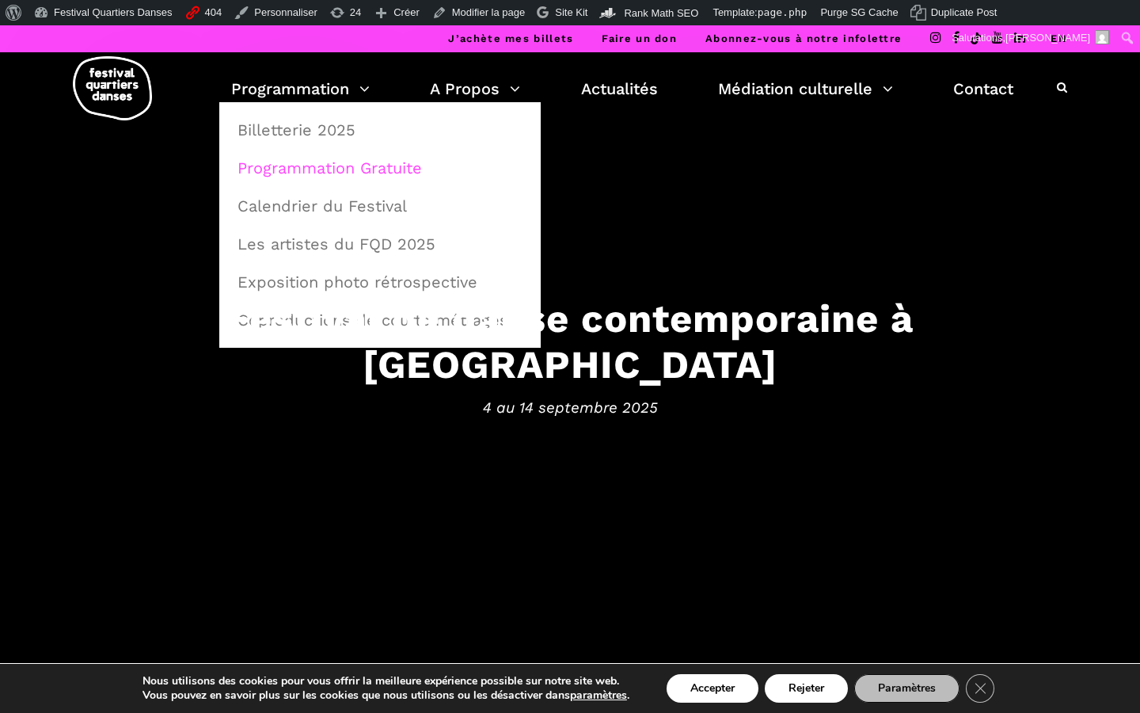
click at [303, 166] on link "Programmation Gratuite" at bounding box center [380, 168] width 304 height 36
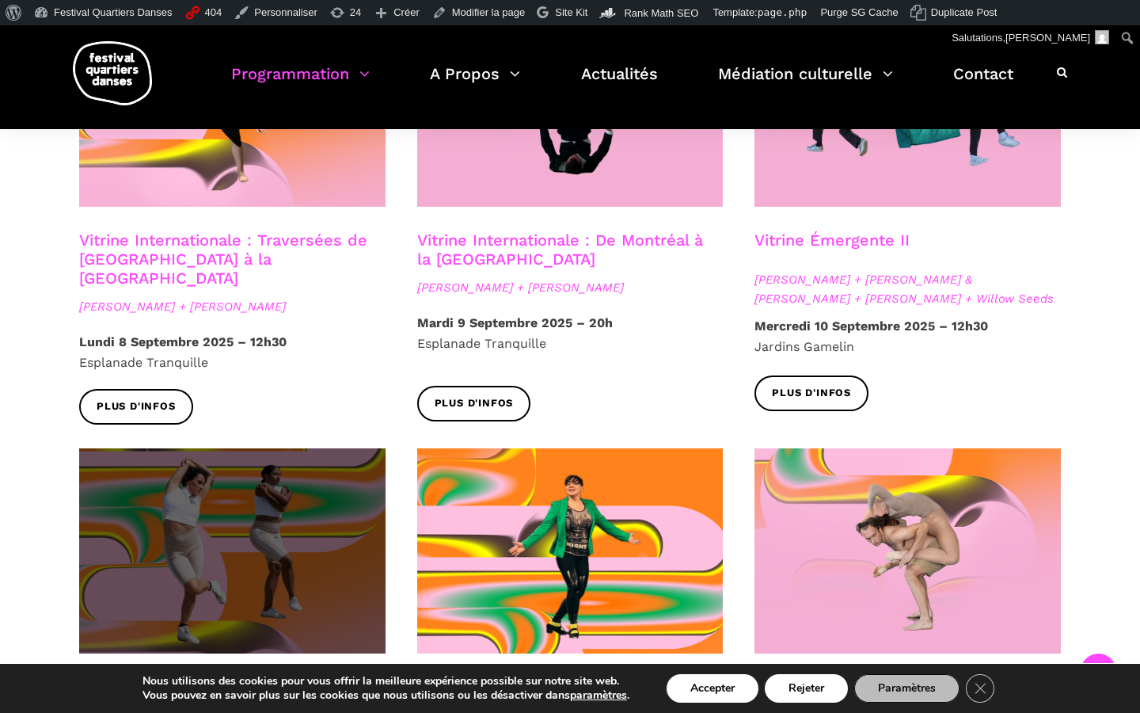
scroll to position [1453, 0]
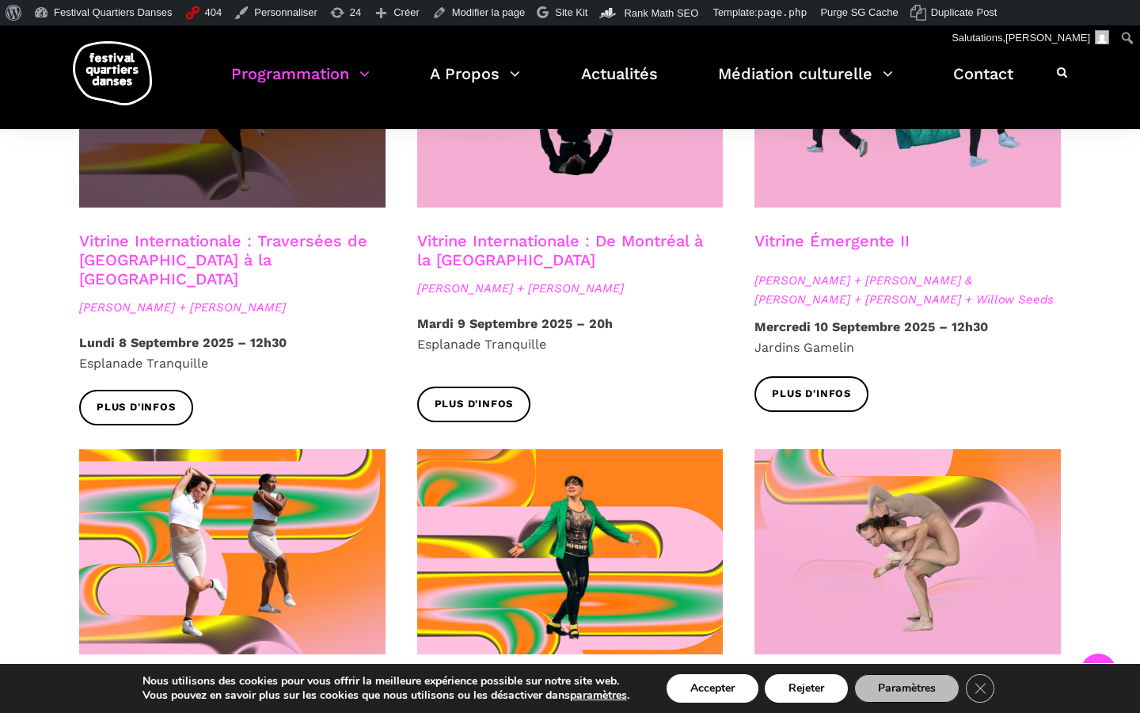
click at [355, 175] on span at bounding box center [232, 104] width 306 height 205
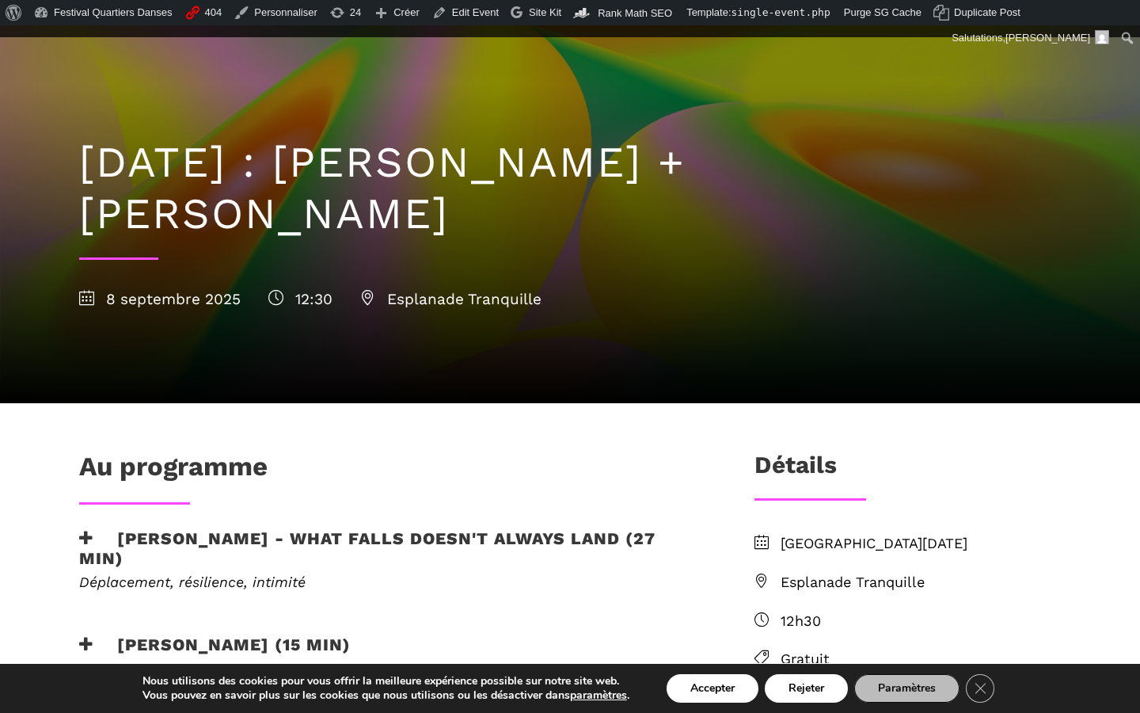
scroll to position [144, 0]
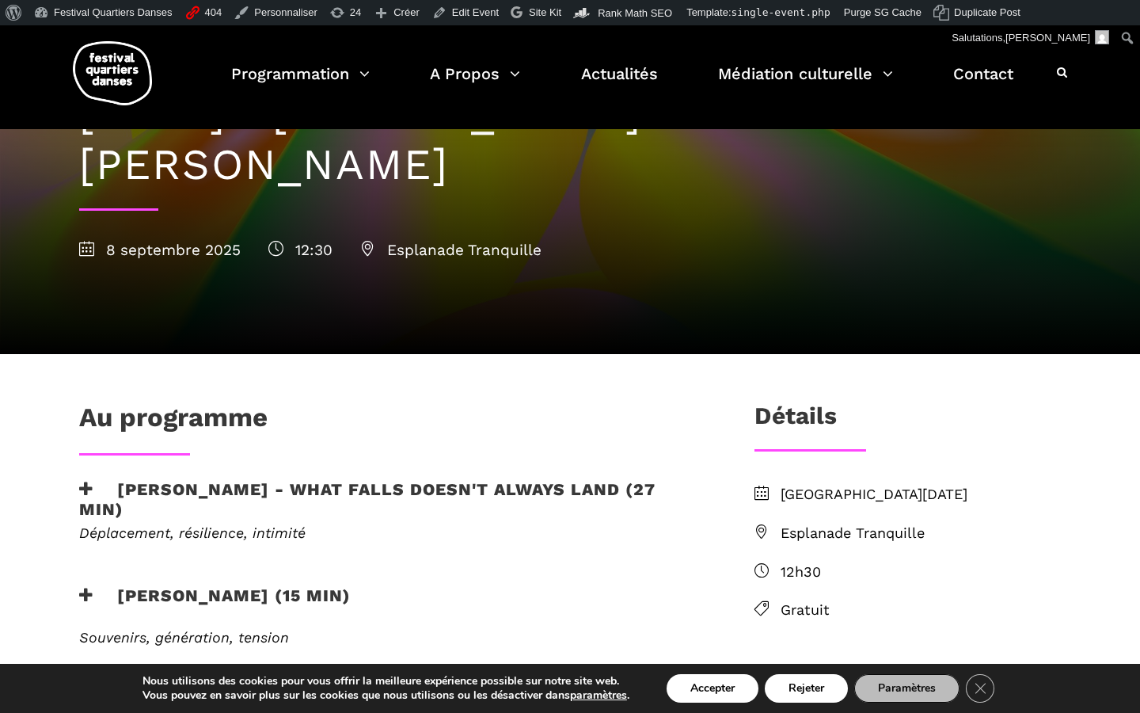
click at [266, 526] on em "Déplacement, résilience, intimité" at bounding box center [192, 532] width 226 height 17
click at [266, 484] on h3 "[PERSON_NAME] - What Falls Doesn't Always Land (27 min)" at bounding box center [391, 499] width 624 height 40
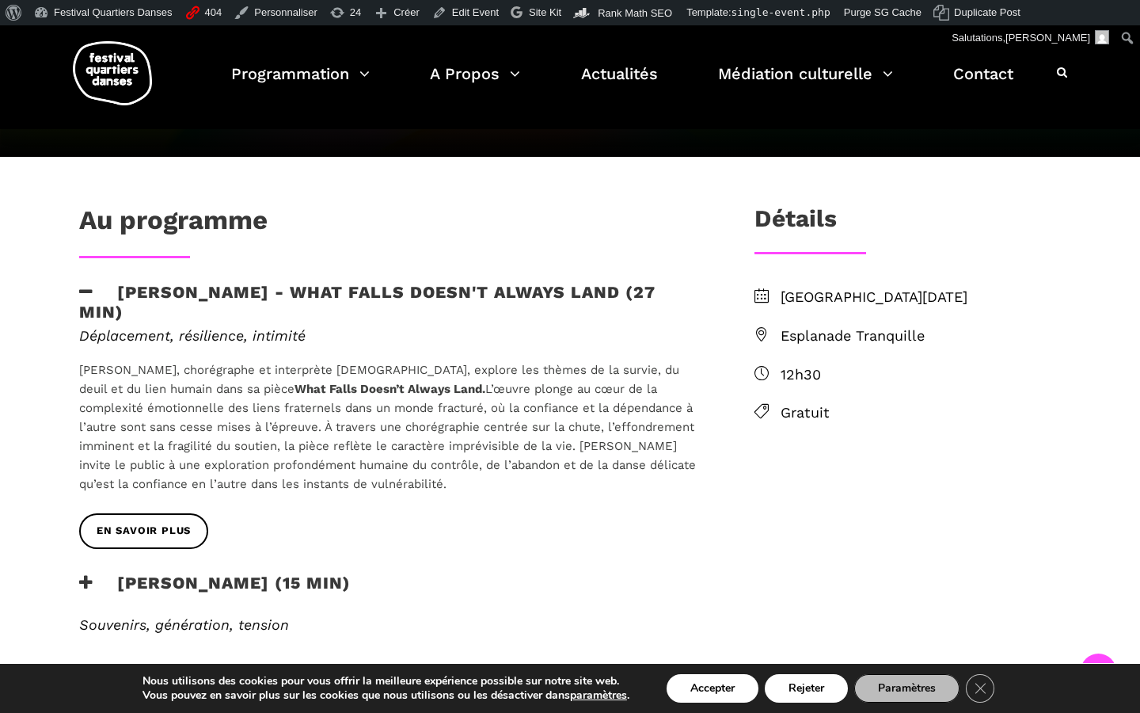
scroll to position [462, 0]
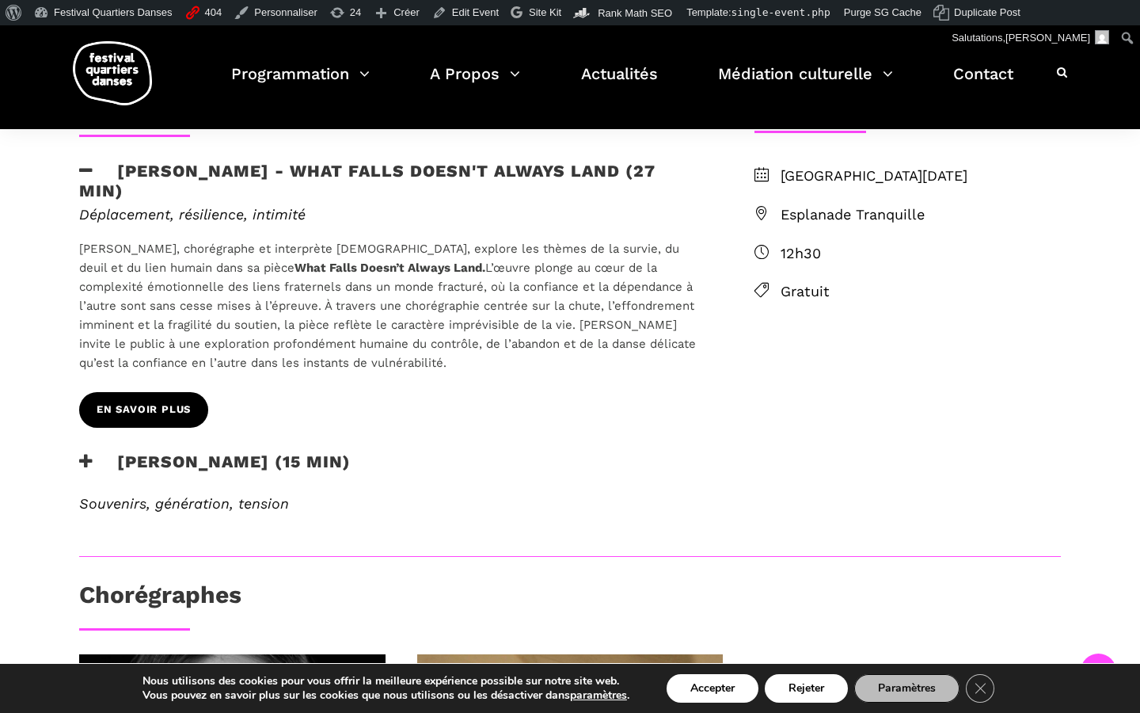
click at [189, 413] on span "EN SAVOIR PLUS" at bounding box center [144, 409] width 94 height 17
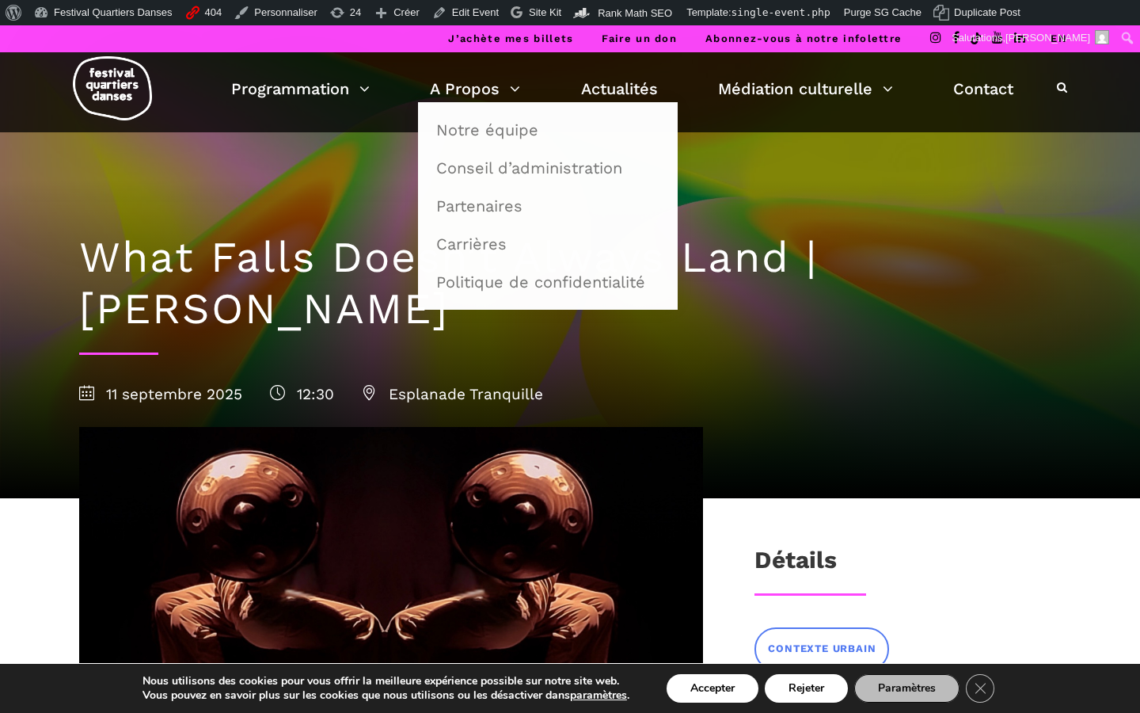
click at [907, 398] on div "11 septembre 2025 12:30 Esplanade Tranquille" at bounding box center [570, 394] width 982 height 24
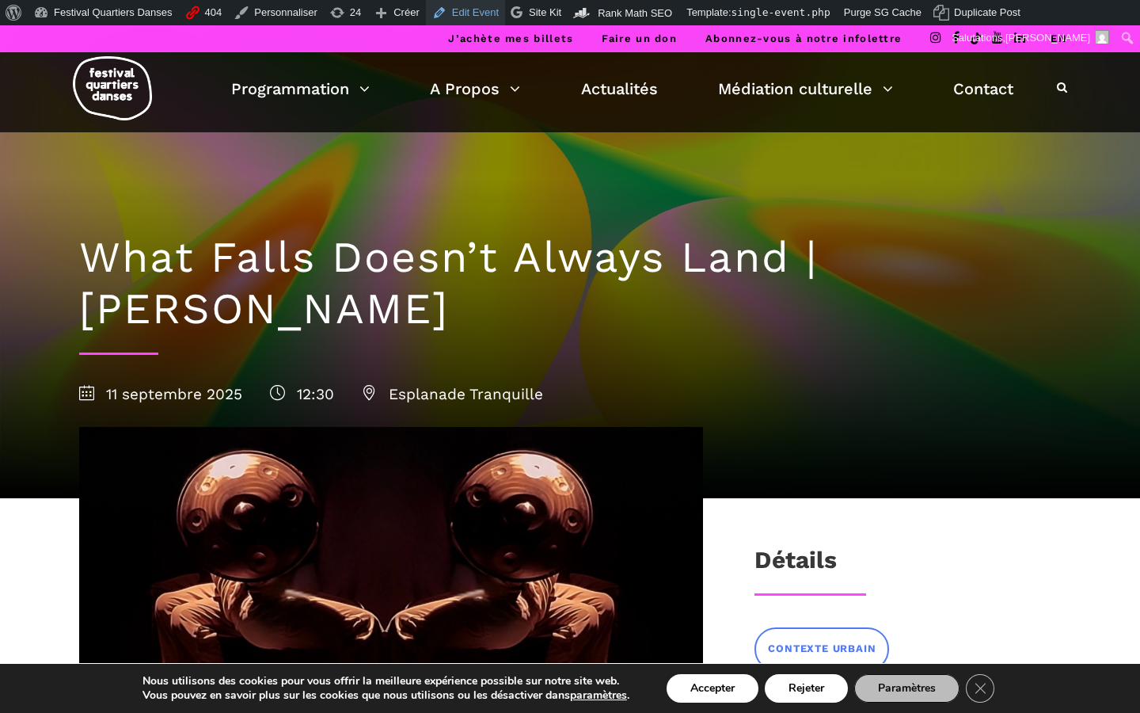
click at [489, 14] on link "Edit Event" at bounding box center [465, 12] width 79 height 25
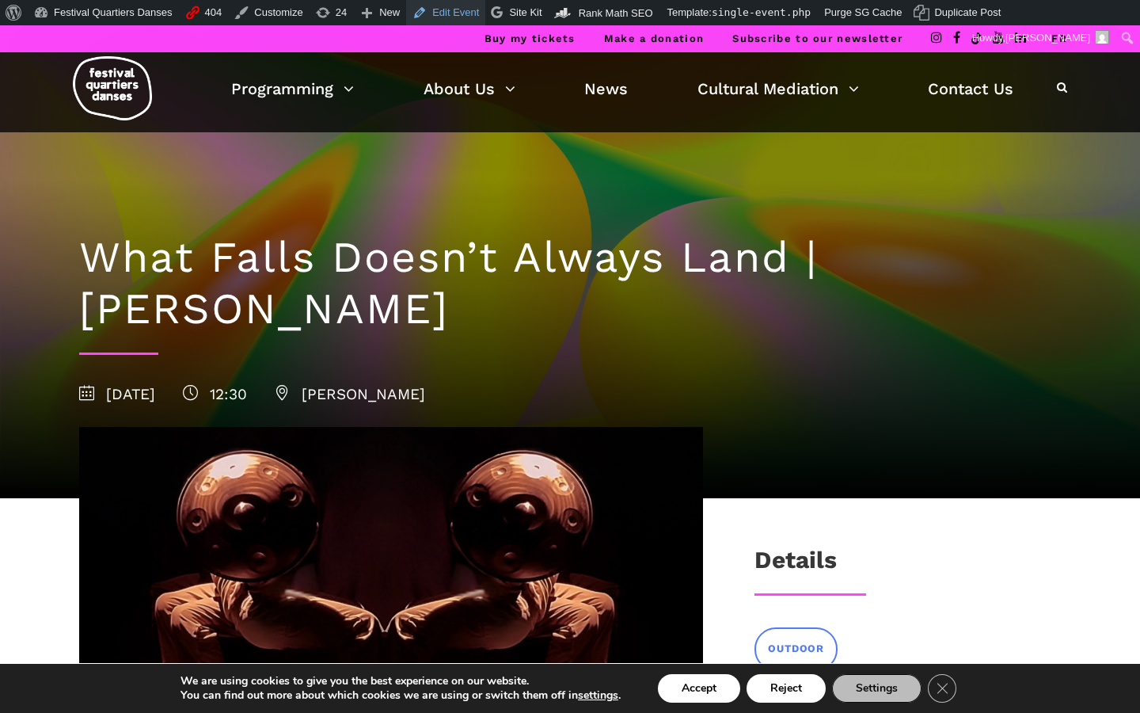
click at [481, 9] on link "Edit Event" at bounding box center [445, 12] width 79 height 25
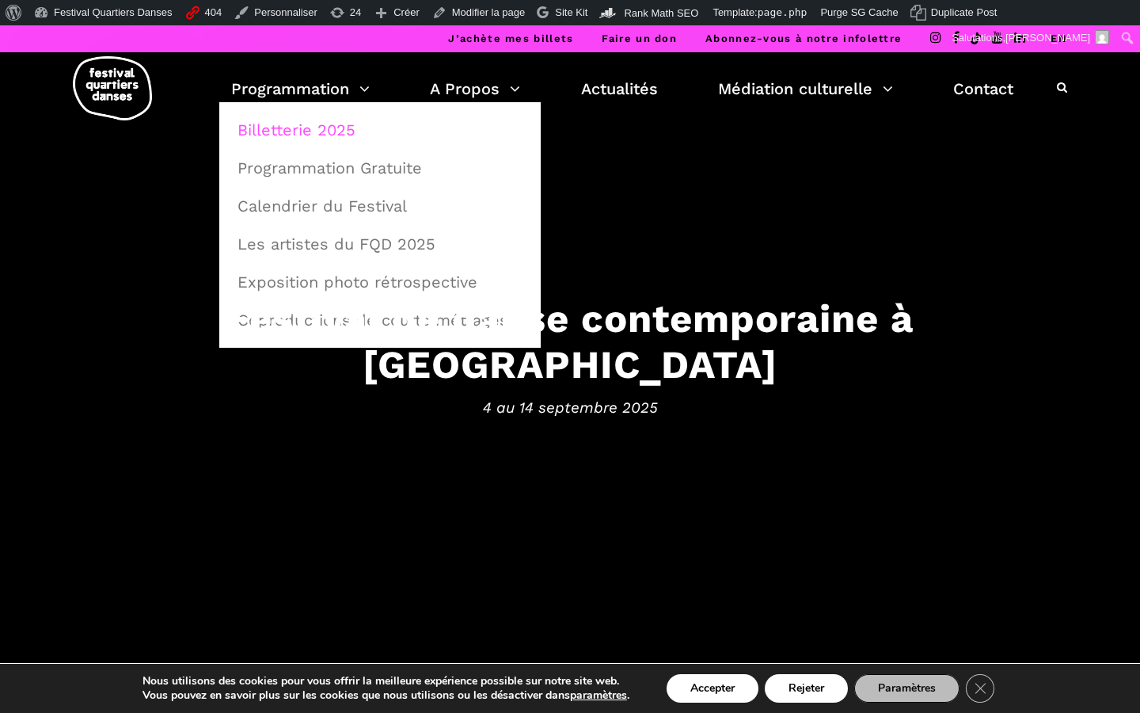
click at [283, 133] on link "Billetterie 2025" at bounding box center [380, 130] width 304 height 36
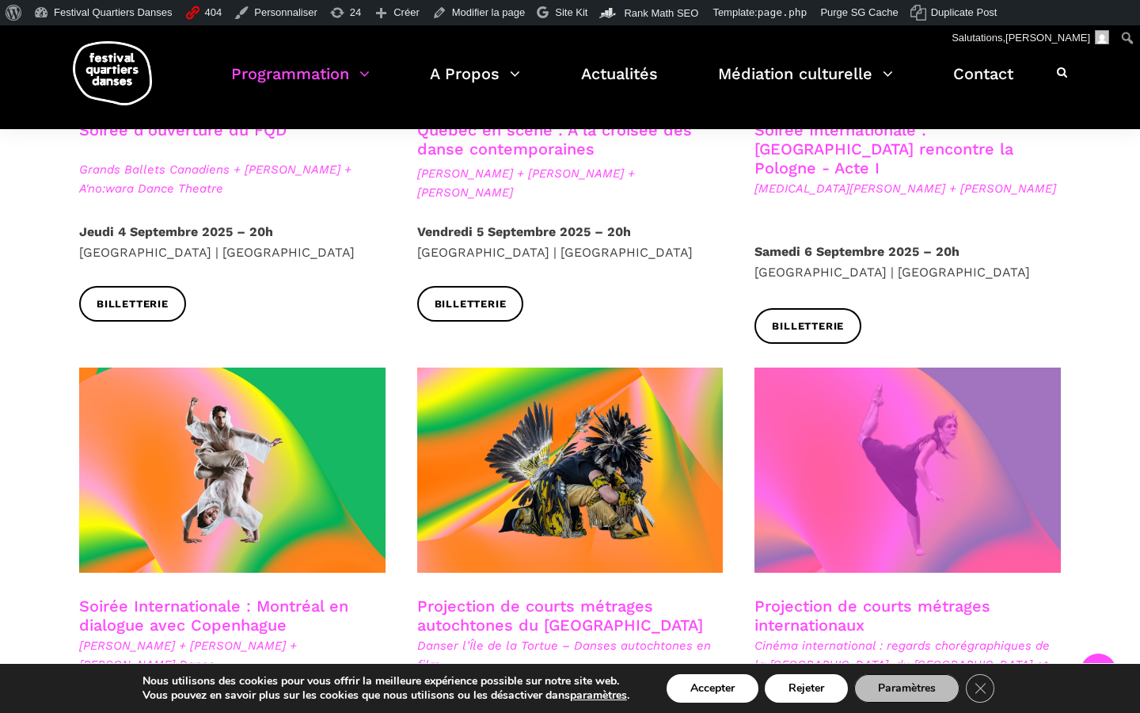
scroll to position [648, 0]
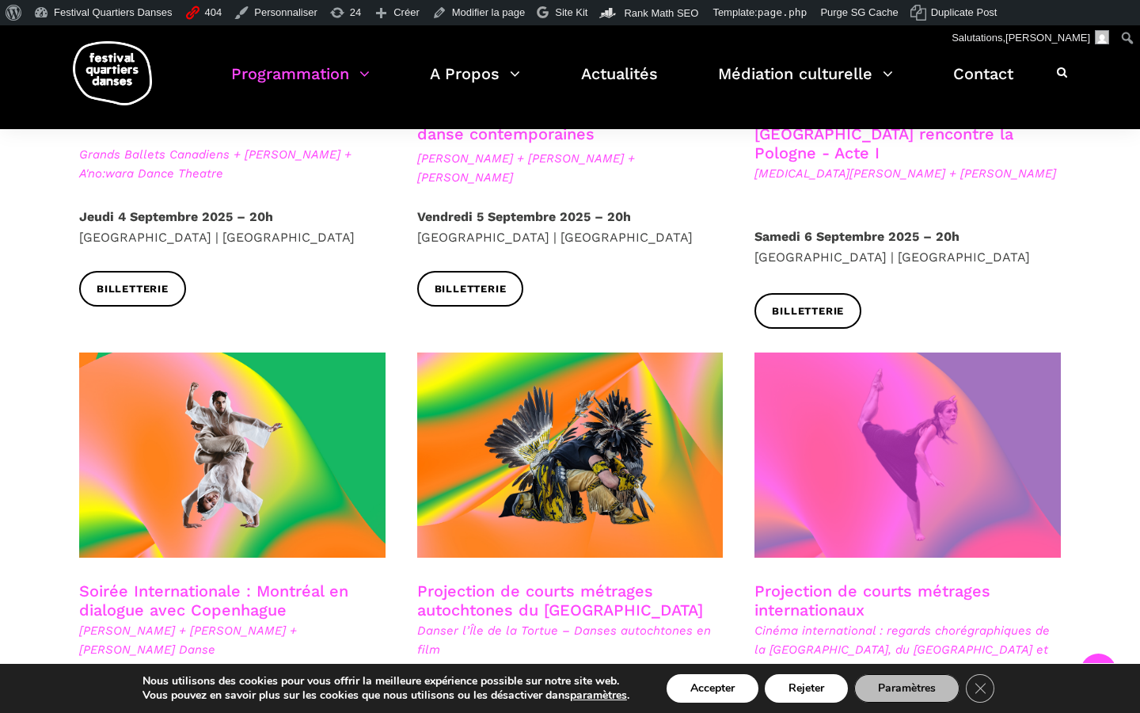
click at [853, 416] on span at bounding box center [908, 454] width 306 height 205
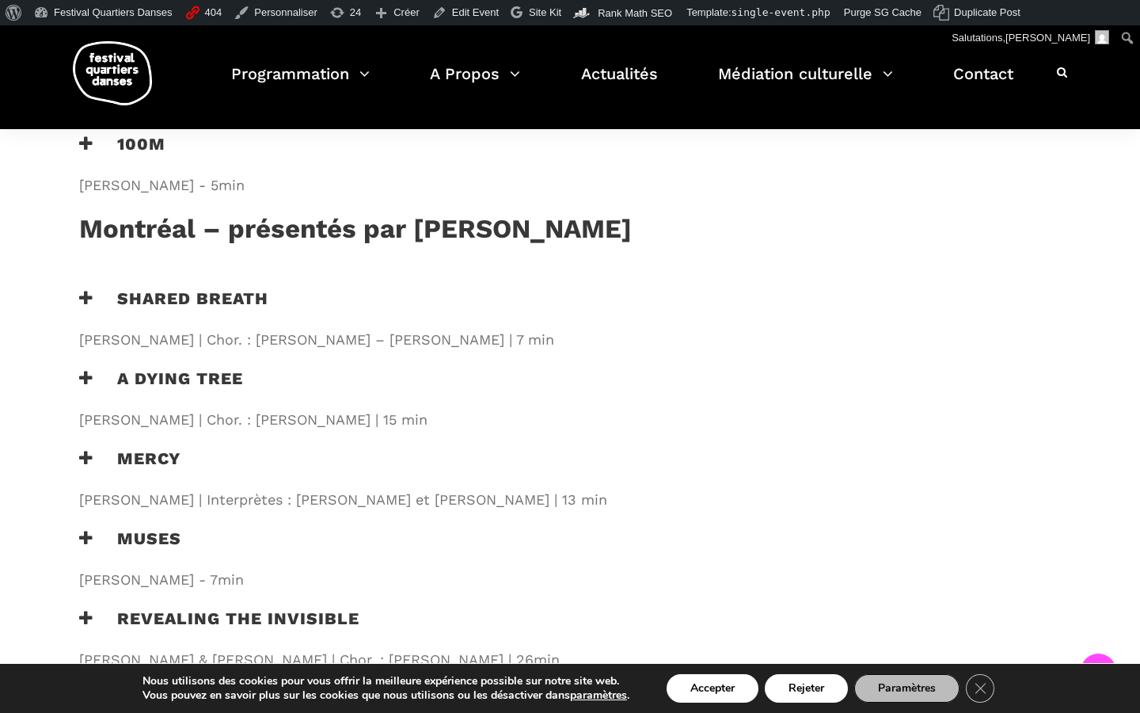
scroll to position [1755, 0]
click at [91, 530] on icon at bounding box center [86, 538] width 14 height 17
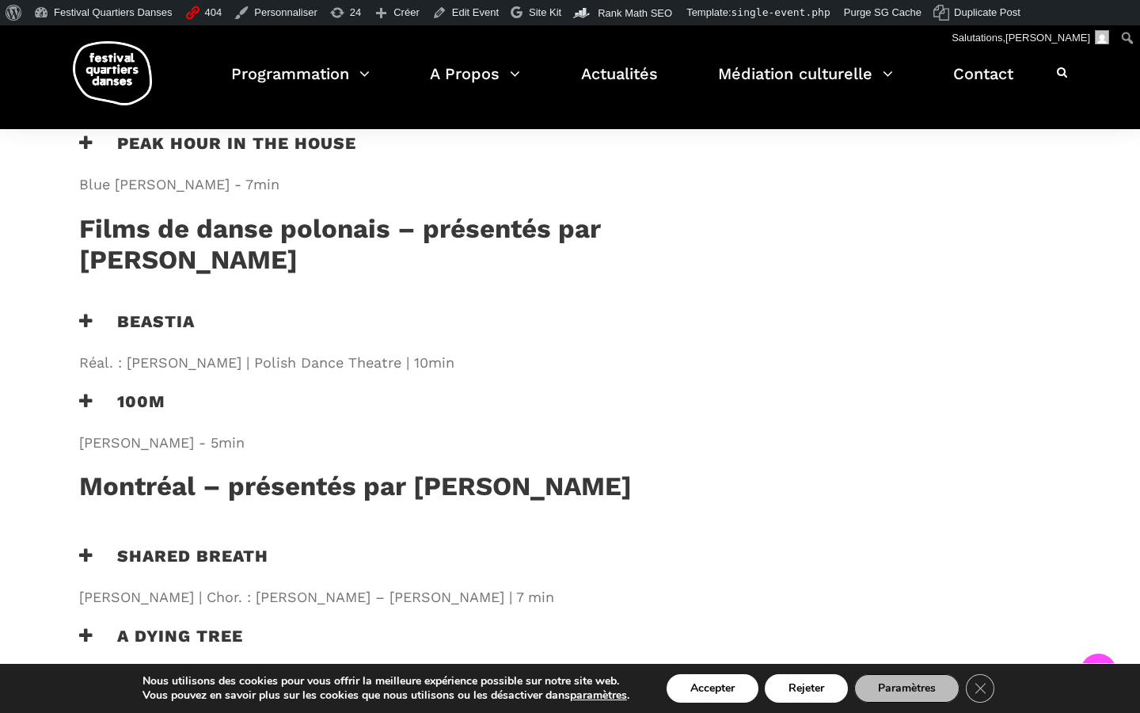
scroll to position [1484, 0]
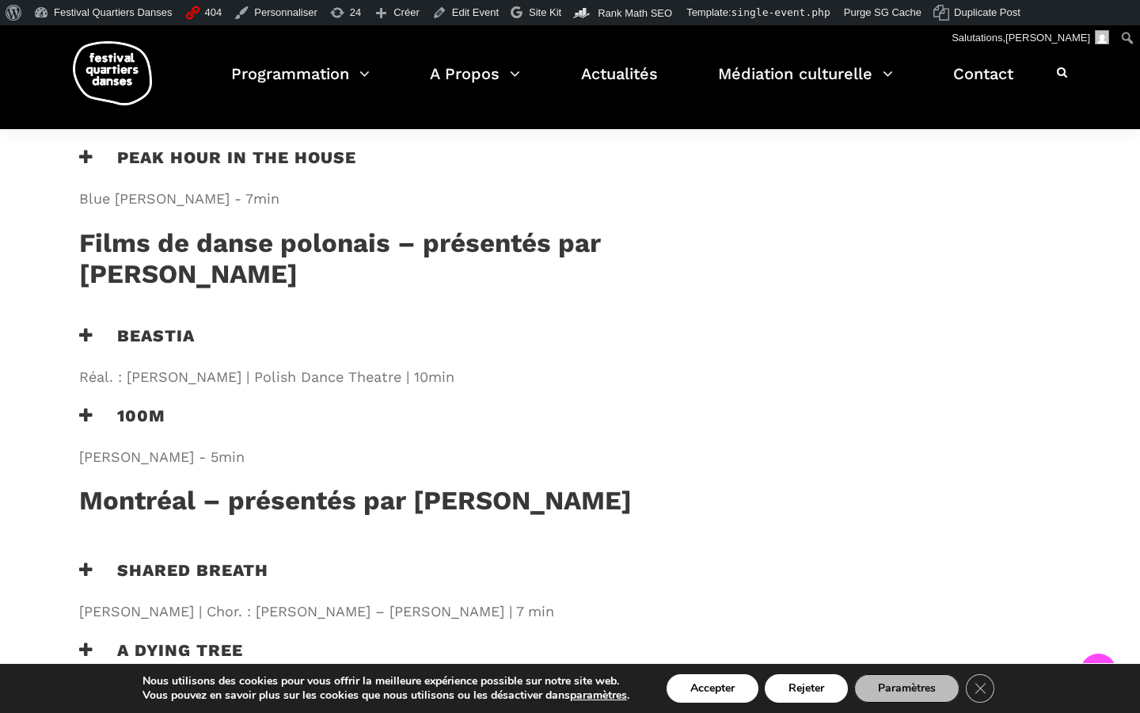
click at [559, 33] on div "Programmation Billetterie 2025 Programmation Gratuite Calendrier du Festival Le…" at bounding box center [570, 77] width 1116 height 104
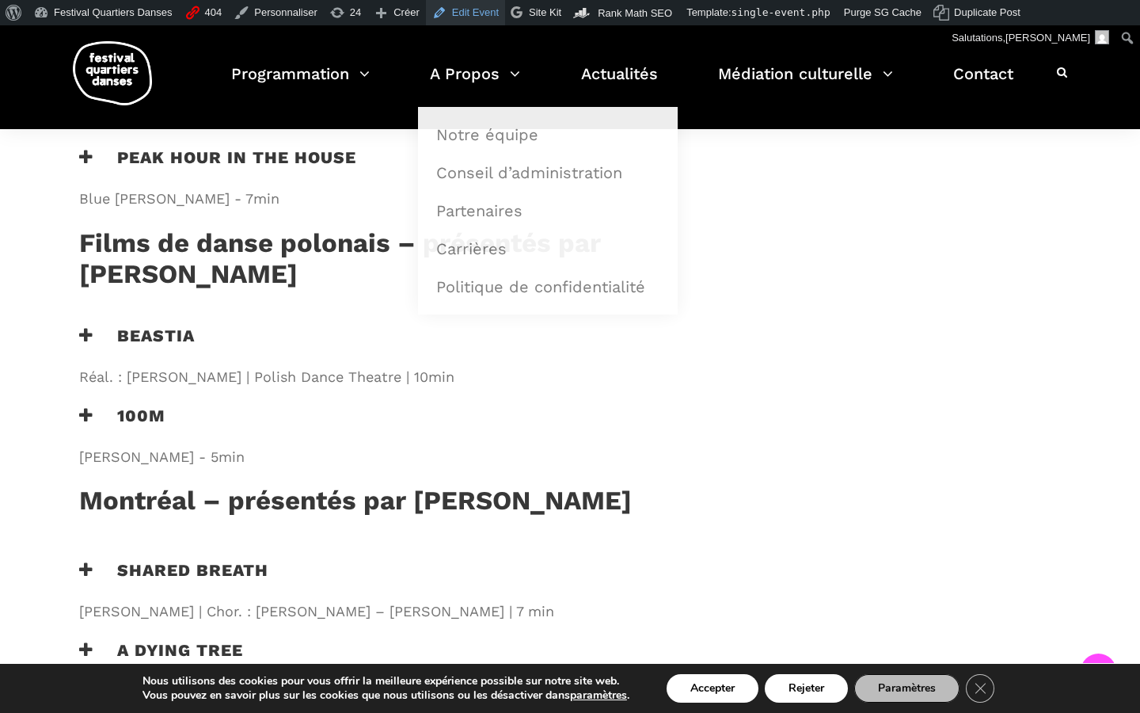
click at [491, 5] on link "Edit Event" at bounding box center [465, 12] width 79 height 25
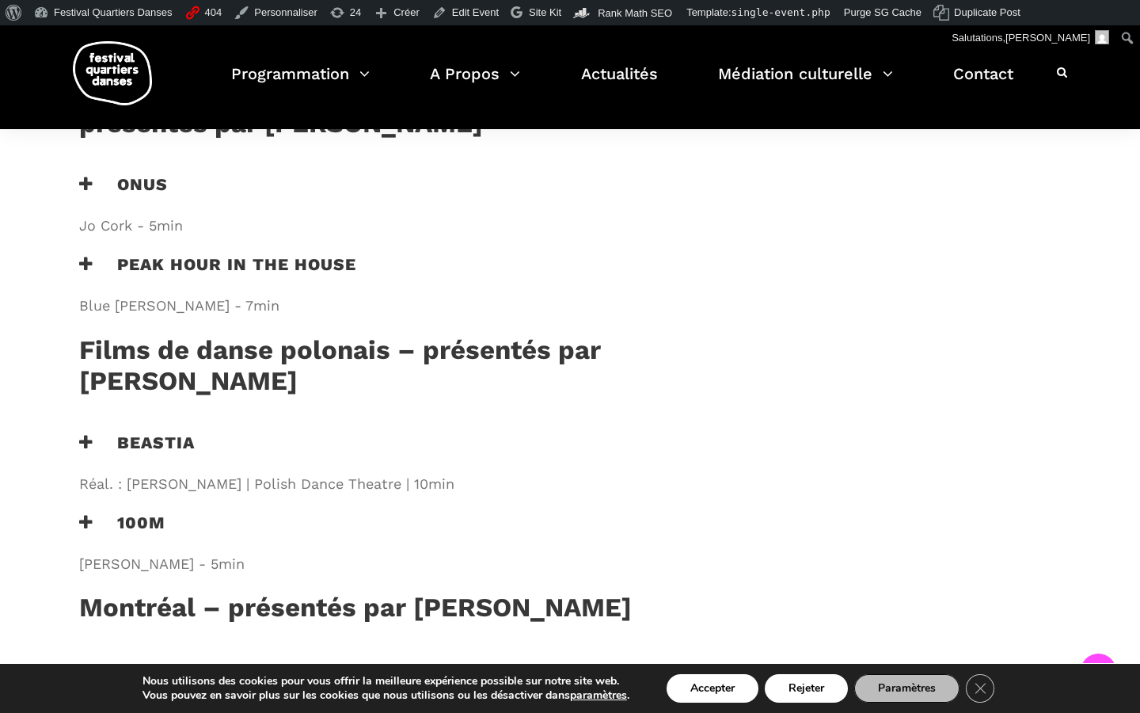
scroll to position [1330, 0]
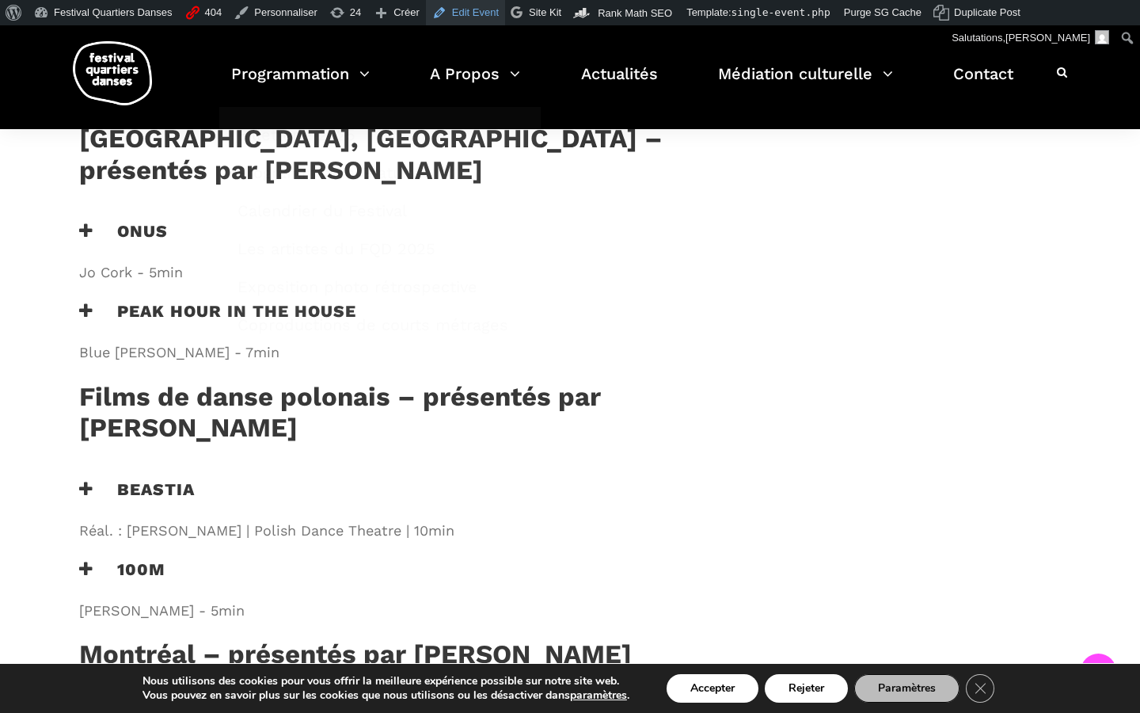
click at [496, 15] on link "Edit Event" at bounding box center [465, 12] width 79 height 25
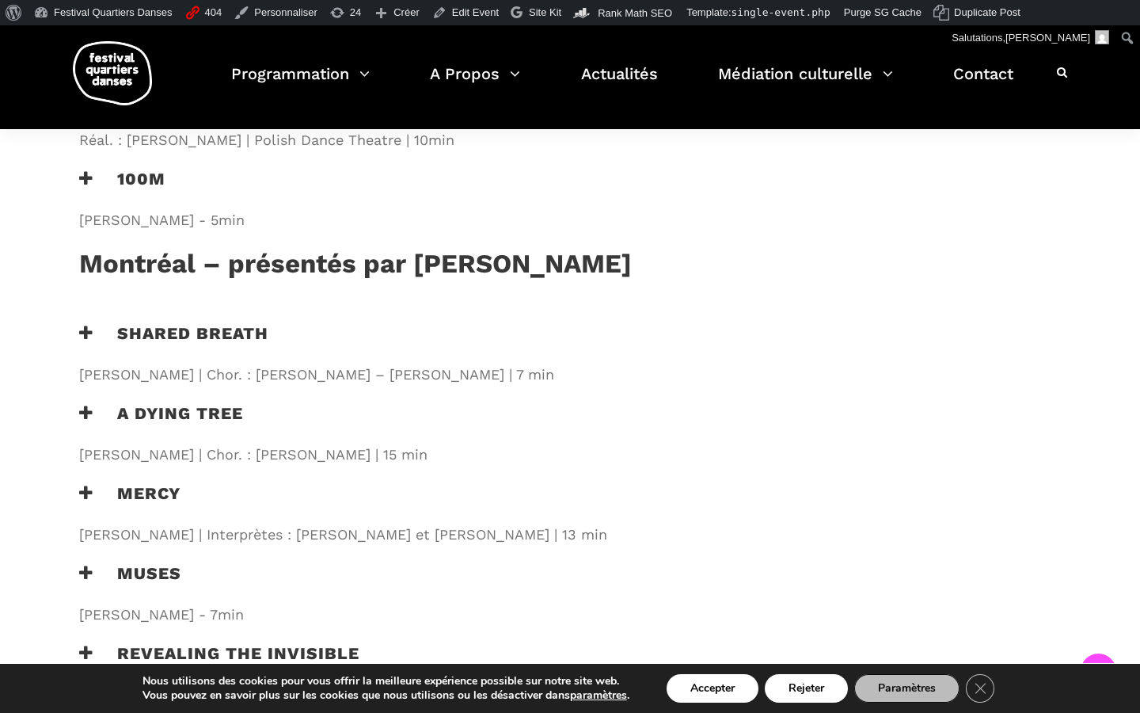
scroll to position [1728, 0]
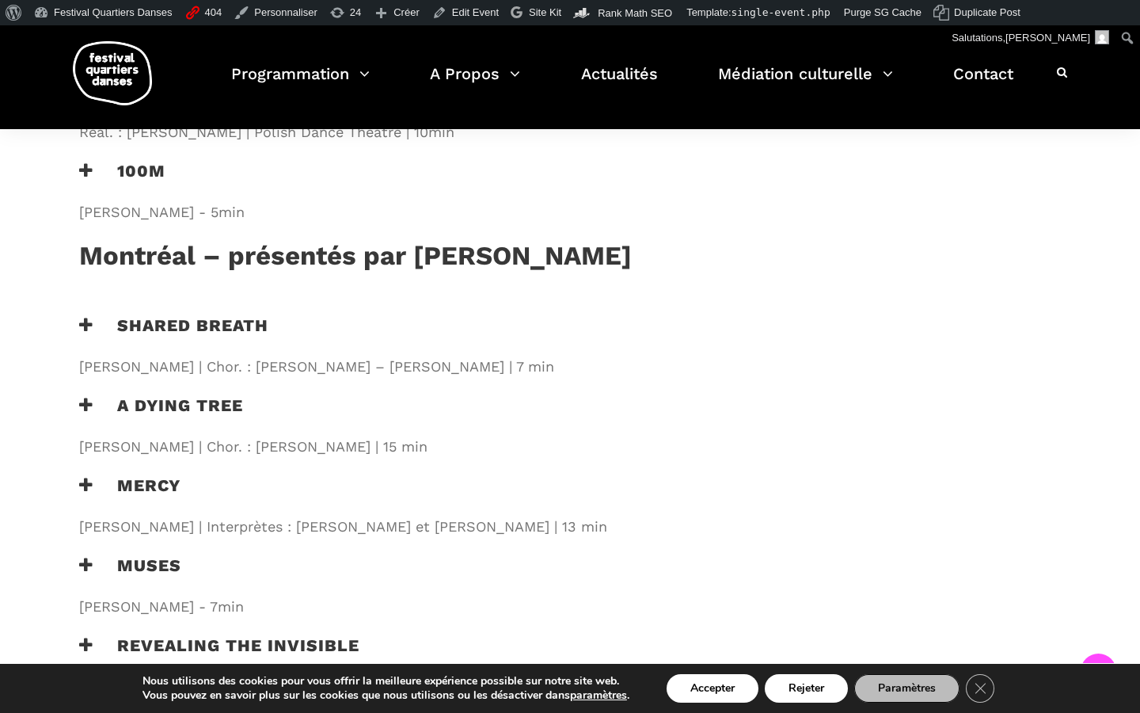
click at [96, 555] on h3 "Muses" at bounding box center [130, 575] width 102 height 40
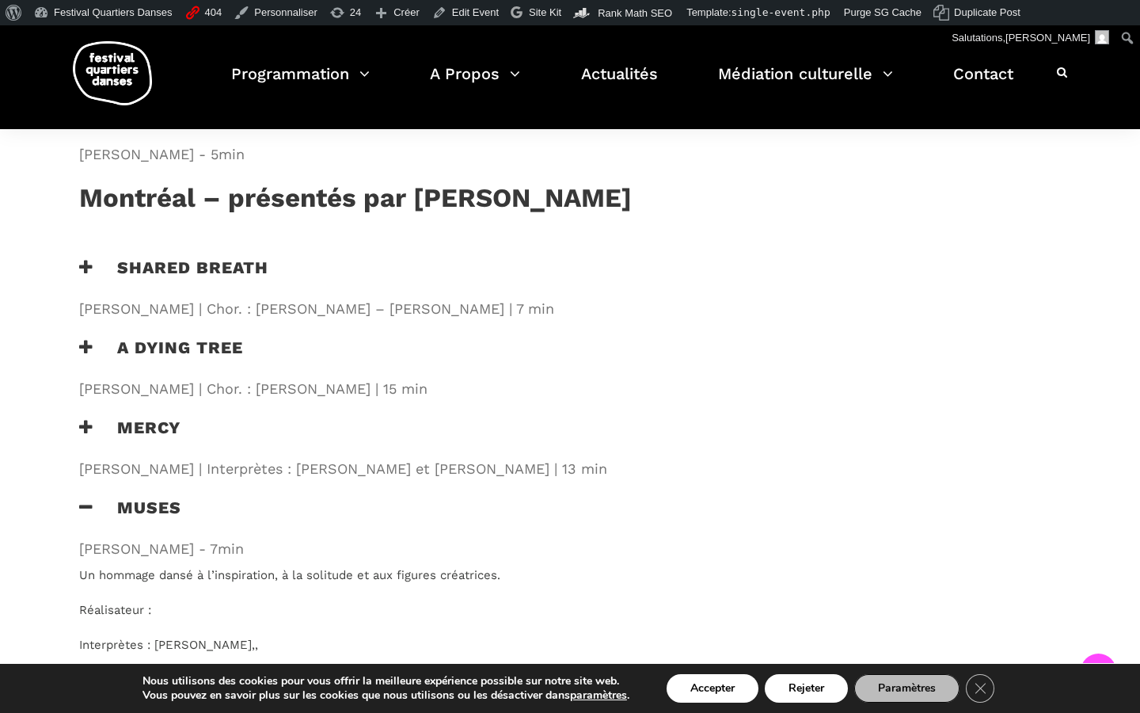
scroll to position [1786, 0]
click at [485, 13] on link "Edit Event" at bounding box center [465, 12] width 79 height 25
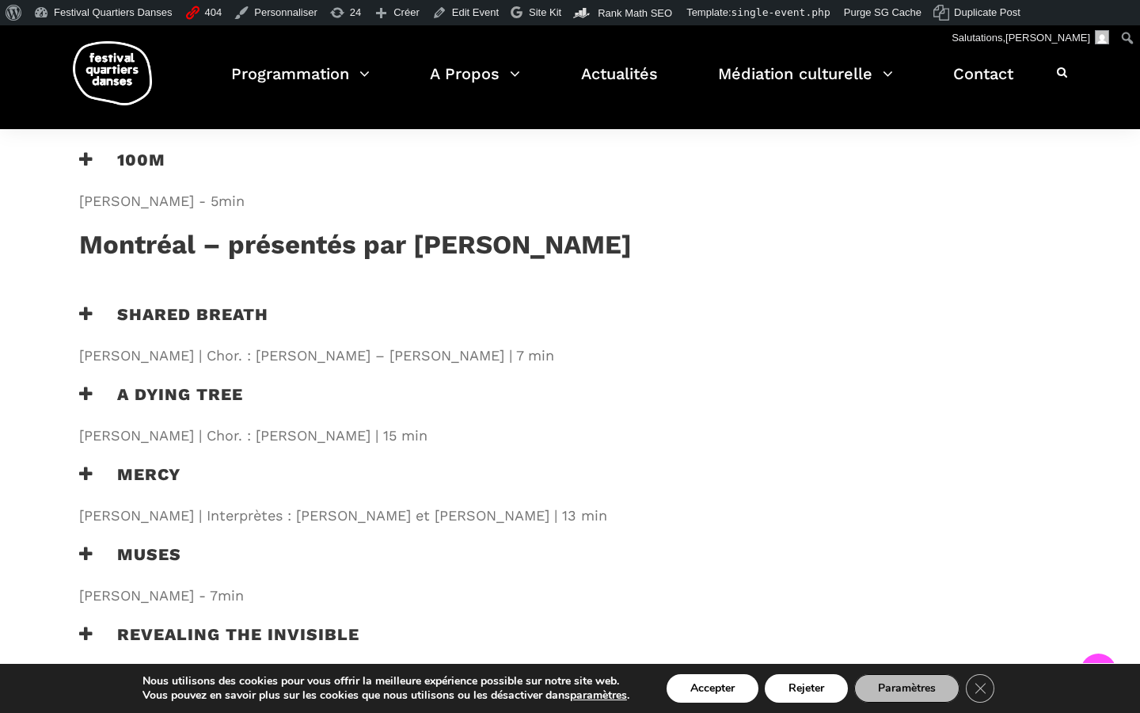
scroll to position [1777, 0]
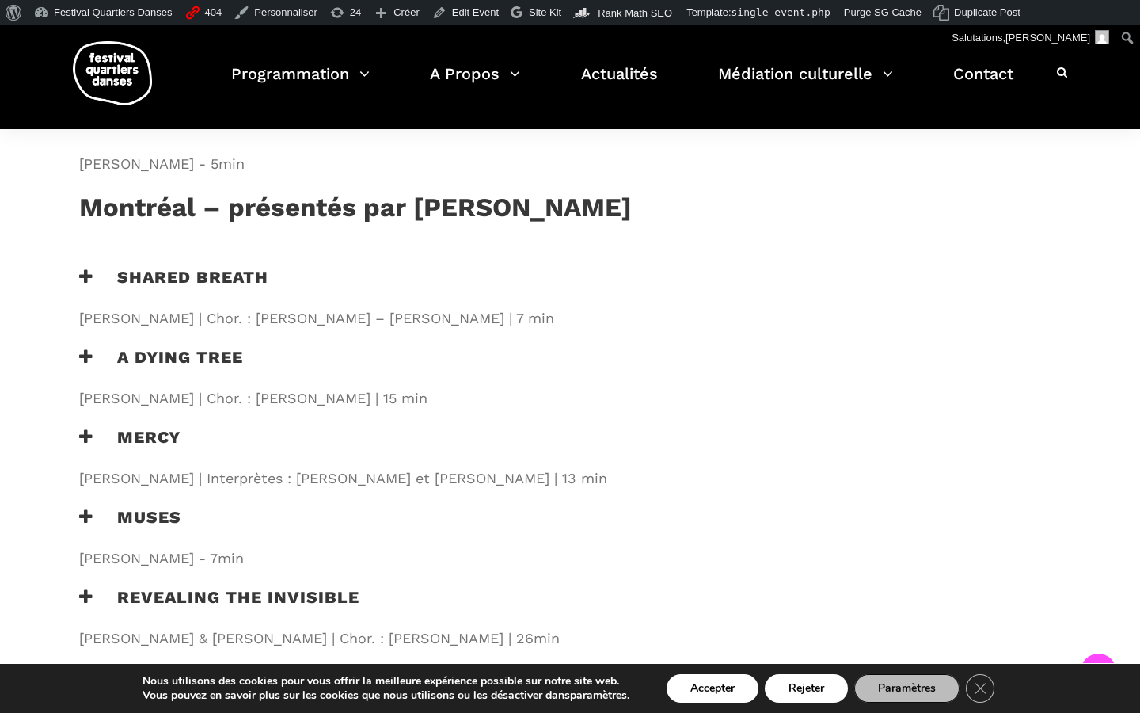
click at [88, 508] on icon at bounding box center [86, 516] width 14 height 17
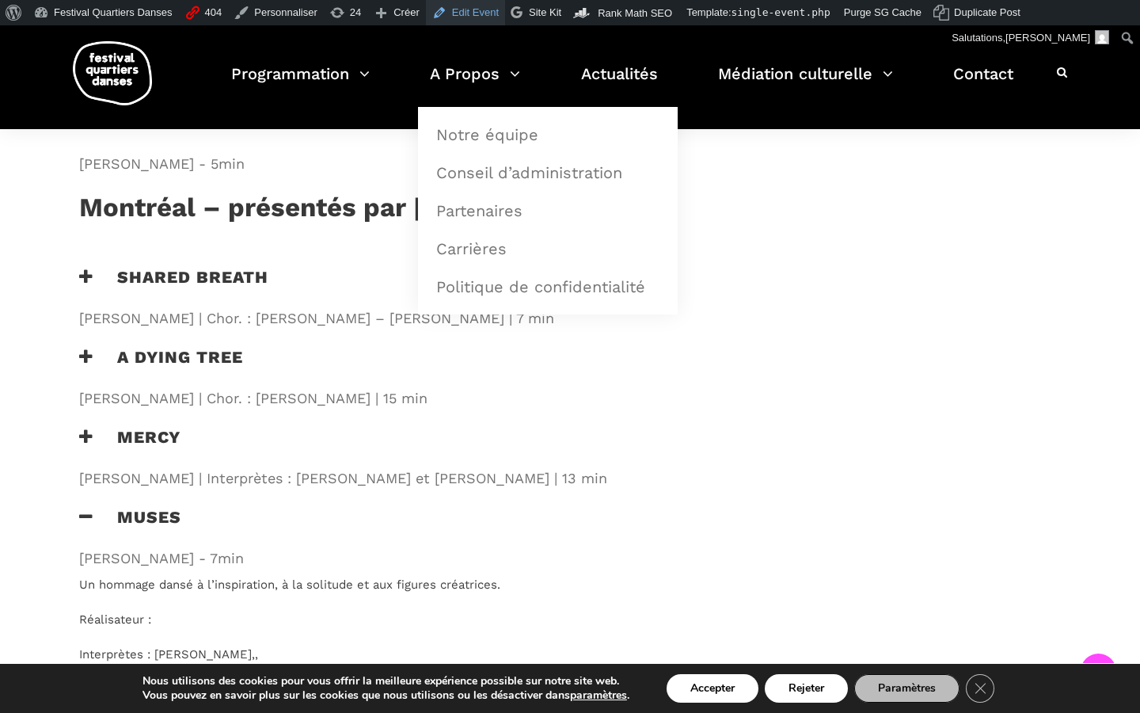
click at [500, 8] on link "Edit Event" at bounding box center [465, 12] width 79 height 25
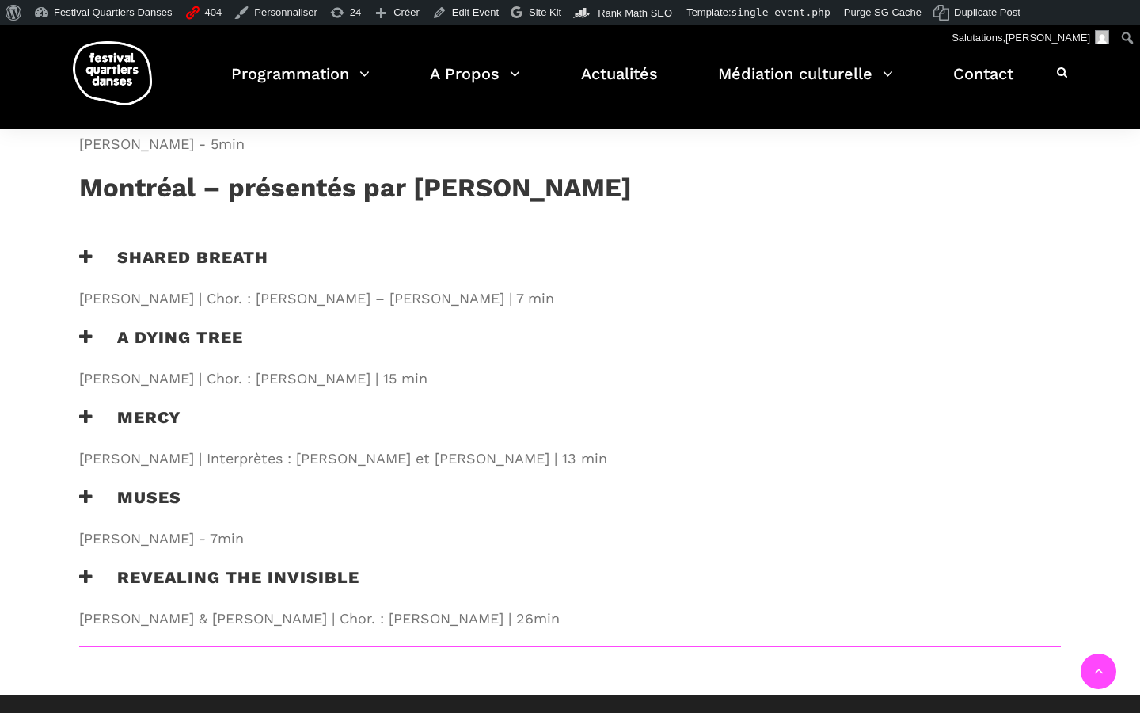
scroll to position [1802, 0]
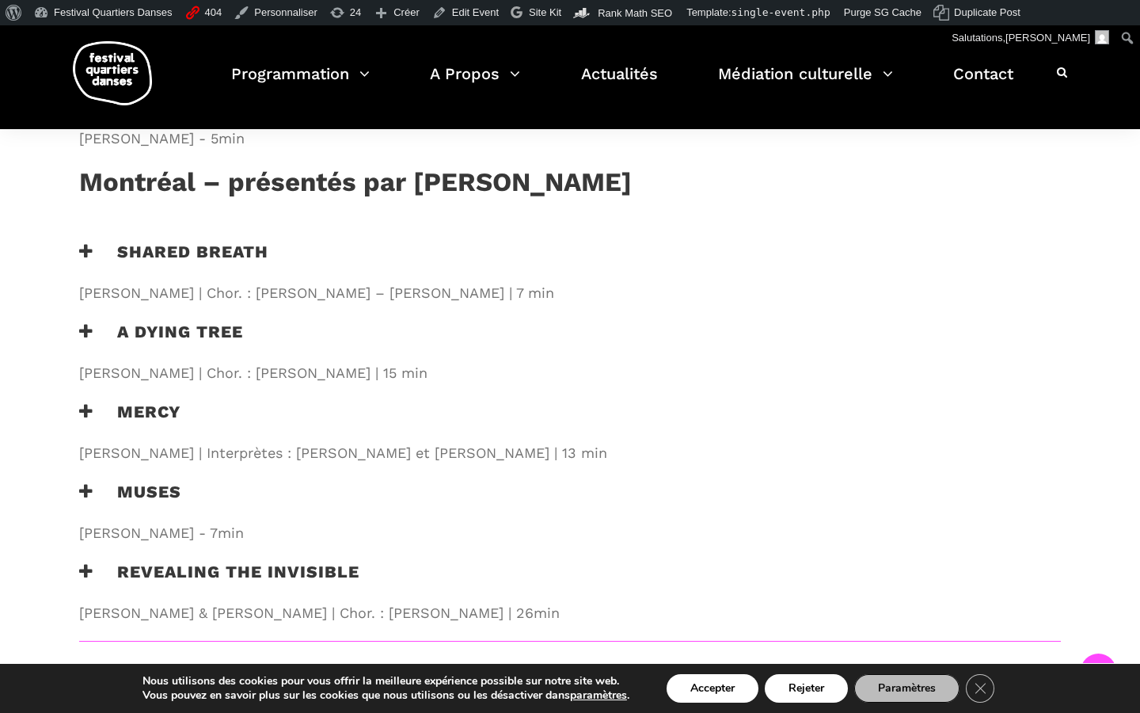
click at [89, 481] on h3 "Muses" at bounding box center [130, 501] width 102 height 40
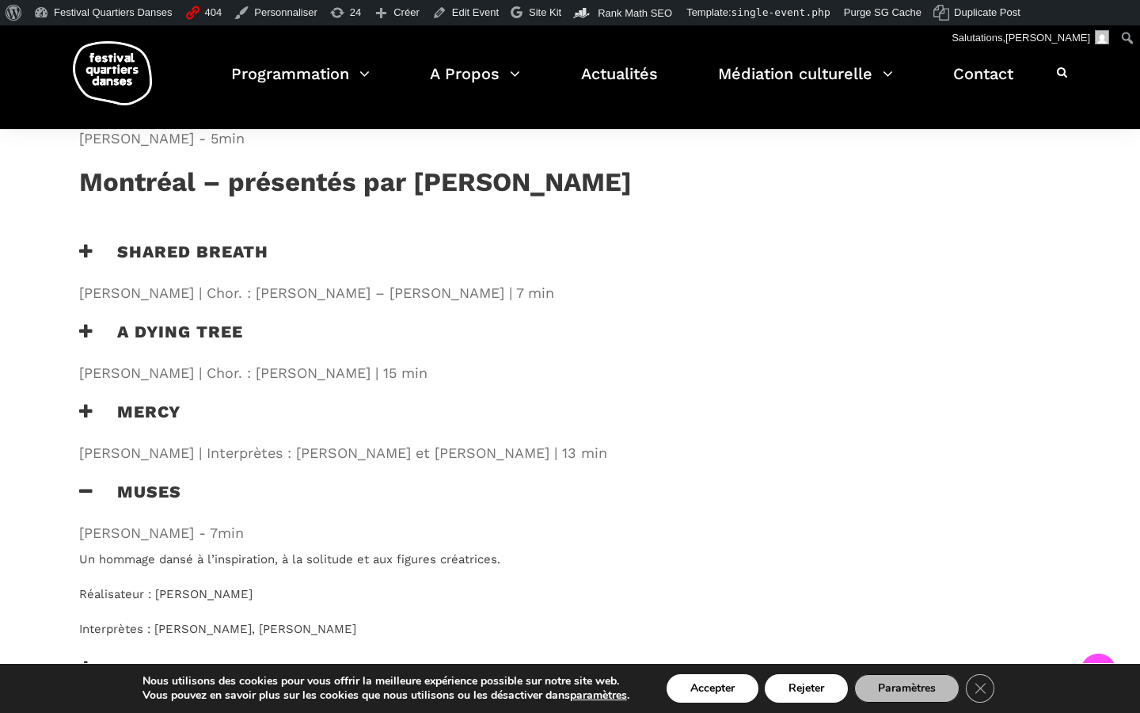
scroll to position [1855, 0]
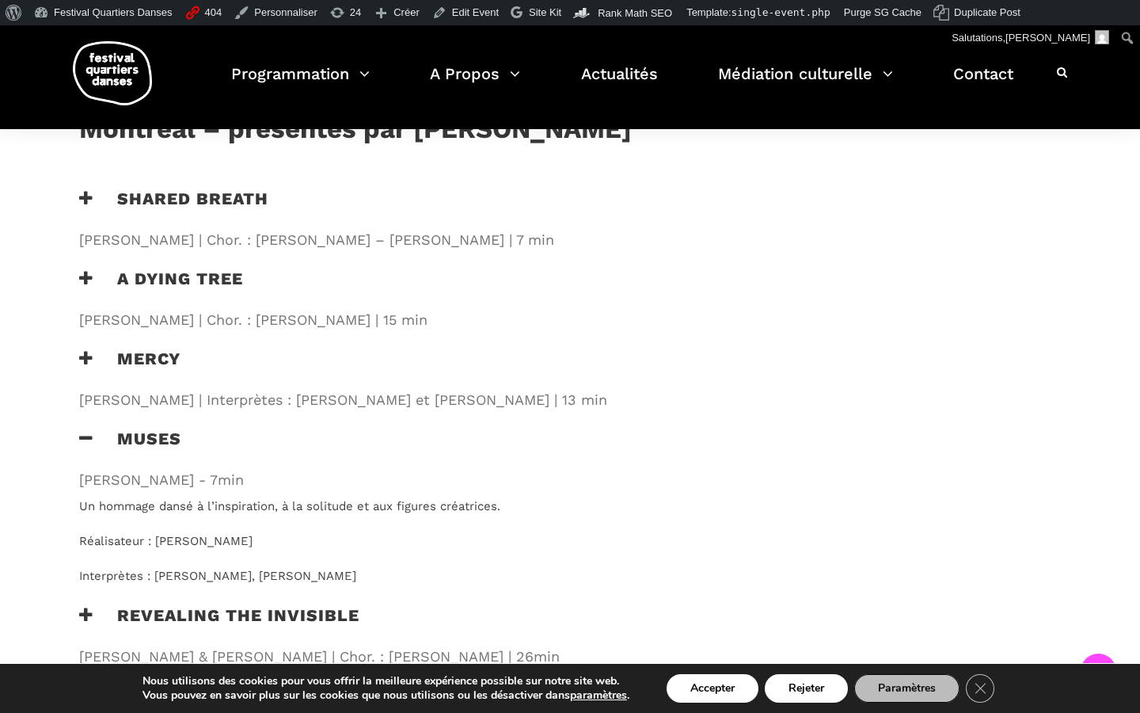
click at [78, 428] on div "Muses Simon Vermeulen - 7min" at bounding box center [391, 462] width 656 height 68
click at [88, 430] on icon at bounding box center [86, 438] width 14 height 17
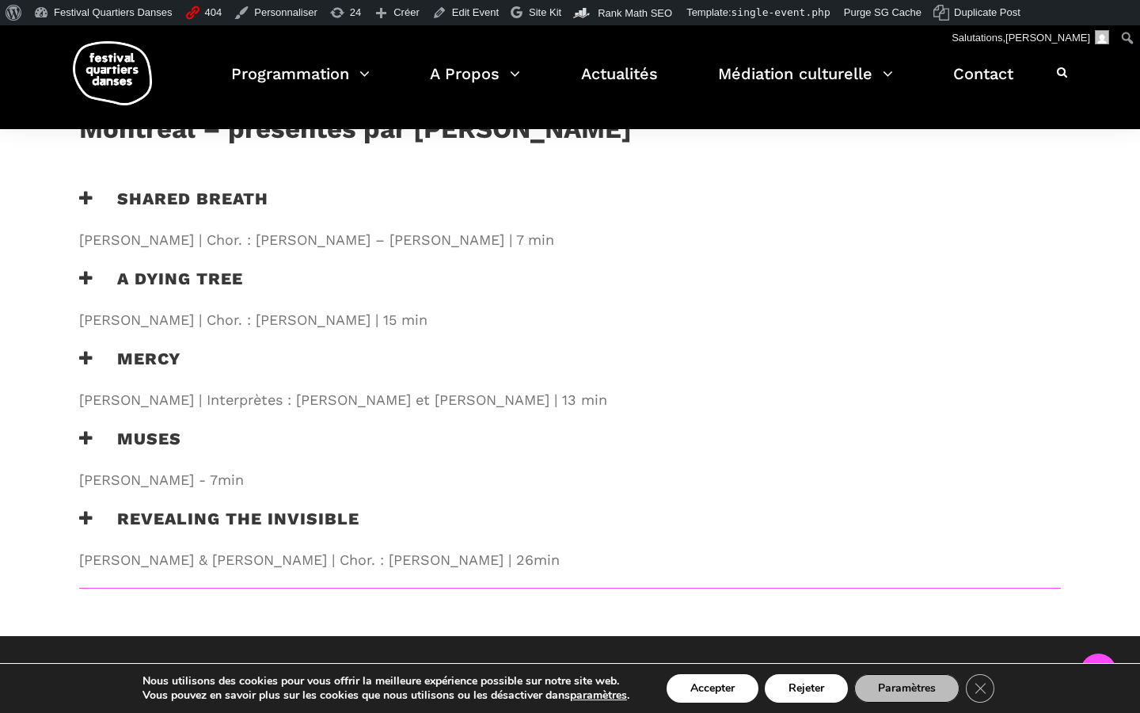
click at [88, 430] on icon at bounding box center [86, 438] width 14 height 17
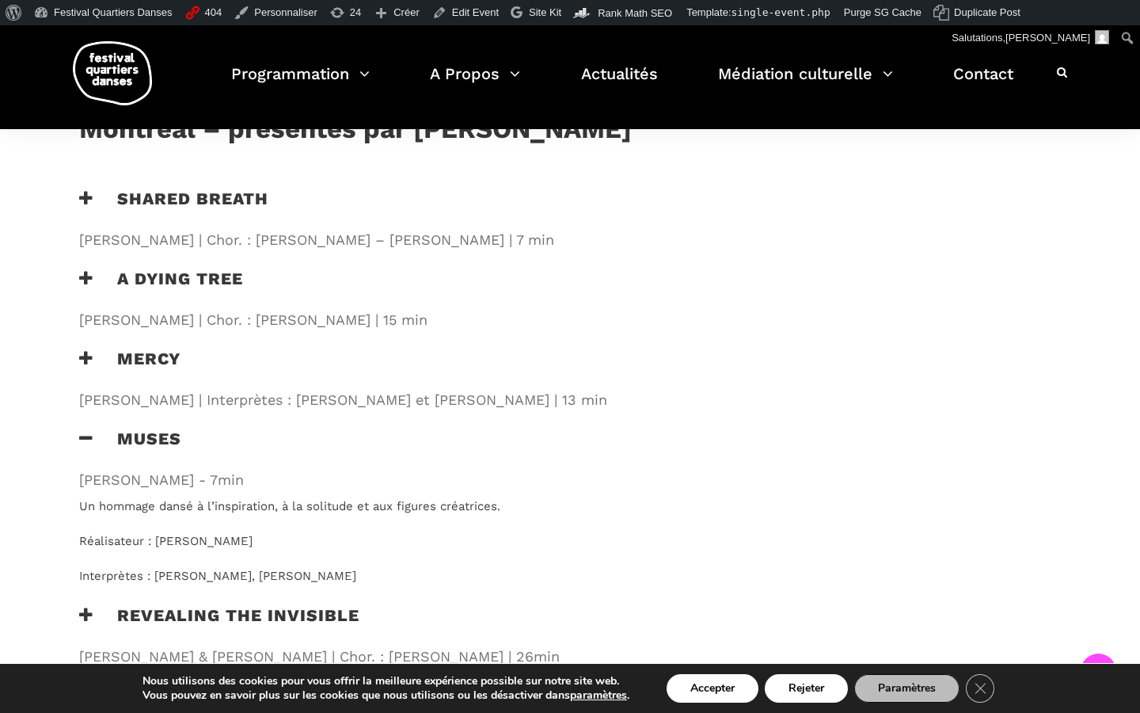
scroll to position [1869, 0]
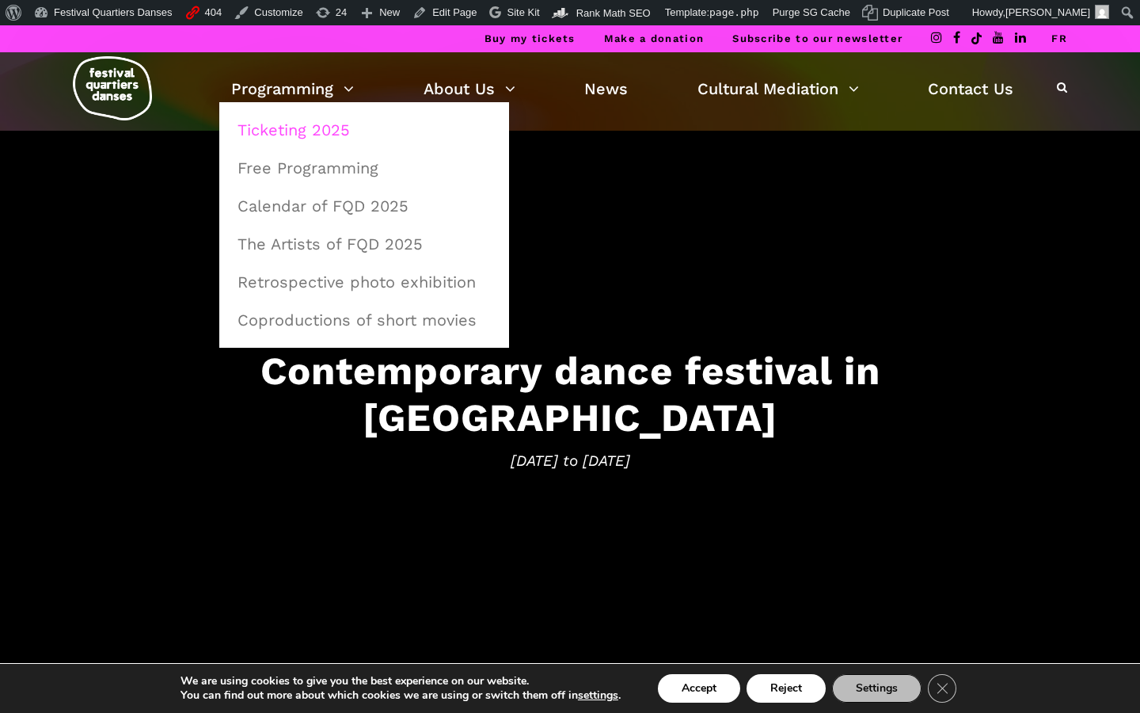
click at [281, 127] on link "Ticketing 2025" at bounding box center [364, 130] width 272 height 36
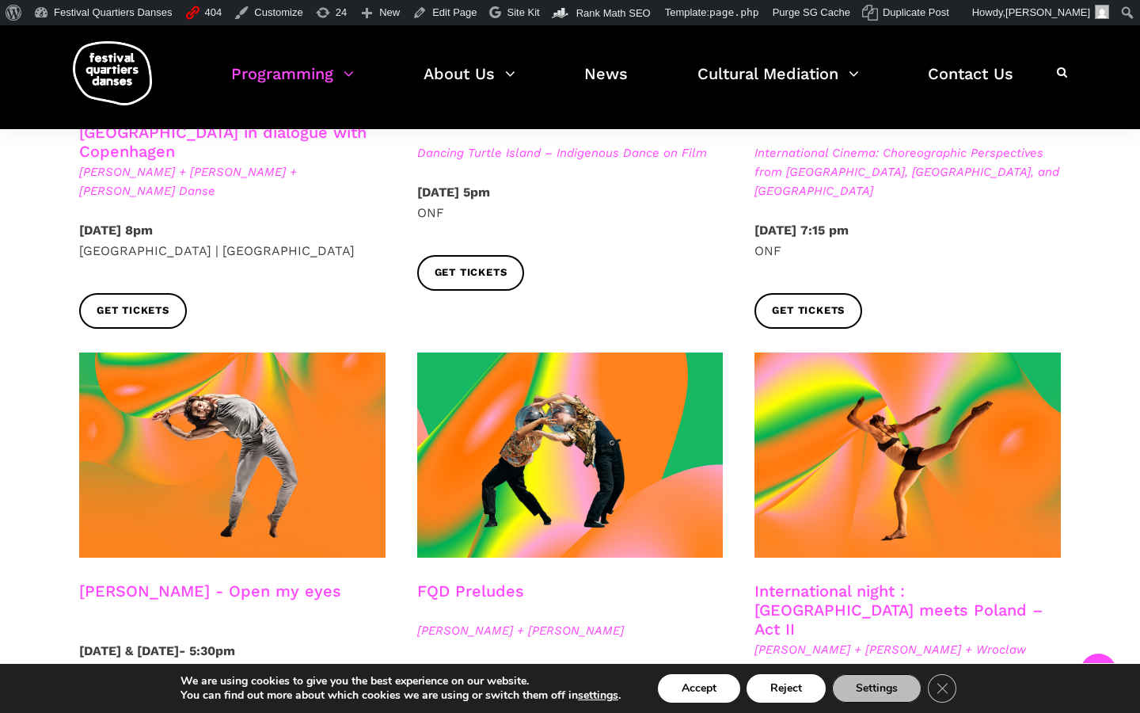
scroll to position [976, 0]
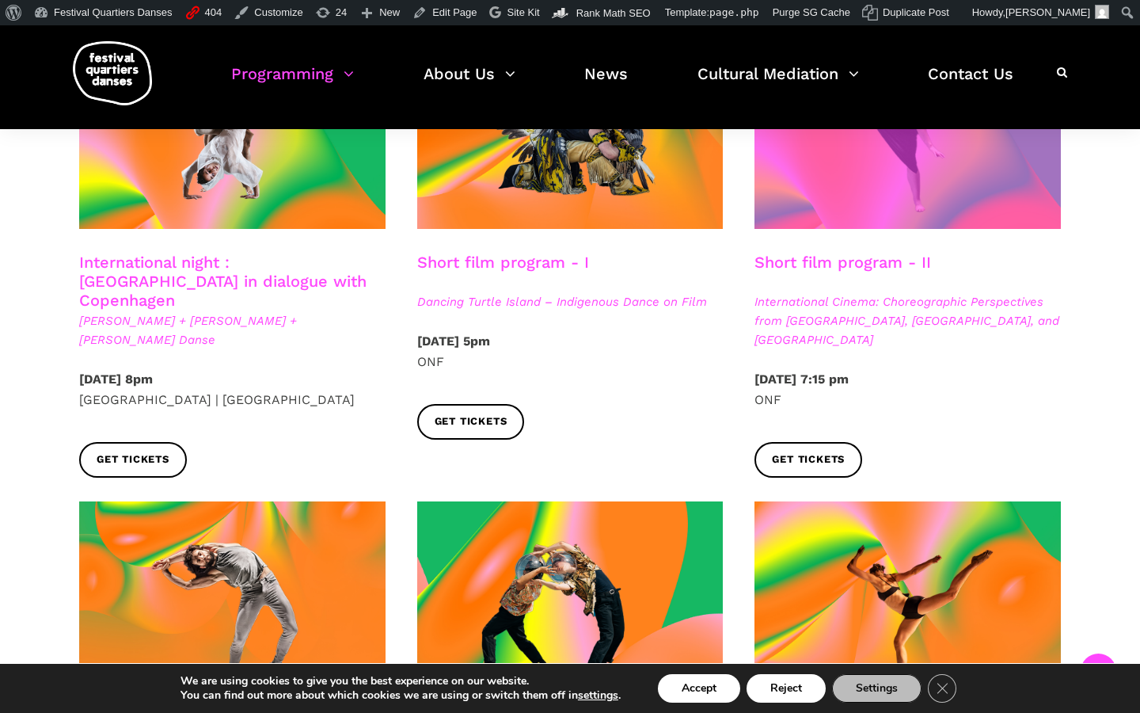
click at [884, 192] on span at bounding box center [908, 126] width 306 height 205
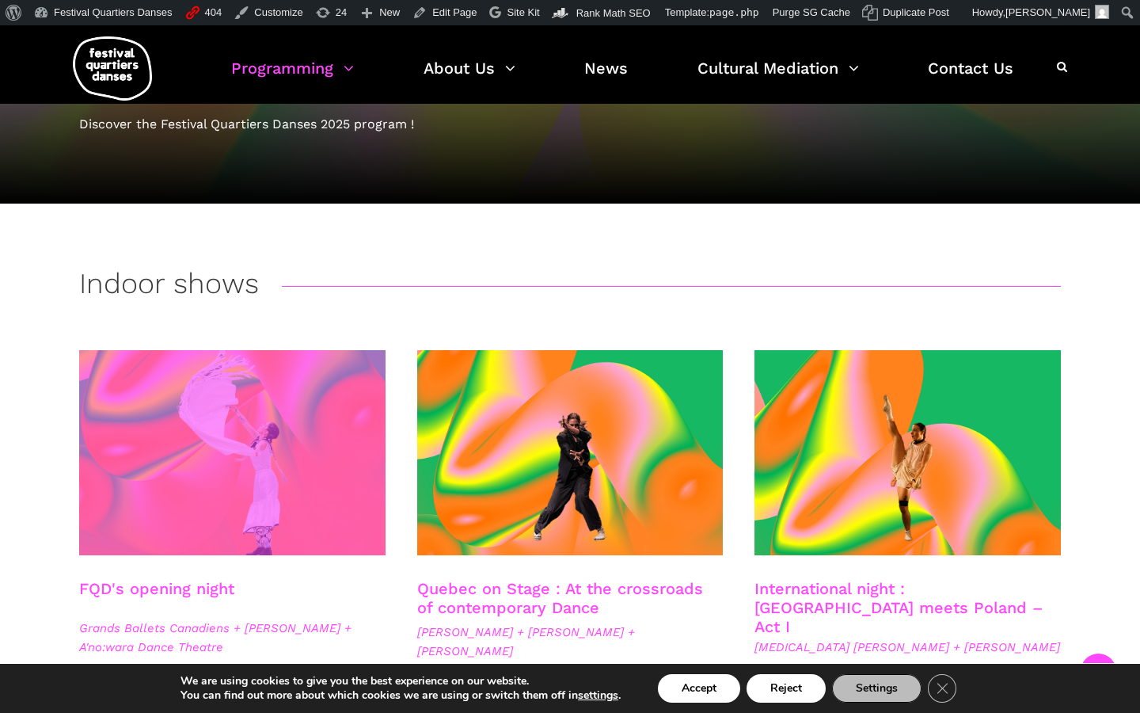
scroll to position [329, 0]
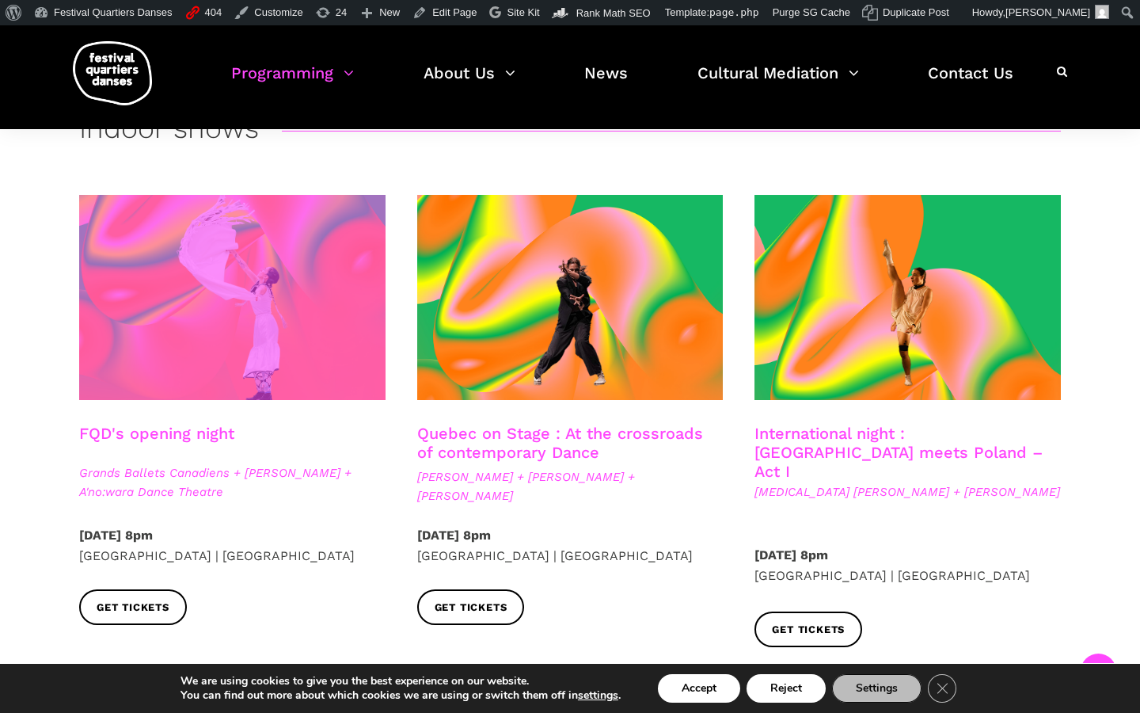
click at [262, 332] on span at bounding box center [232, 297] width 306 height 205
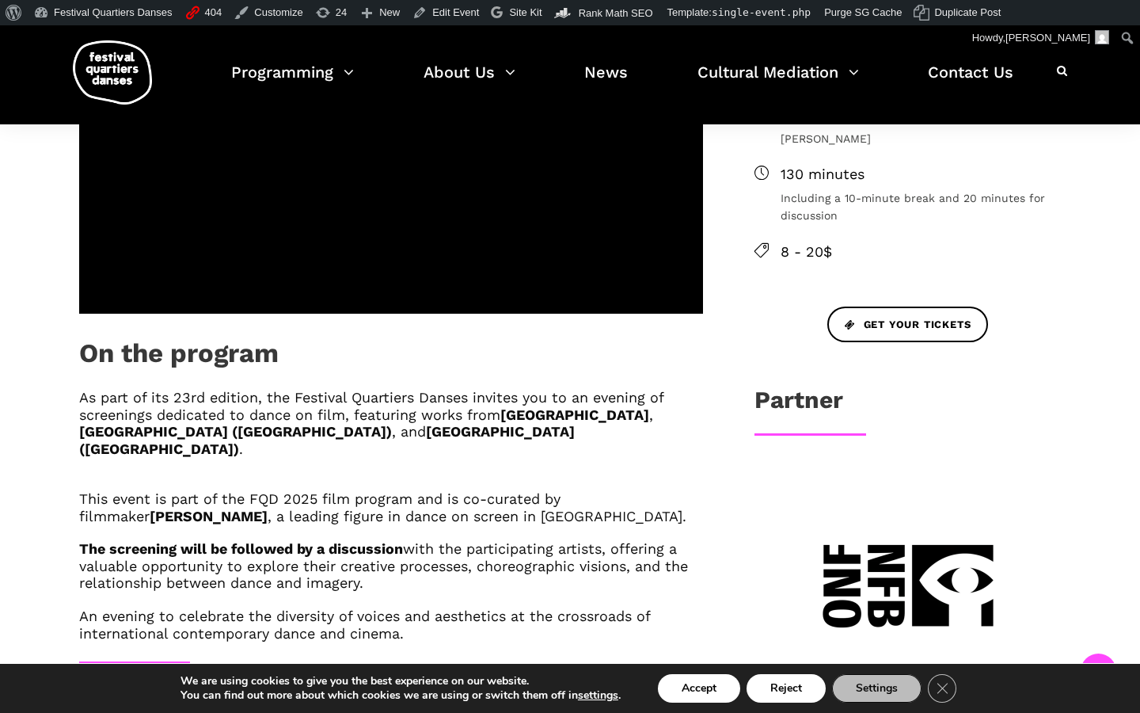
scroll to position [1033, 0]
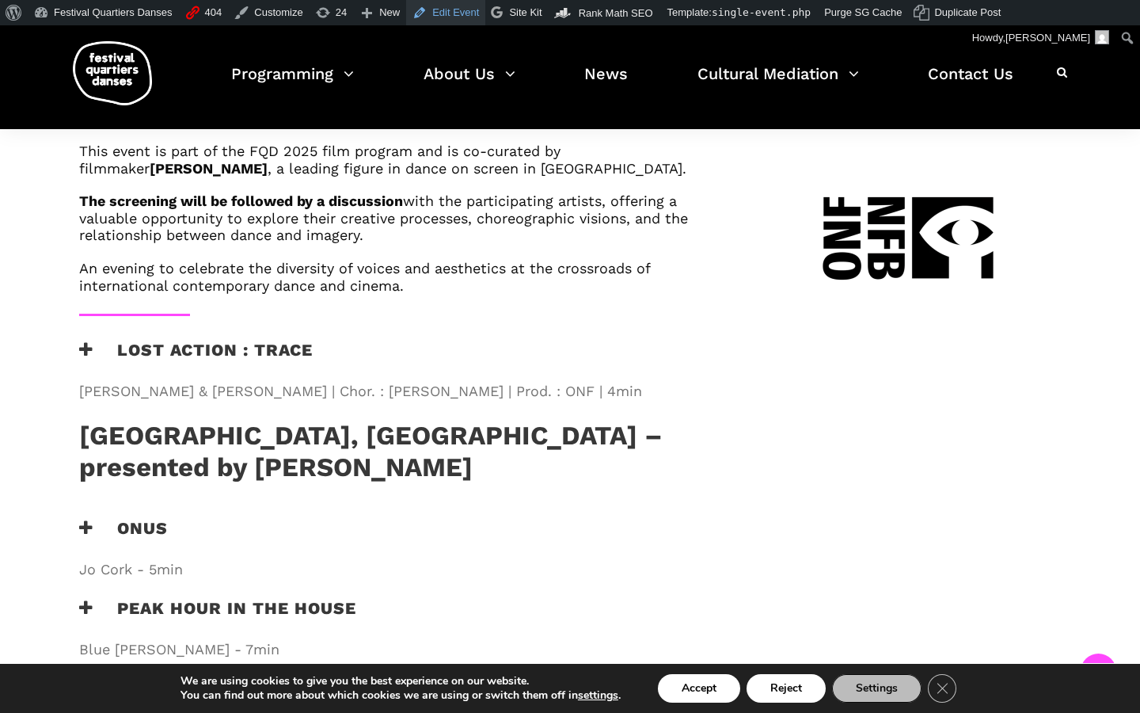
click at [471, 14] on link "Edit Event" at bounding box center [445, 12] width 79 height 25
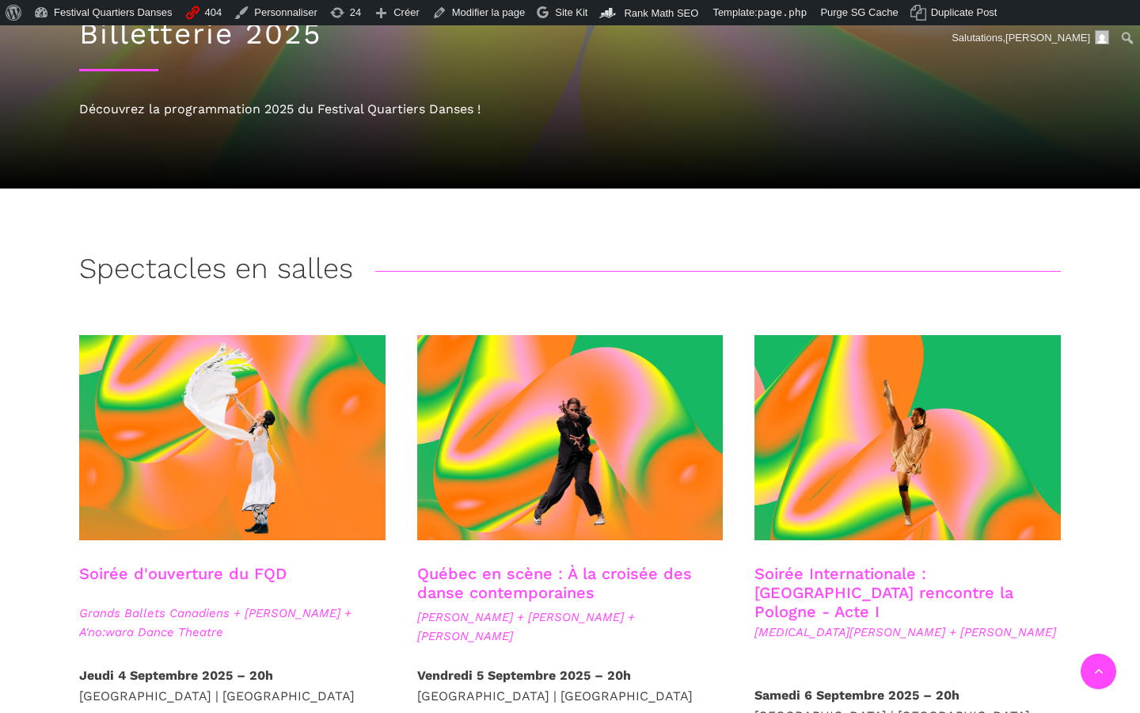
scroll to position [257, 0]
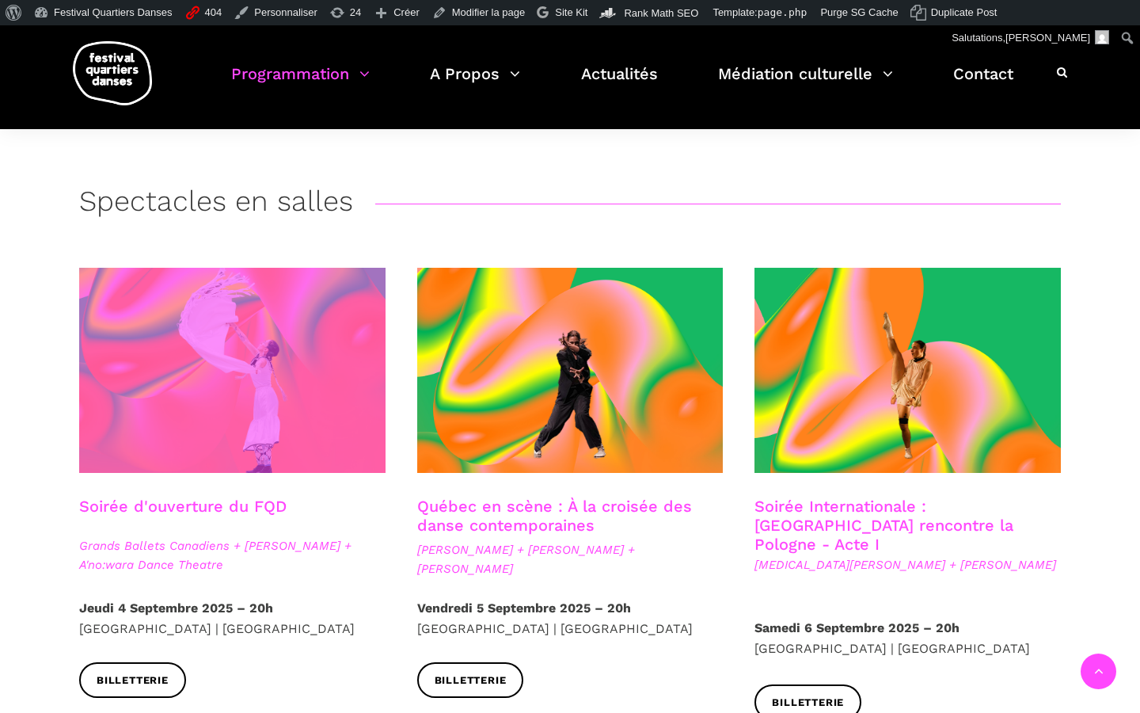
click at [312, 335] on span at bounding box center [232, 370] width 306 height 205
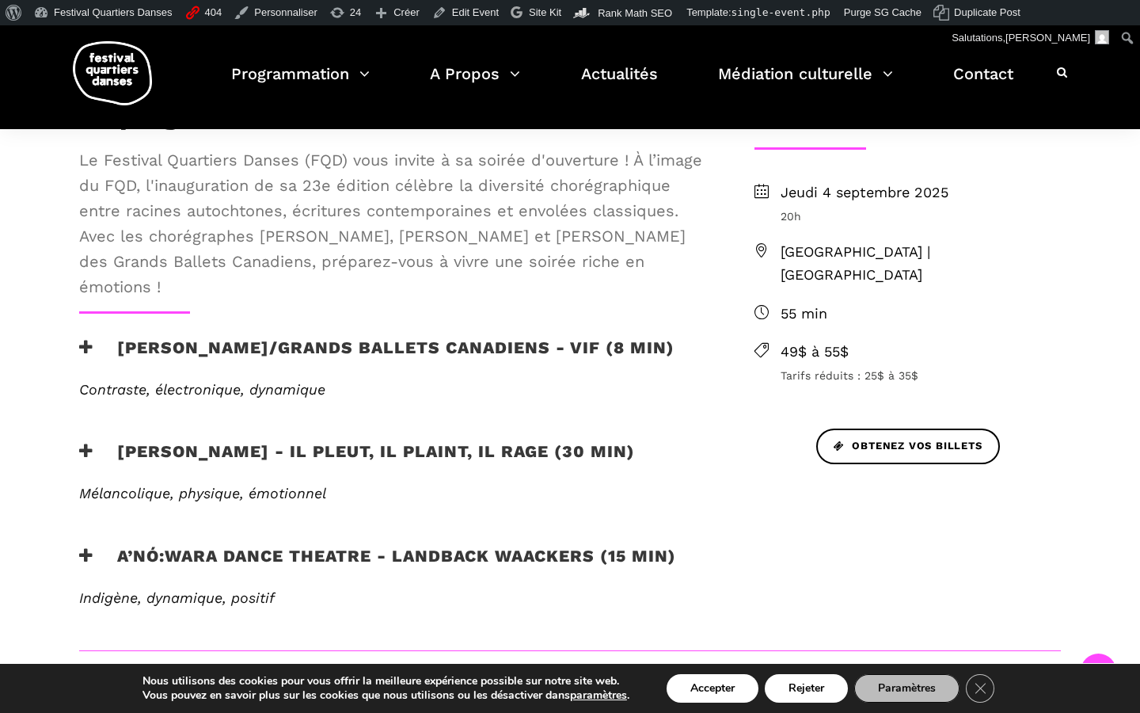
click at [177, 548] on h3 "A’nó:wara Dance Theatre - Landback Waackers (15 min)" at bounding box center [377, 566] width 597 height 40
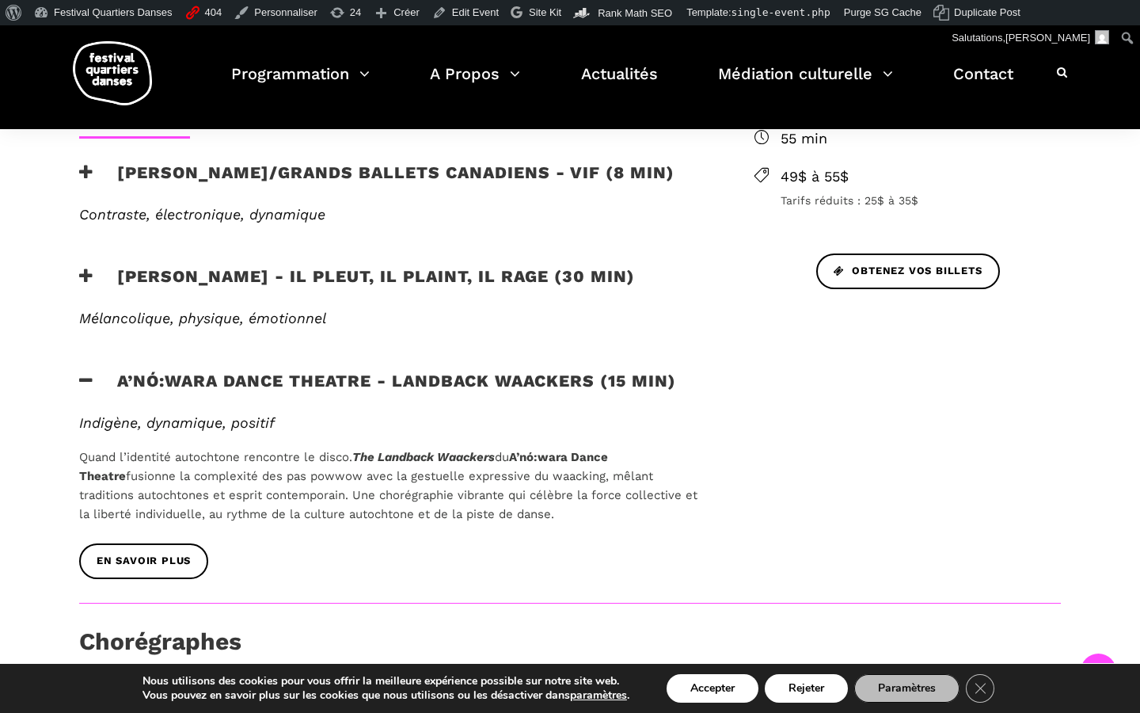
scroll to position [728, 0]
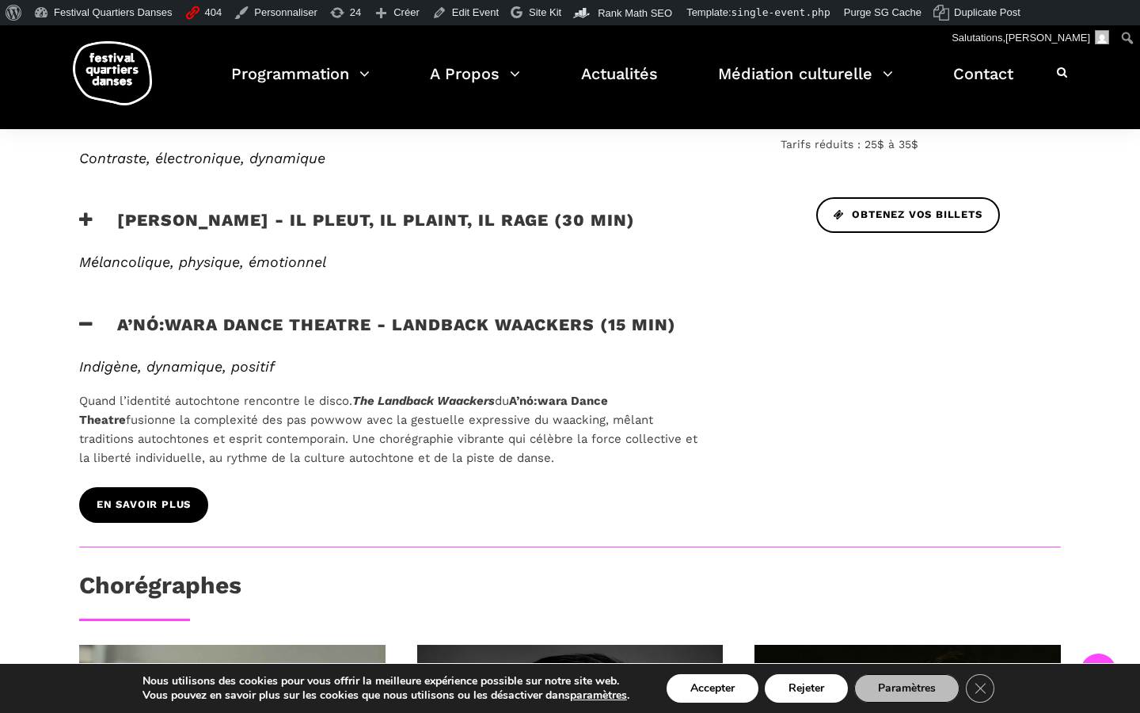
click at [169, 510] on link "EN SAVOIR PLUS" at bounding box center [143, 505] width 129 height 36
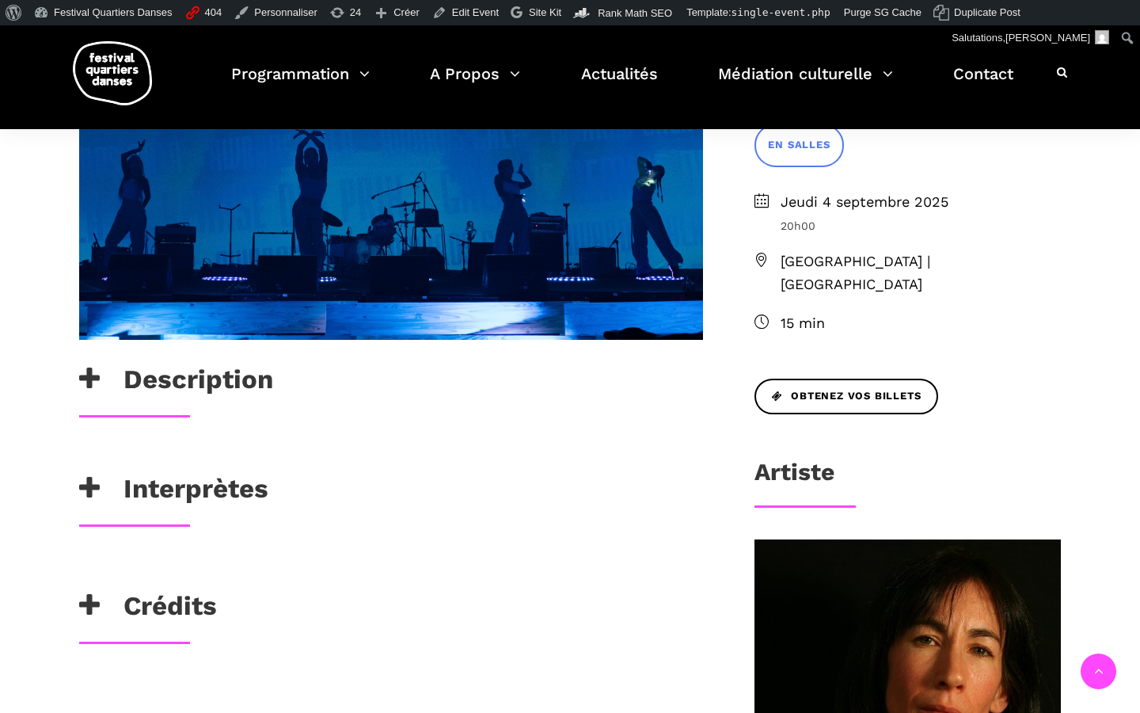
scroll to position [500, 0]
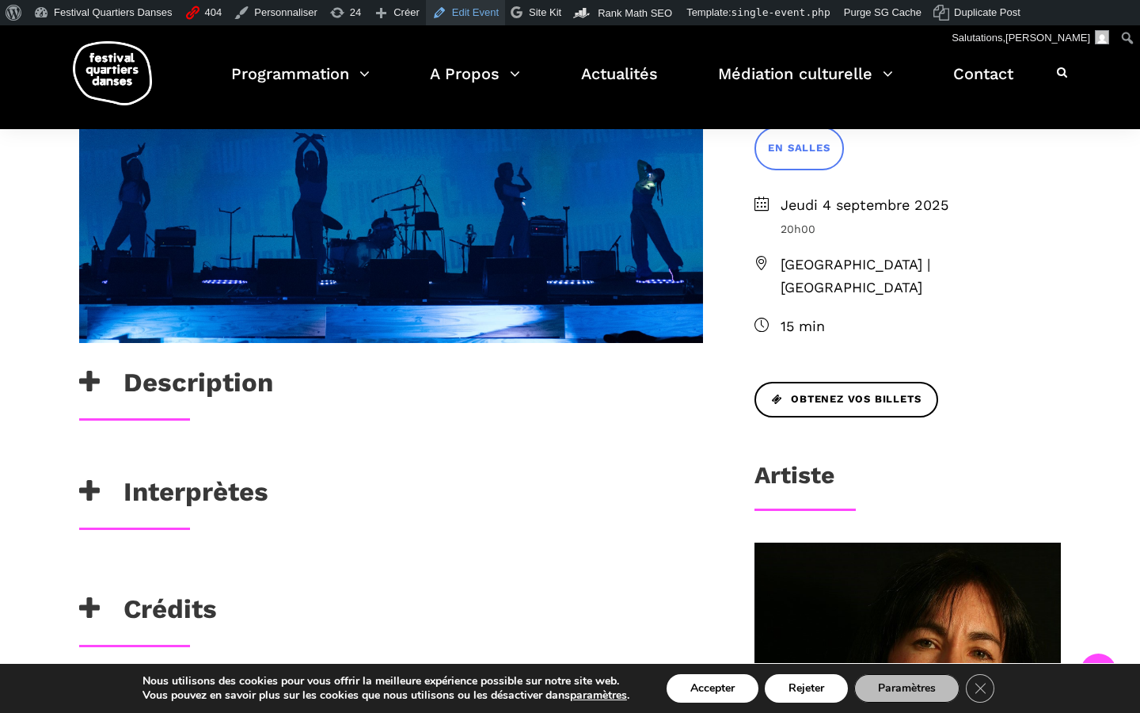
click at [460, 11] on link "Edit Event" at bounding box center [465, 12] width 79 height 25
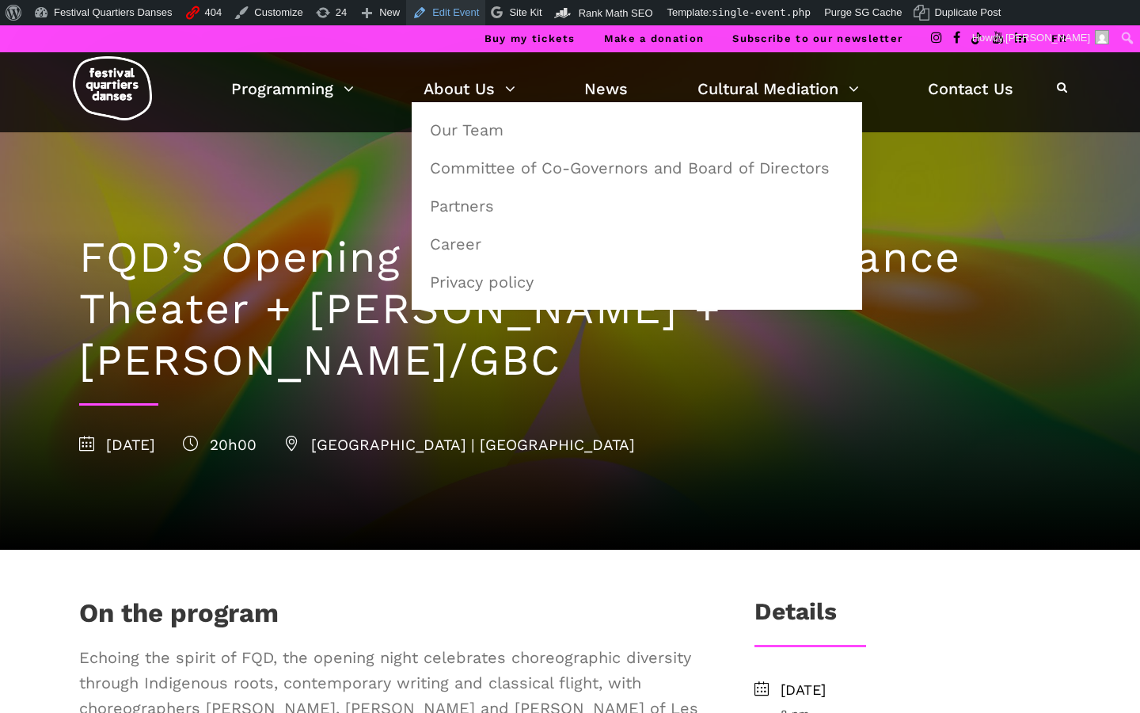
click at [454, 21] on link "Edit Event" at bounding box center [445, 12] width 79 height 25
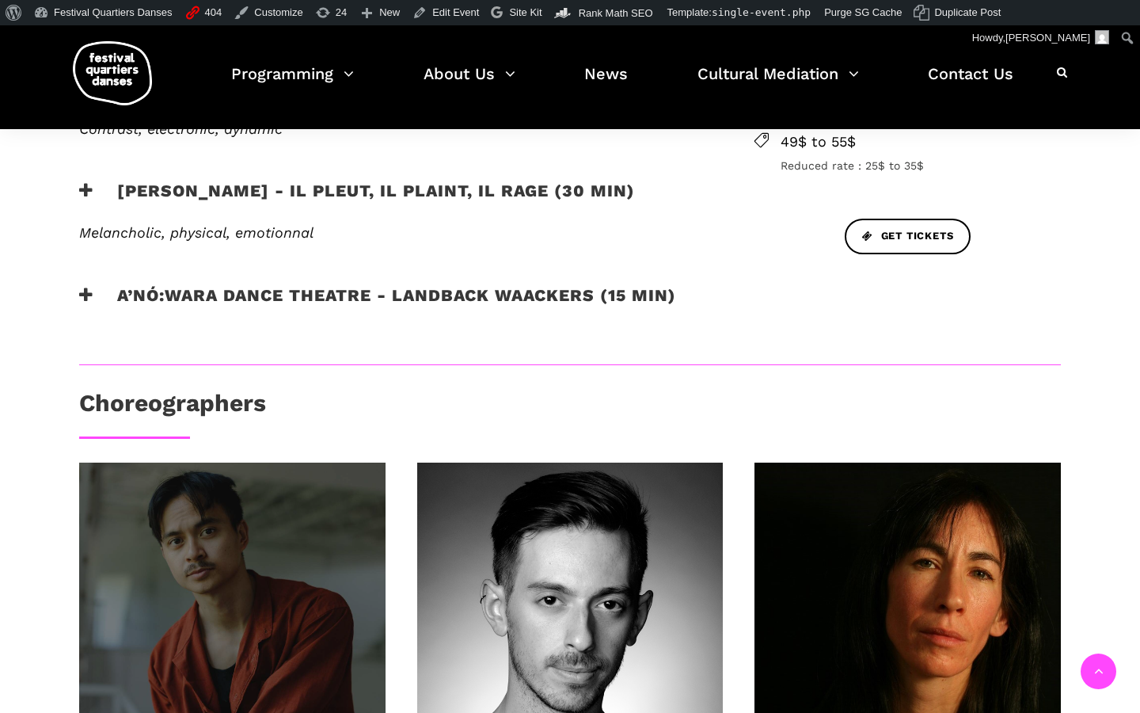
scroll to position [707, 0]
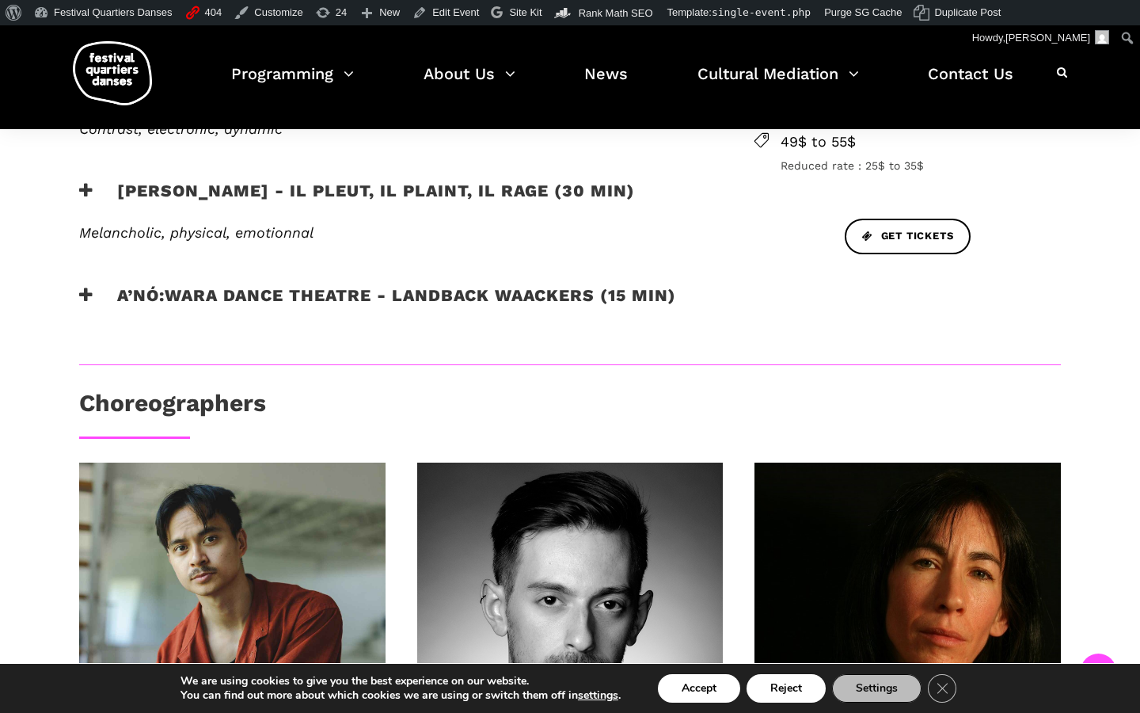
click at [400, 291] on h3 "A’nó:wara Dance Theatre - Landback Waackers (15 min)" at bounding box center [377, 305] width 597 height 40
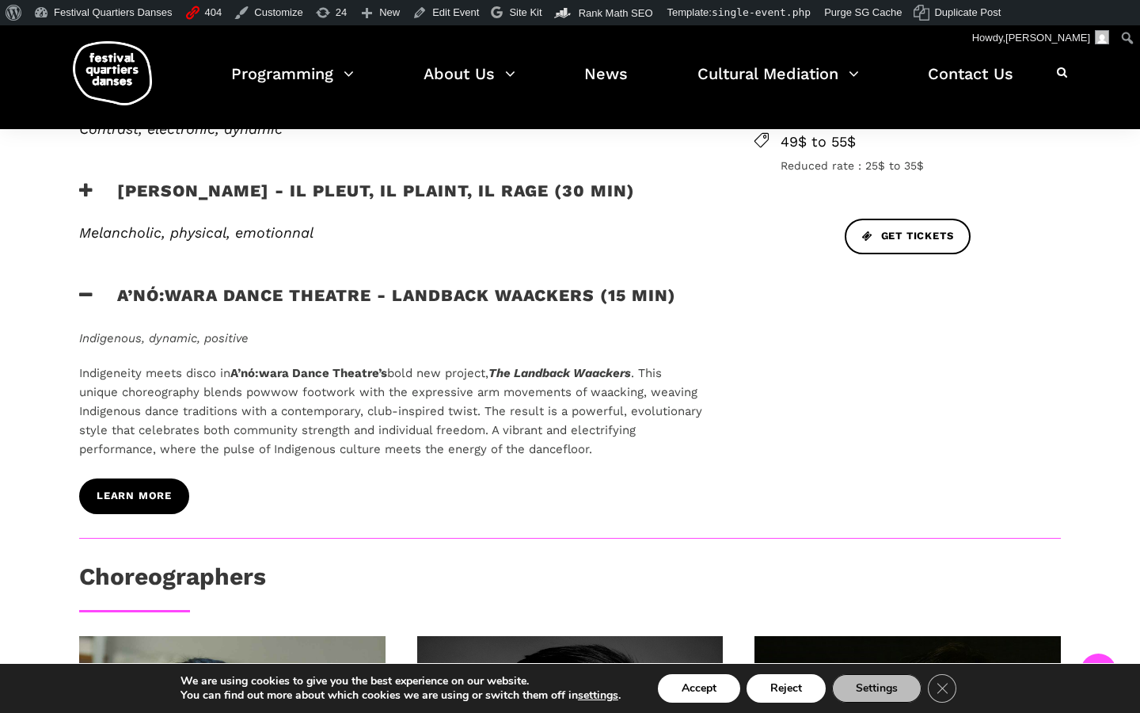
click at [150, 484] on link "learn more" at bounding box center [134, 496] width 110 height 36
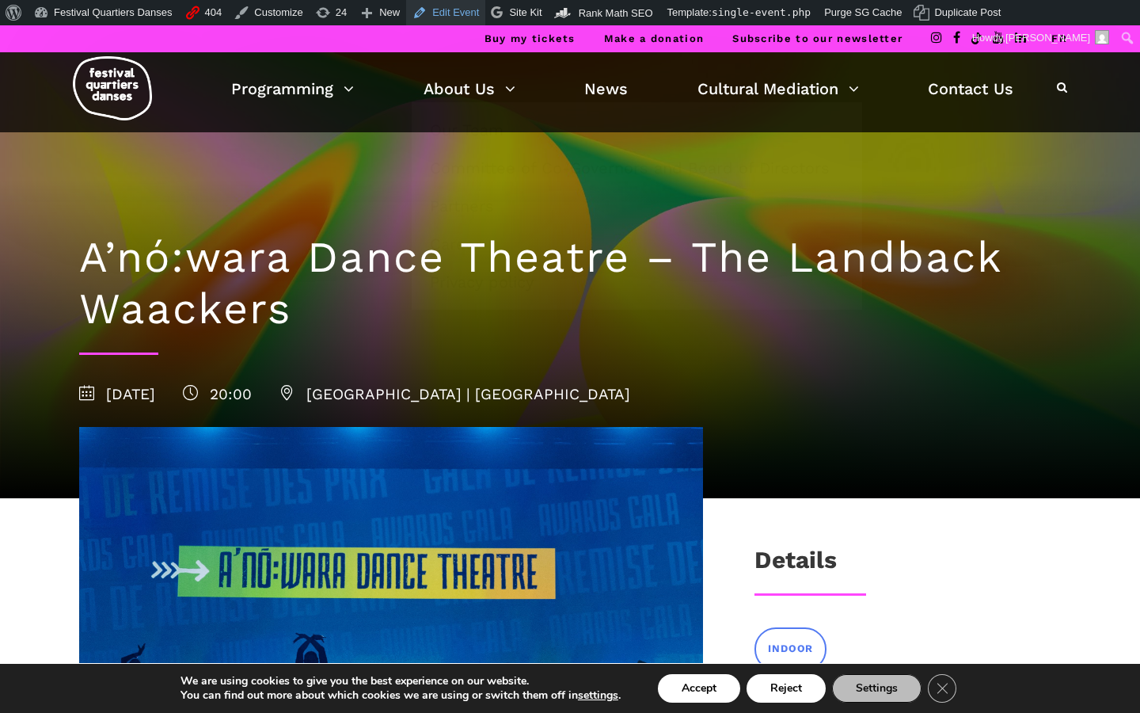
click at [473, 13] on link "Edit Event" at bounding box center [445, 12] width 79 height 25
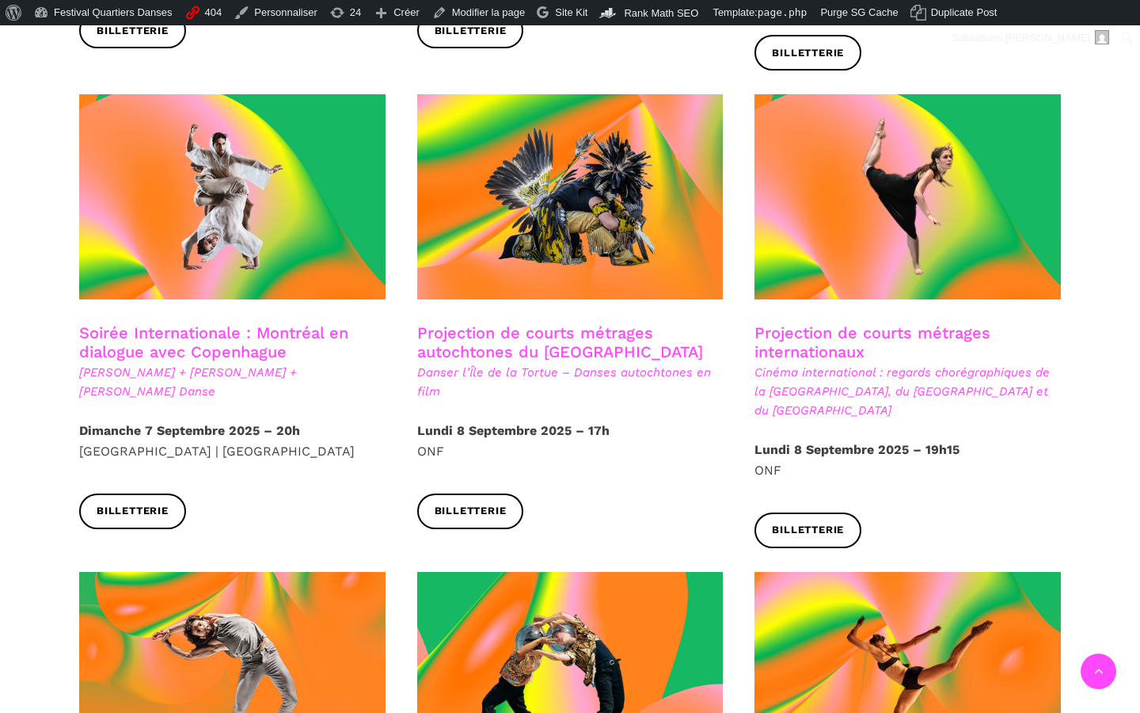
scroll to position [911, 0]
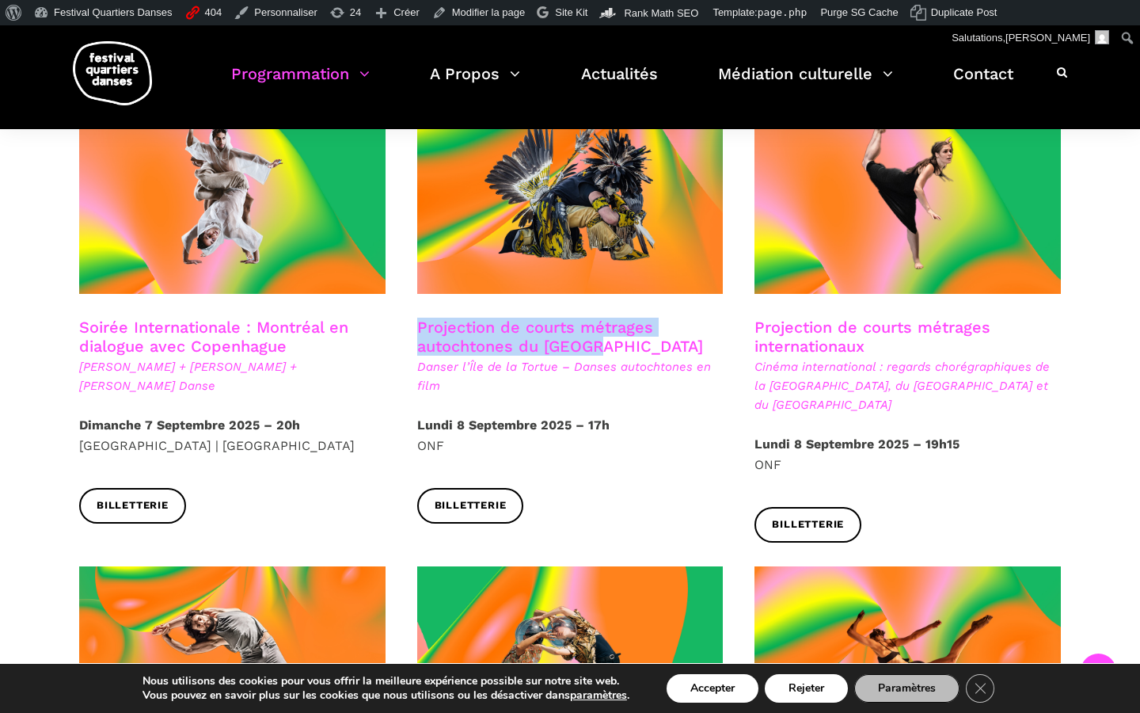
drag, startPoint x: 607, startPoint y: 325, endPoint x: 413, endPoint y: 313, distance: 193.6
click at [413, 318] on div "Projection de courts métrages autochtones du Québec Danser l’[GEOGRAPHIC_DATA] …" at bounding box center [570, 366] width 338 height 97
copy h3 "Projection de courts métrages autochtones du [GEOGRAPHIC_DATA]"
